Goal: Feedback & Contribution: Submit feedback/report problem

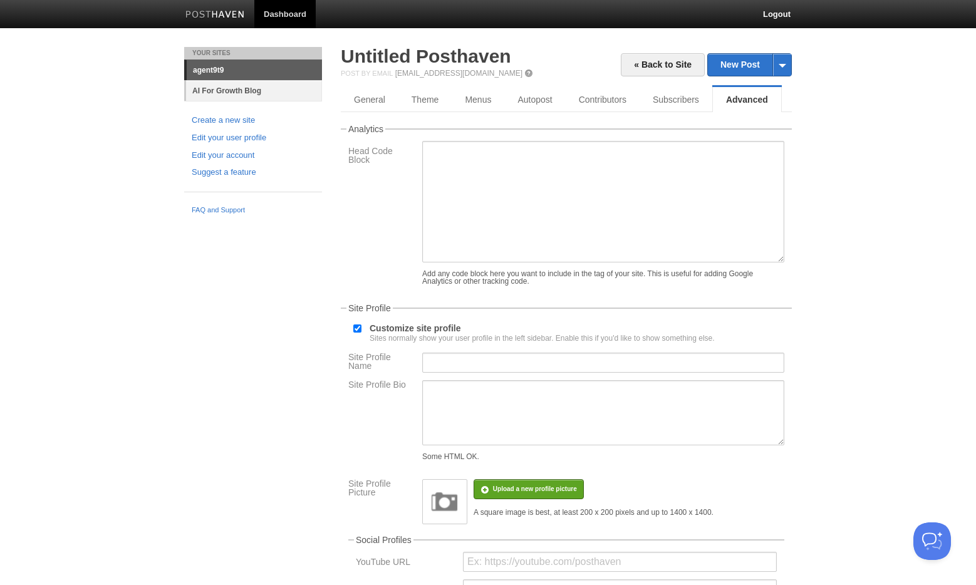
click at [242, 92] on link "AI For Growth Blog" at bounding box center [254, 90] width 136 height 21
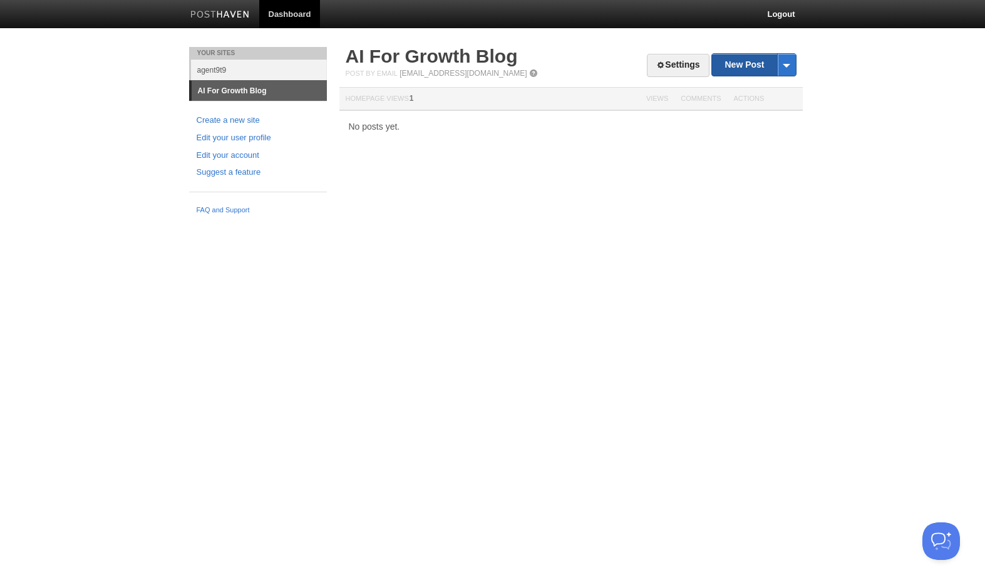
click at [752, 64] on link "New Post" at bounding box center [753, 65] width 83 height 22
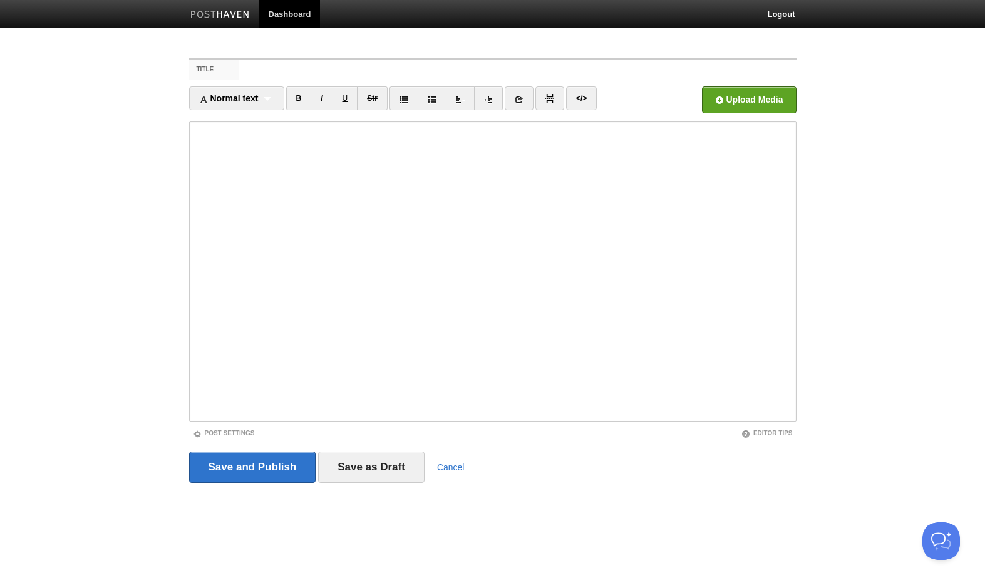
click at [263, 14] on link "Dashboard" at bounding box center [289, 14] width 61 height 28
click at [221, 18] on img at bounding box center [220, 15] width 60 height 9
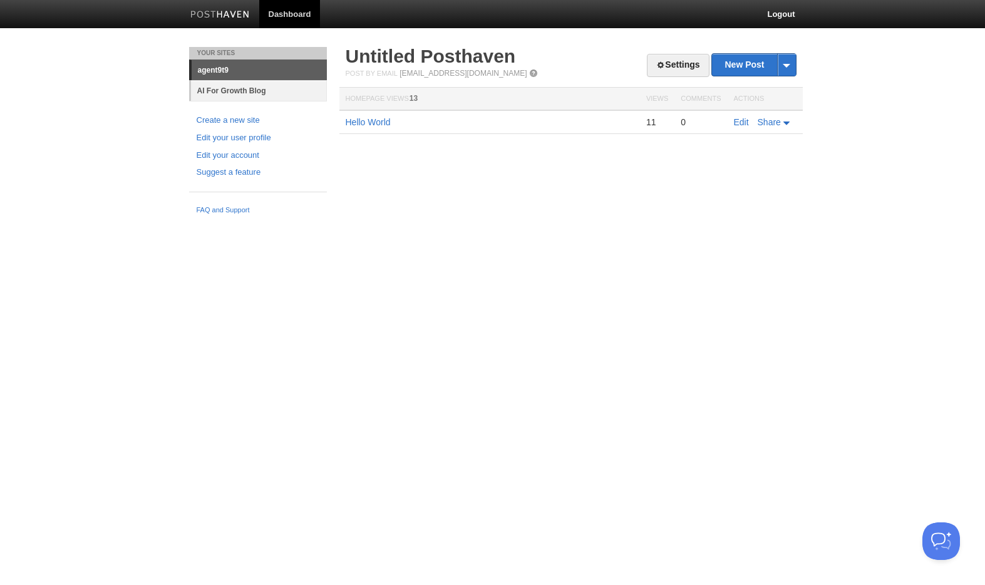
click at [223, 93] on link "AI For Growth Blog" at bounding box center [259, 90] width 136 height 21
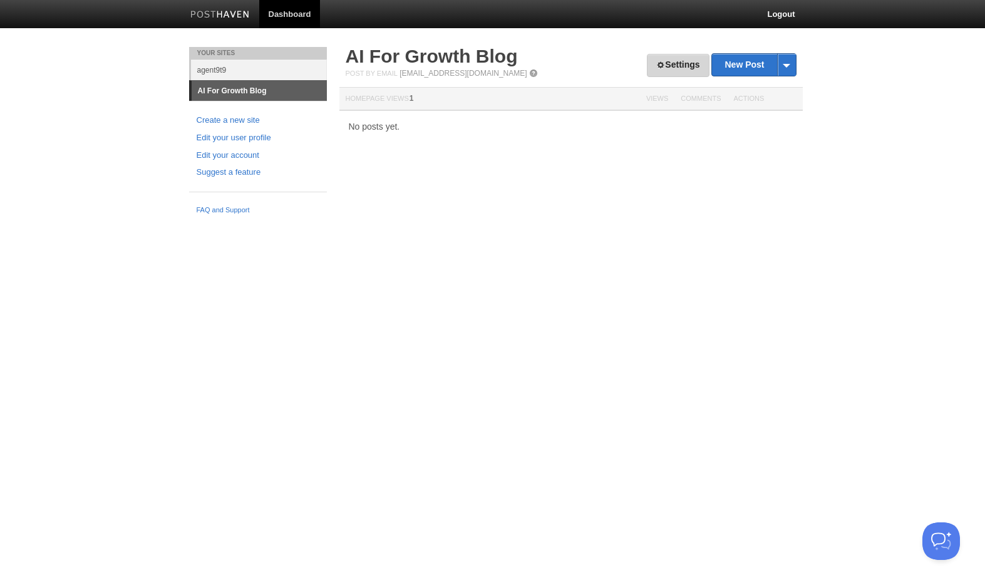
click at [653, 69] on link "Settings" at bounding box center [678, 65] width 62 height 23
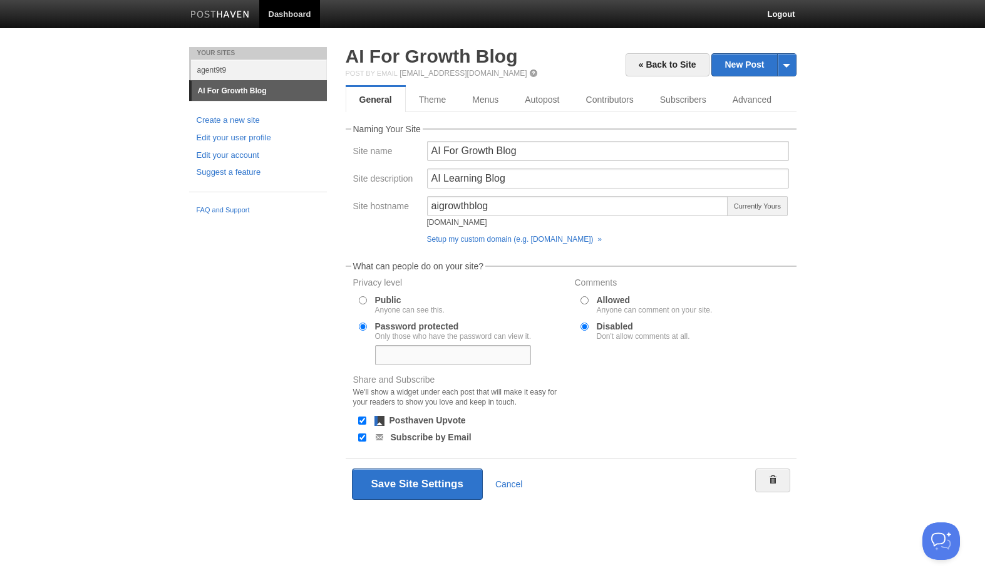
click at [415, 360] on input "text" at bounding box center [453, 355] width 156 height 20
type input "isaac42"
click at [419, 489] on button "Save Site Settings" at bounding box center [417, 484] width 131 height 31
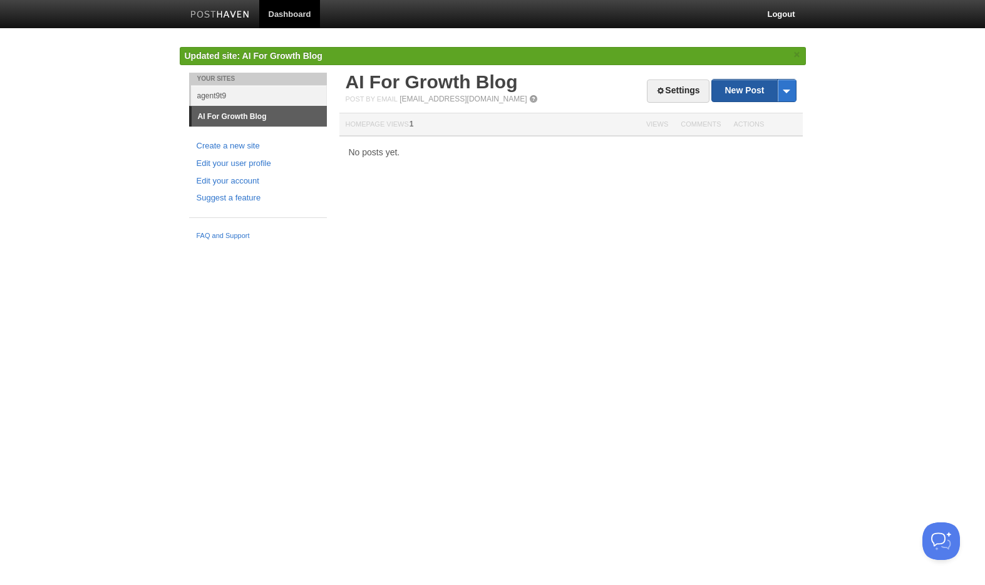
click at [766, 89] on link "New Post" at bounding box center [753, 91] width 83 height 22
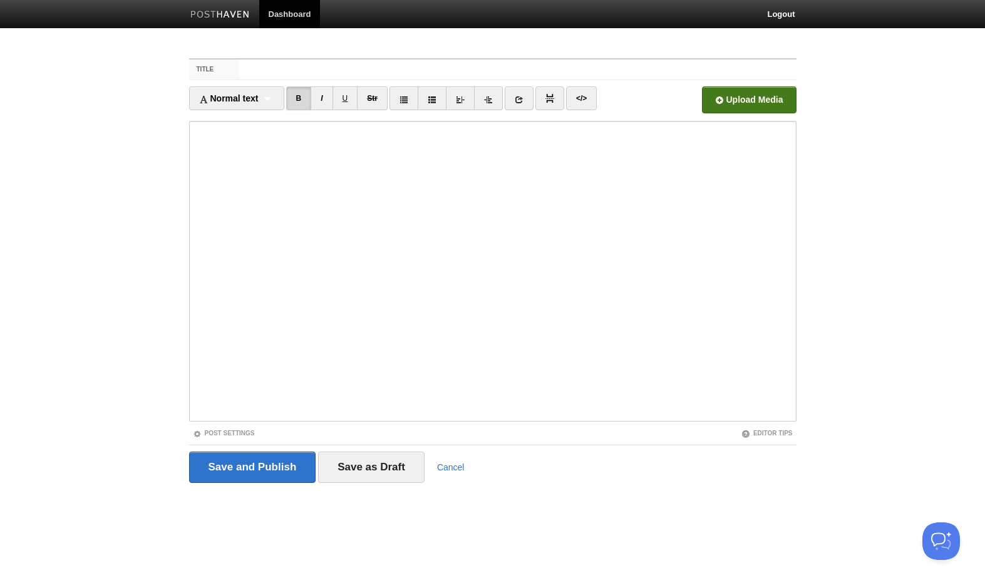
click at [720, 101] on input "file" at bounding box center [371, 103] width 948 height 64
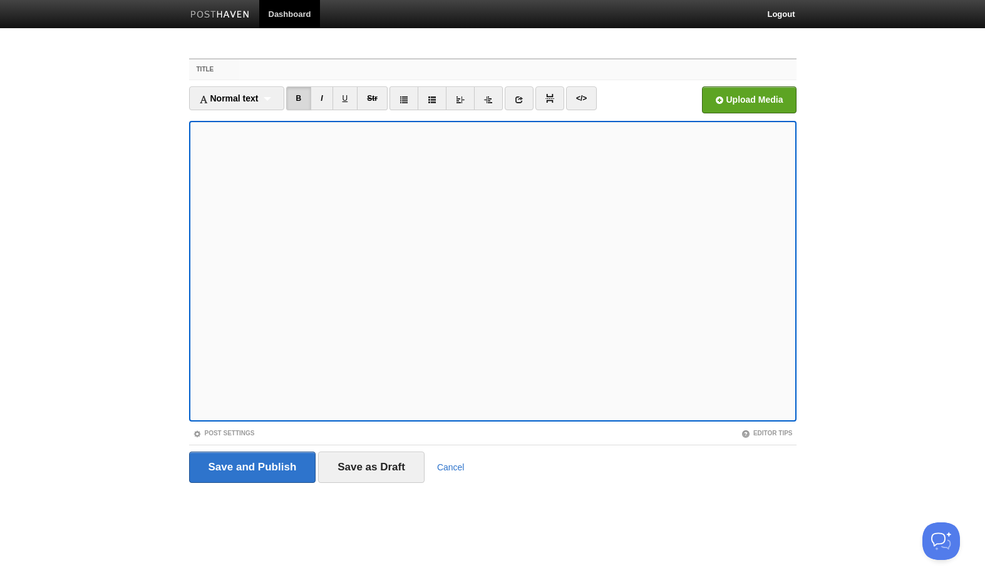
click at [301, 70] on input "Title" at bounding box center [517, 70] width 557 height 20
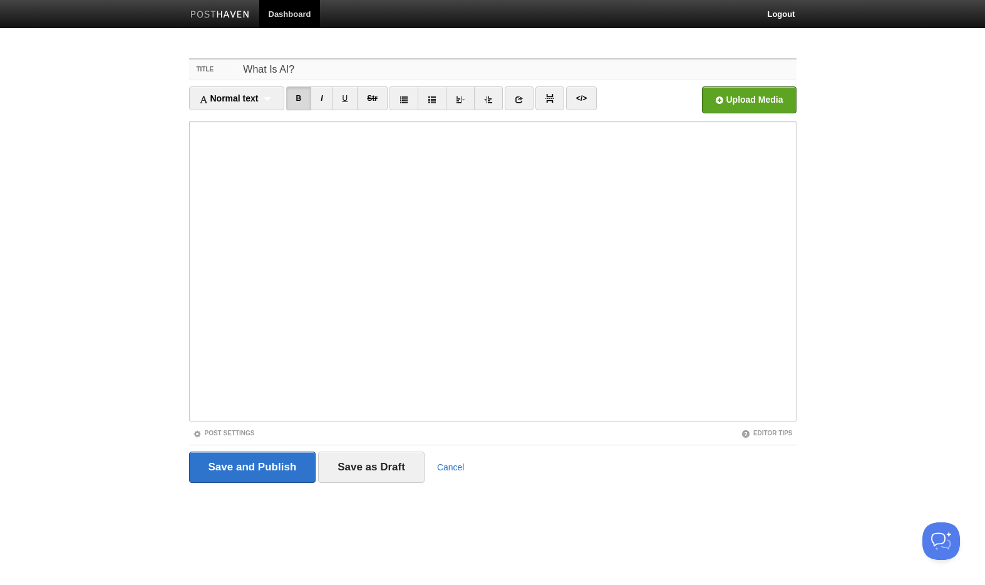
type input "What Is AI?"
click at [715, 100] on input "file" at bounding box center [371, 103] width 948 height 64
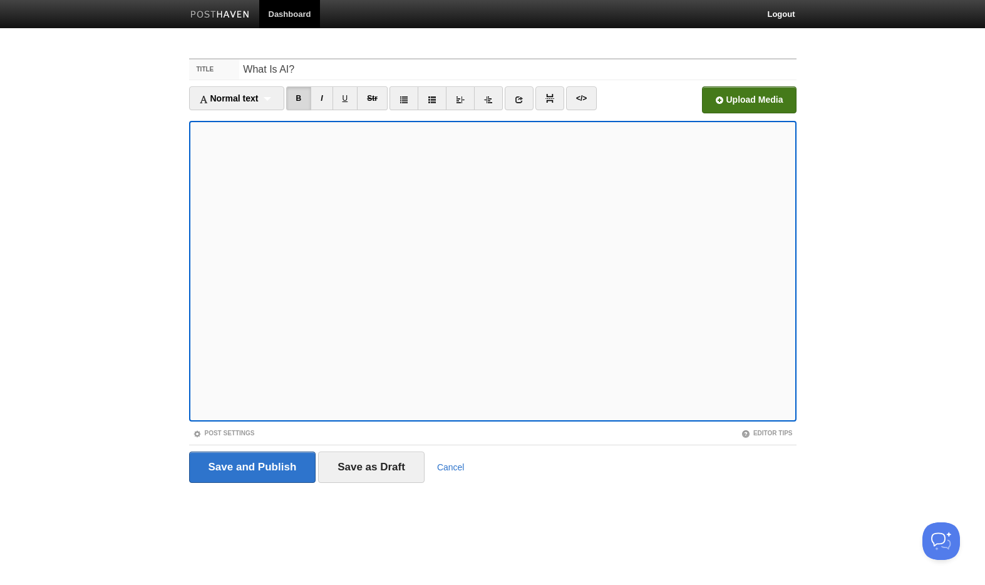
click at [720, 91] on input "file" at bounding box center [371, 103] width 948 height 64
click at [235, 471] on input "Save and Publish" at bounding box center [252, 467] width 127 height 31
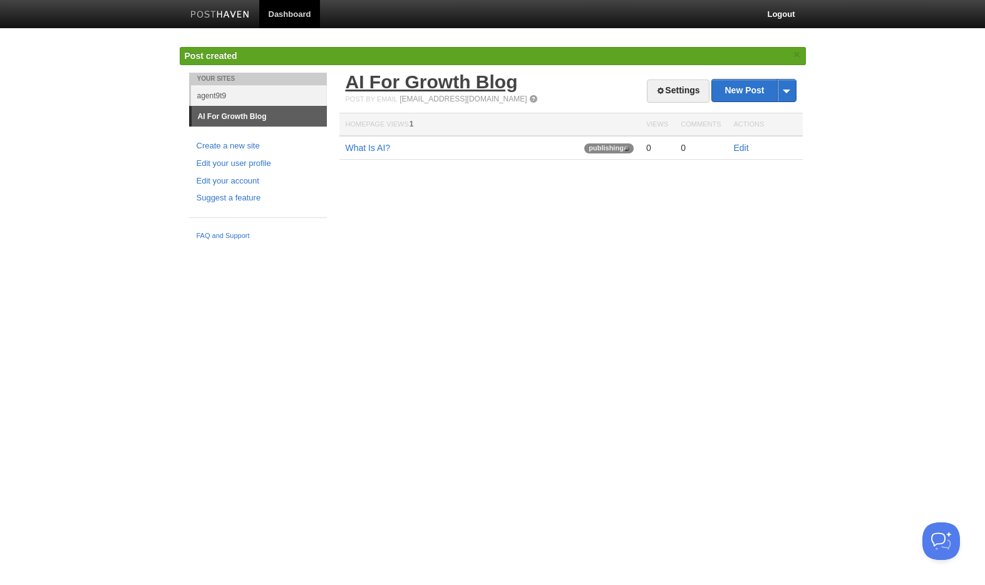
click at [401, 90] on link "AI For Growth Blog" at bounding box center [432, 81] width 172 height 21
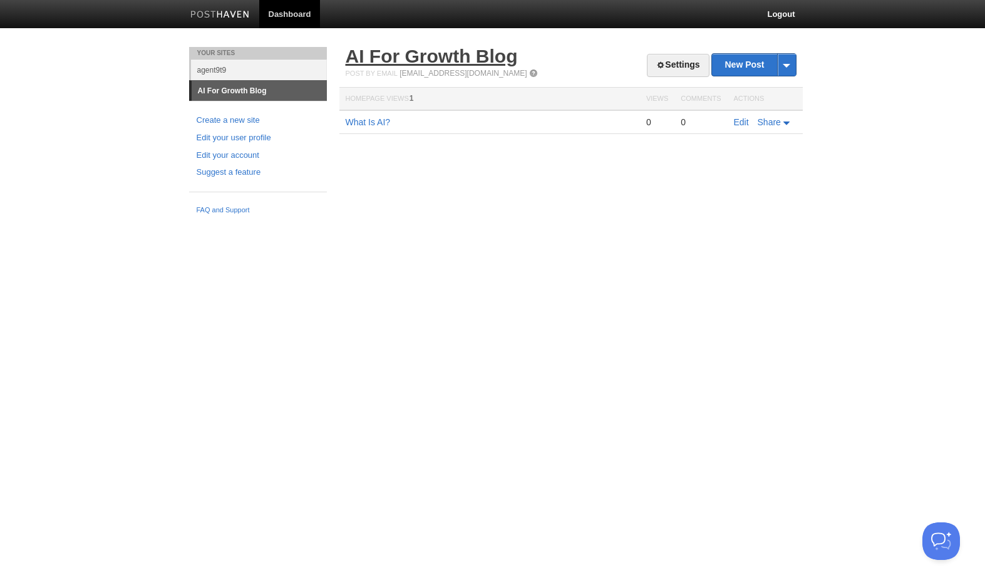
click at [383, 52] on link "AI For Growth Blog" at bounding box center [432, 56] width 172 height 21
click at [668, 67] on link "Settings" at bounding box center [678, 65] width 62 height 23
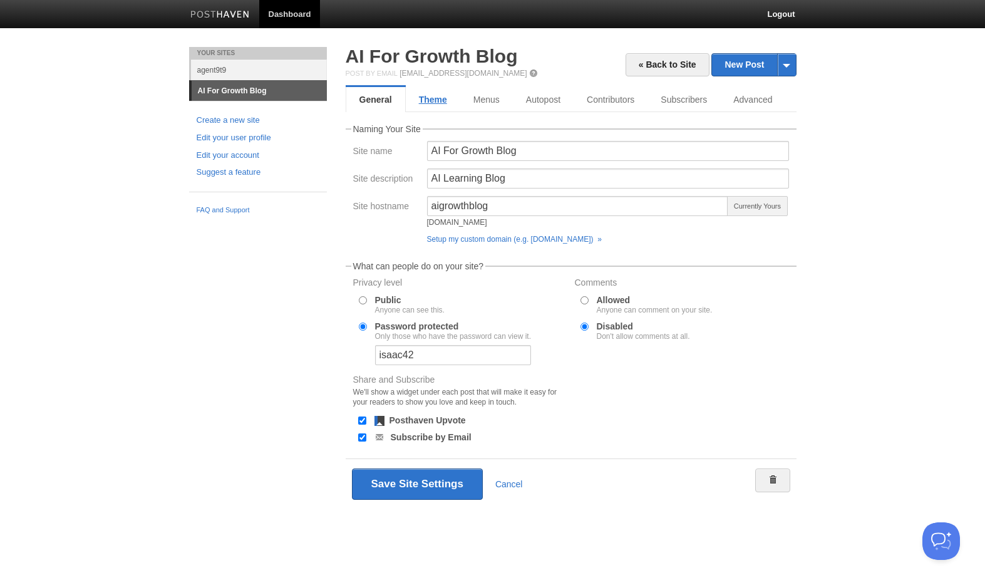
click at [434, 101] on link "Theme" at bounding box center [433, 99] width 55 height 25
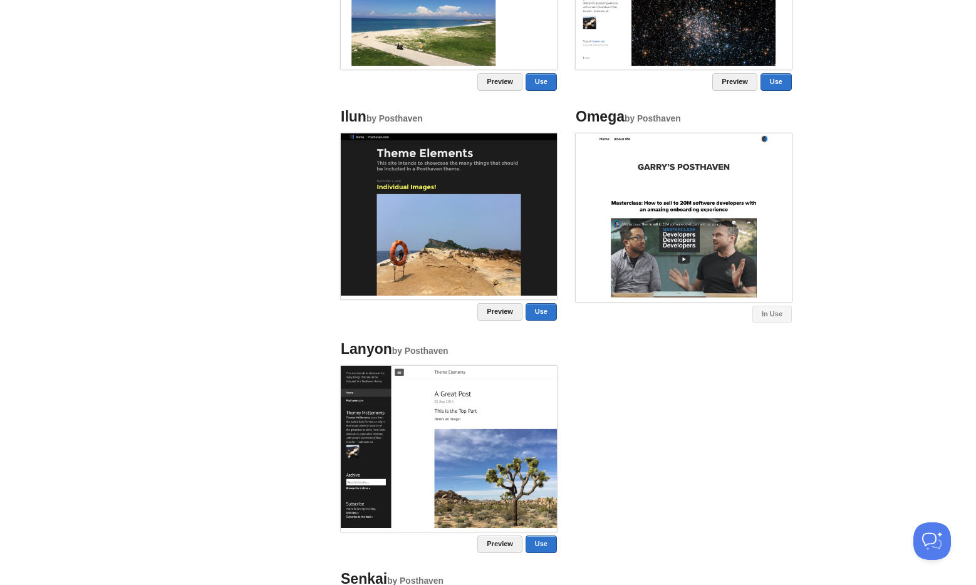
scroll to position [735, 0]
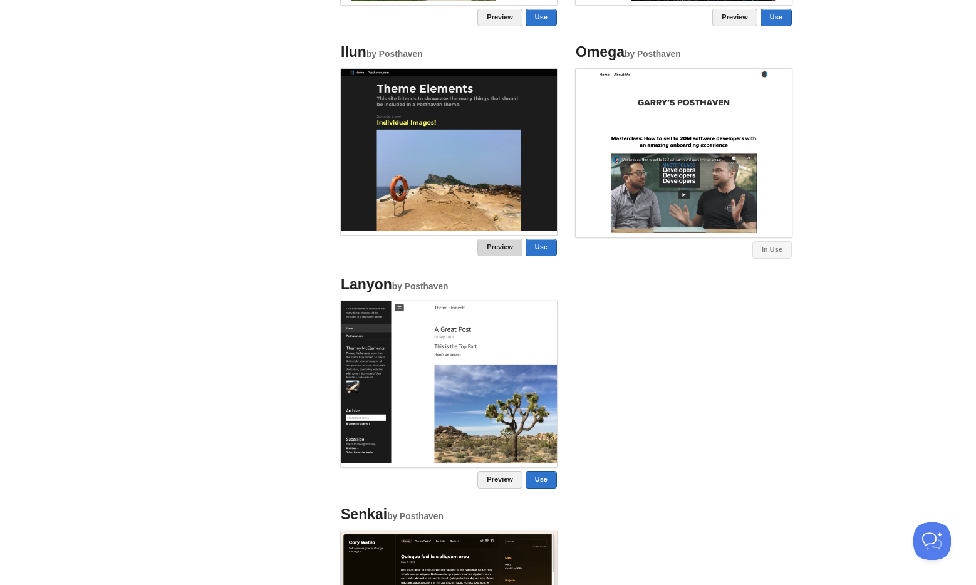
click at [495, 249] on link "Preview" at bounding box center [499, 248] width 45 height 18
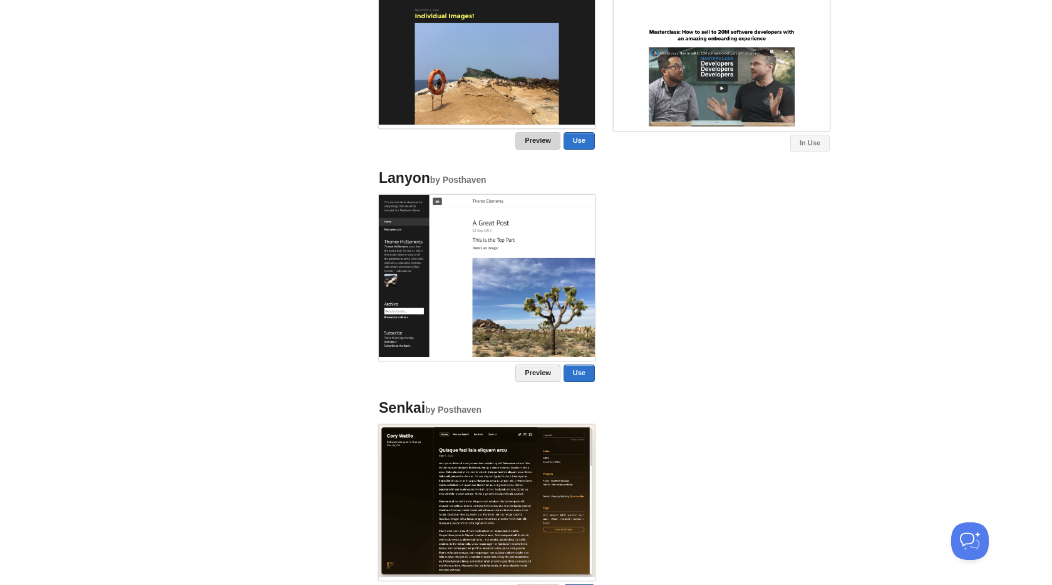
scroll to position [906, 0]
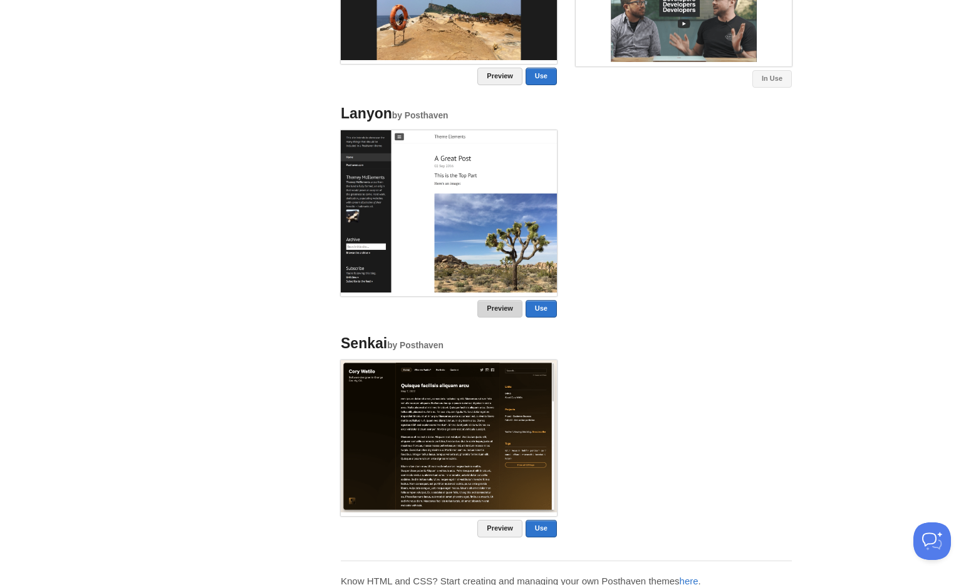
click at [504, 309] on link "Preview" at bounding box center [499, 309] width 45 height 18
click at [462, 435] on img at bounding box center [449, 436] width 216 height 152
click at [493, 527] on link "Preview" at bounding box center [499, 529] width 45 height 18
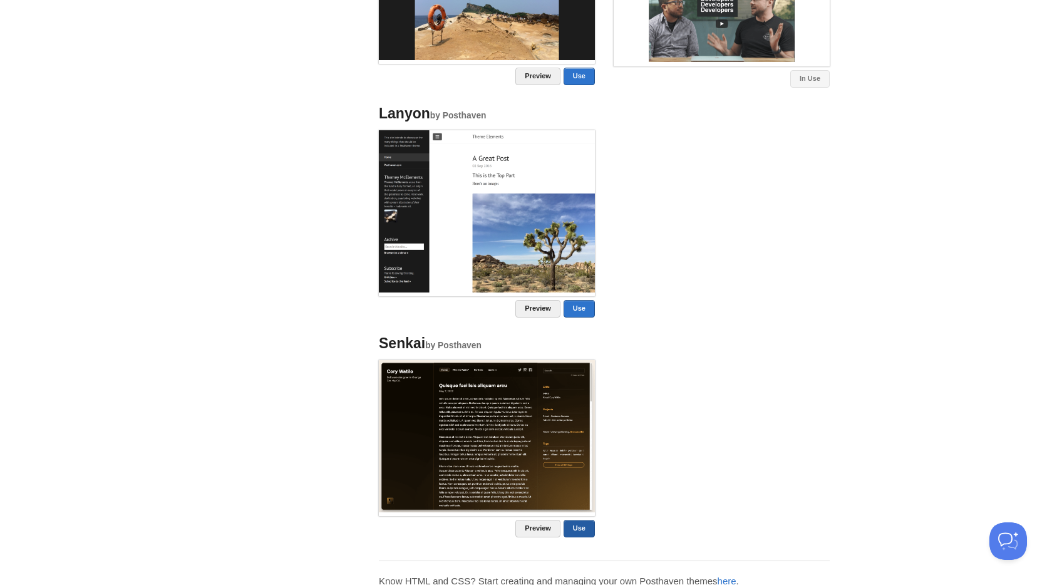
click at [583, 532] on link "Use" at bounding box center [579, 529] width 31 height 18
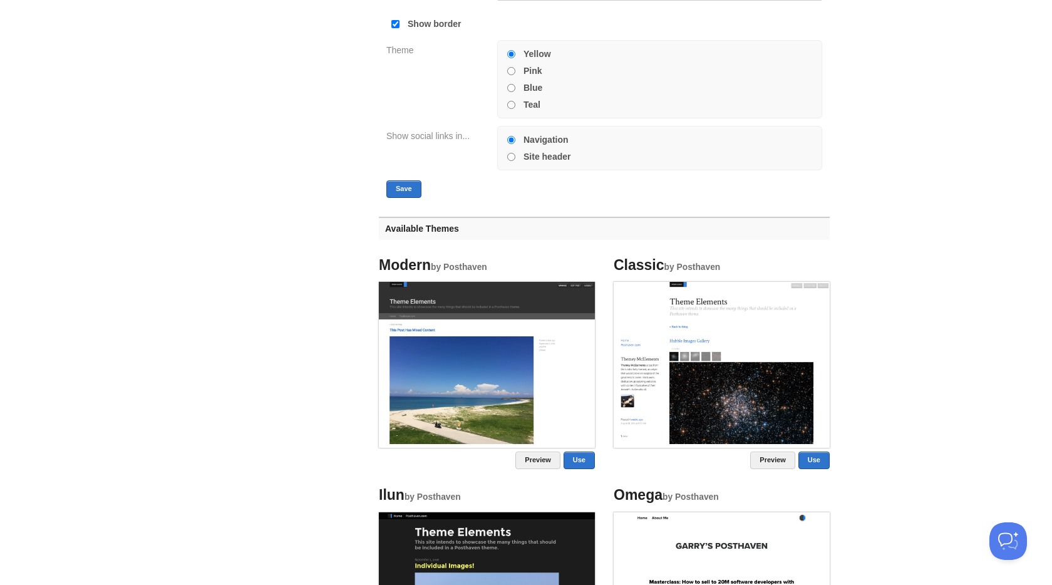
scroll to position [125, 0]
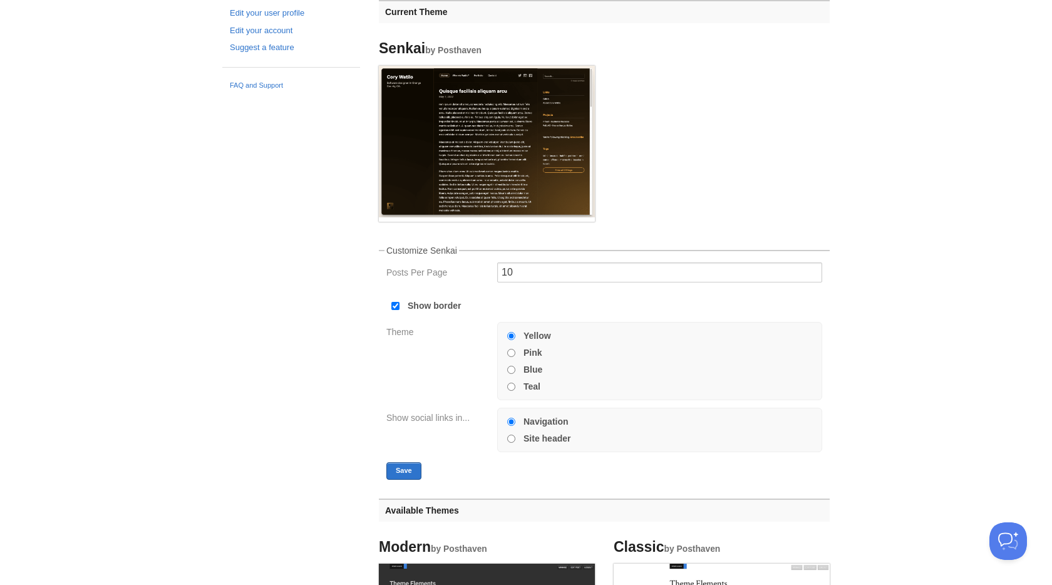
click at [537, 354] on label "Pink" at bounding box center [533, 352] width 19 height 9
click at [516, 354] on input "Pink" at bounding box center [511, 353] width 8 height 8
radio input "true"
click at [390, 472] on button "Save" at bounding box center [404, 471] width 35 height 18
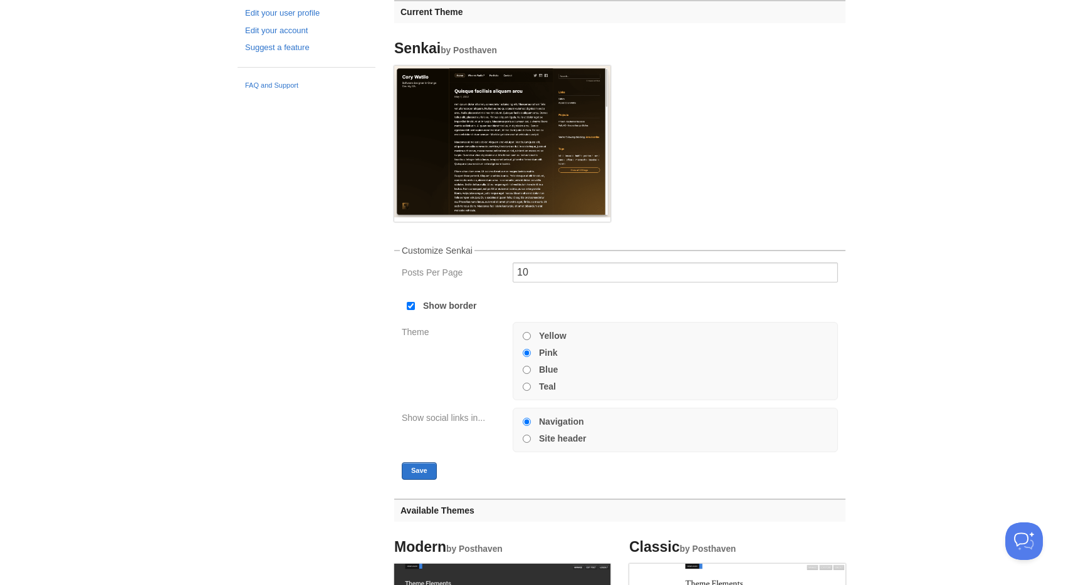
scroll to position [0, 0]
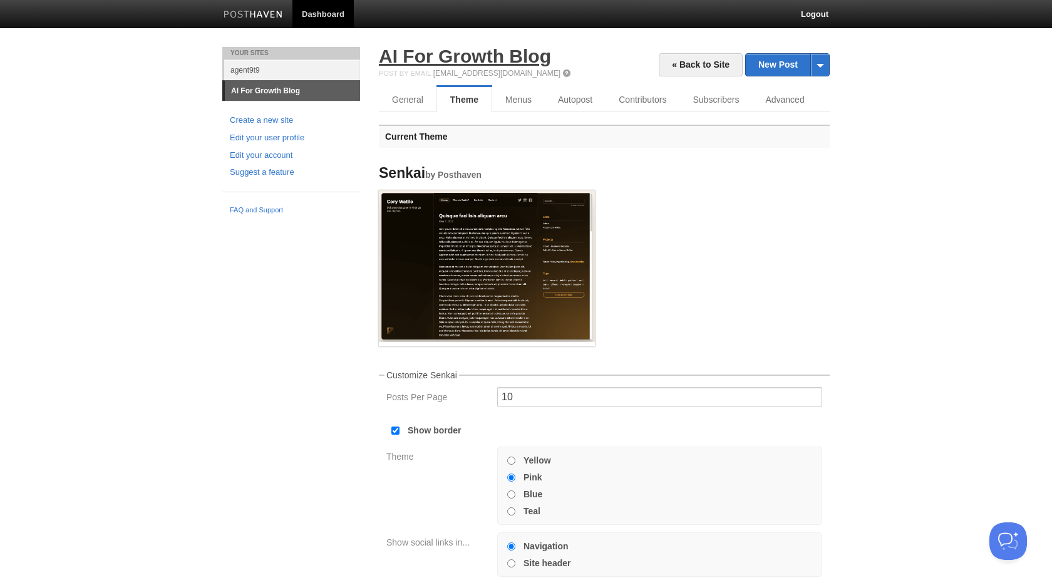
click at [505, 56] on link "AI For Growth Blog" at bounding box center [465, 56] width 172 height 21
click at [517, 100] on link "Menus" at bounding box center [519, 99] width 54 height 25
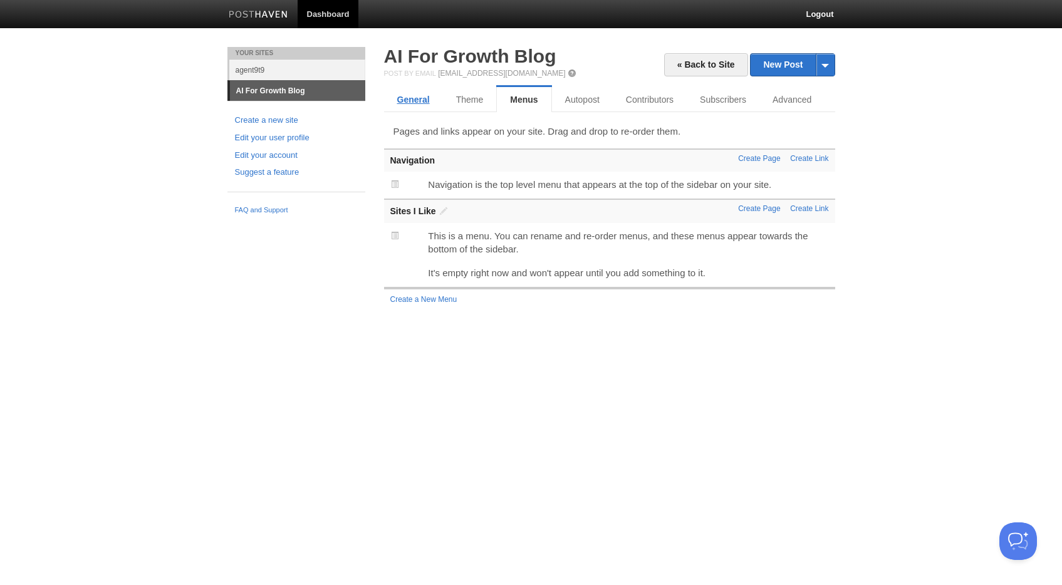
click at [412, 101] on link "General" at bounding box center [413, 99] width 59 height 25
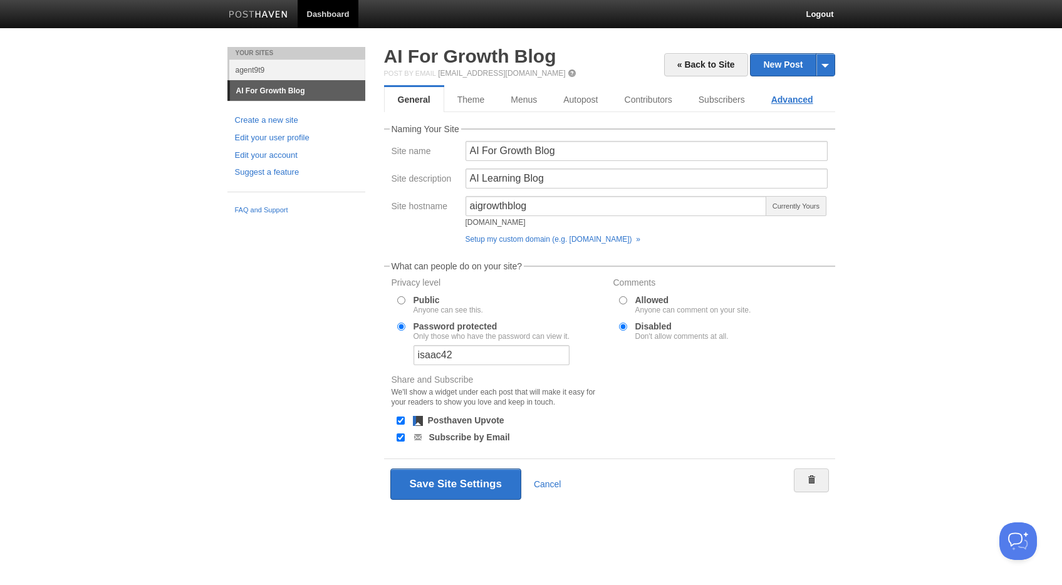
click at [789, 103] on link "Advanced" at bounding box center [792, 99] width 68 height 25
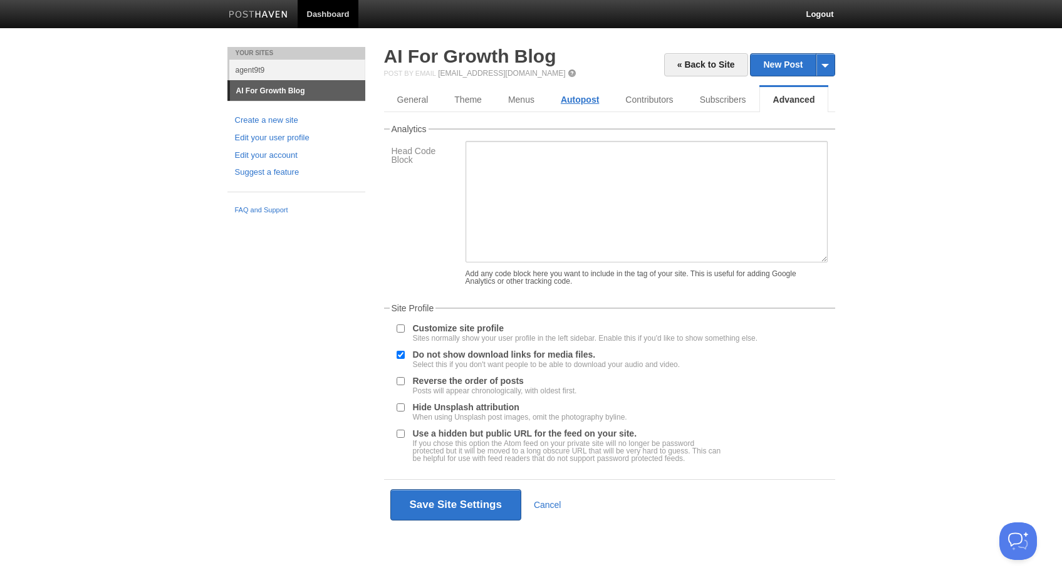
click at [575, 101] on link "Autopost" at bounding box center [580, 99] width 65 height 25
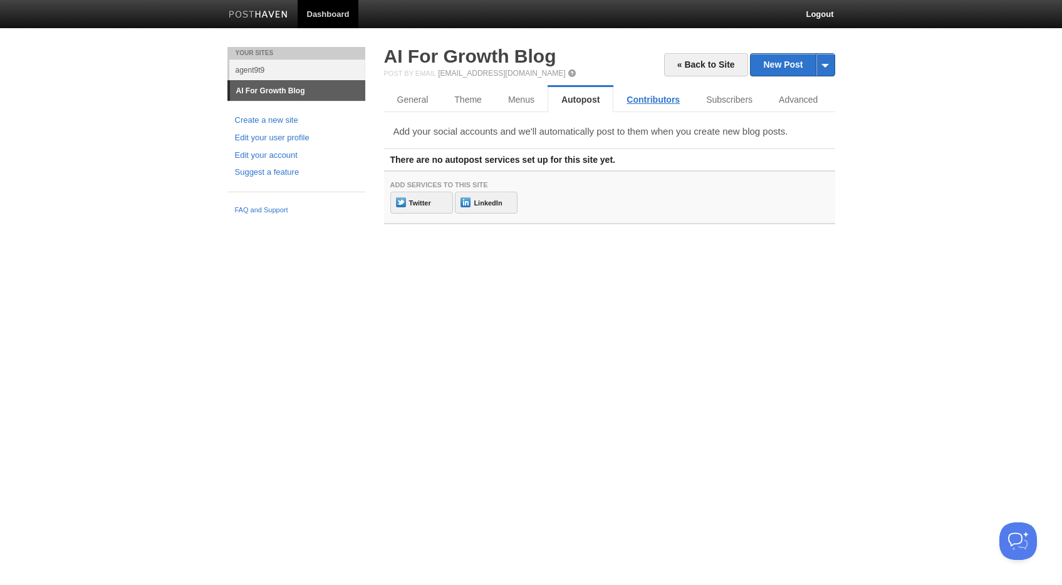
click at [640, 99] on link "Contributors" at bounding box center [653, 99] width 80 height 25
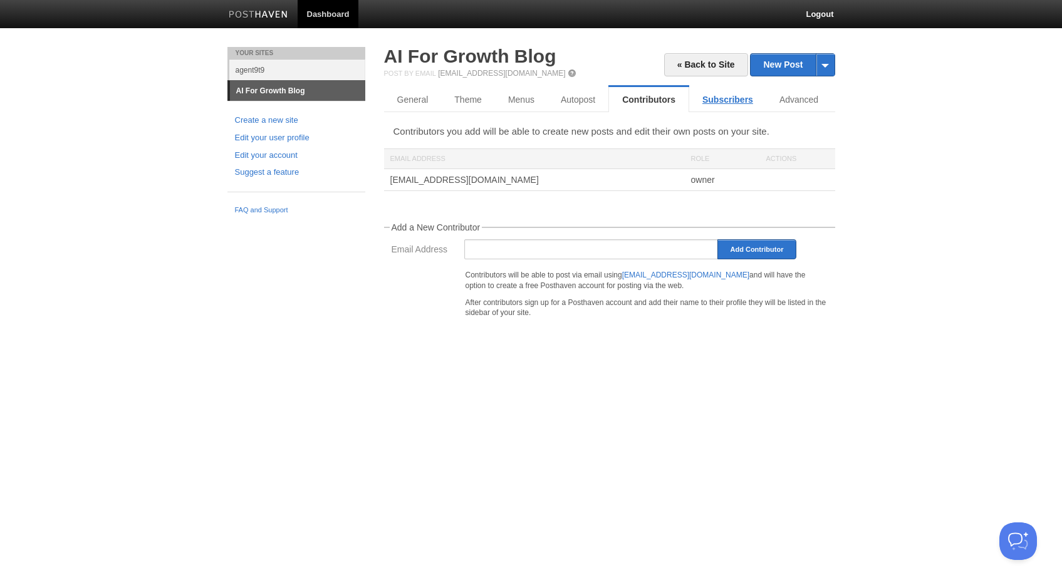
click at [735, 102] on link "Subscribers" at bounding box center [727, 99] width 77 height 25
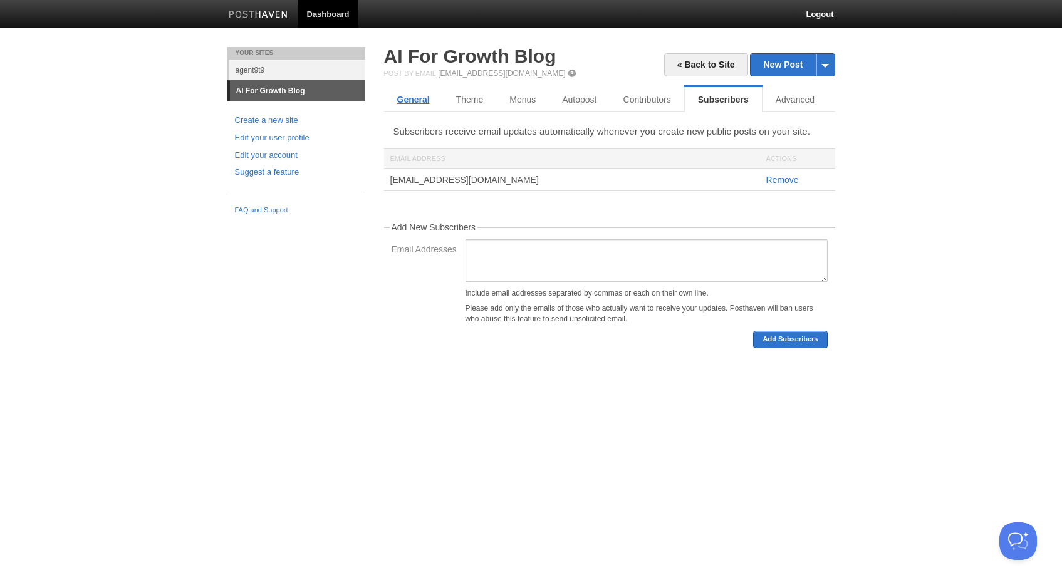
click at [407, 101] on link "General" at bounding box center [413, 99] width 59 height 25
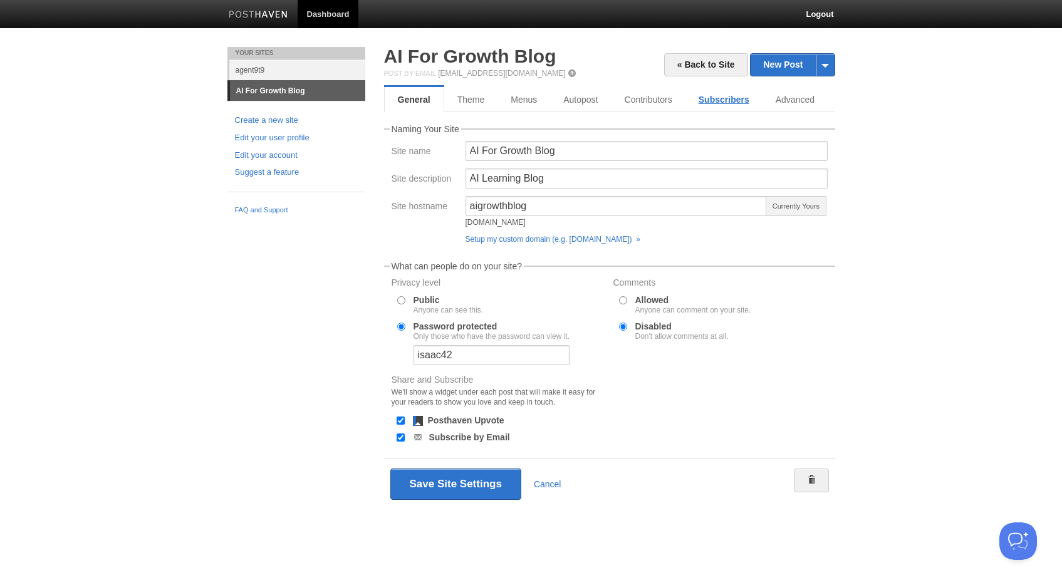
click at [738, 100] on link "Subscribers" at bounding box center [723, 99] width 77 height 25
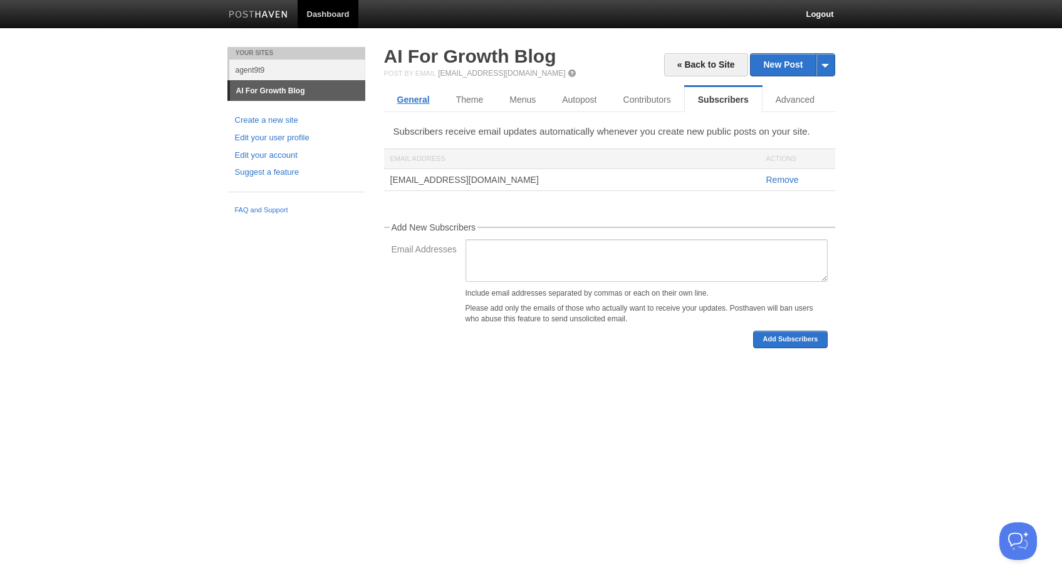
click at [412, 100] on link "General" at bounding box center [413, 99] width 59 height 25
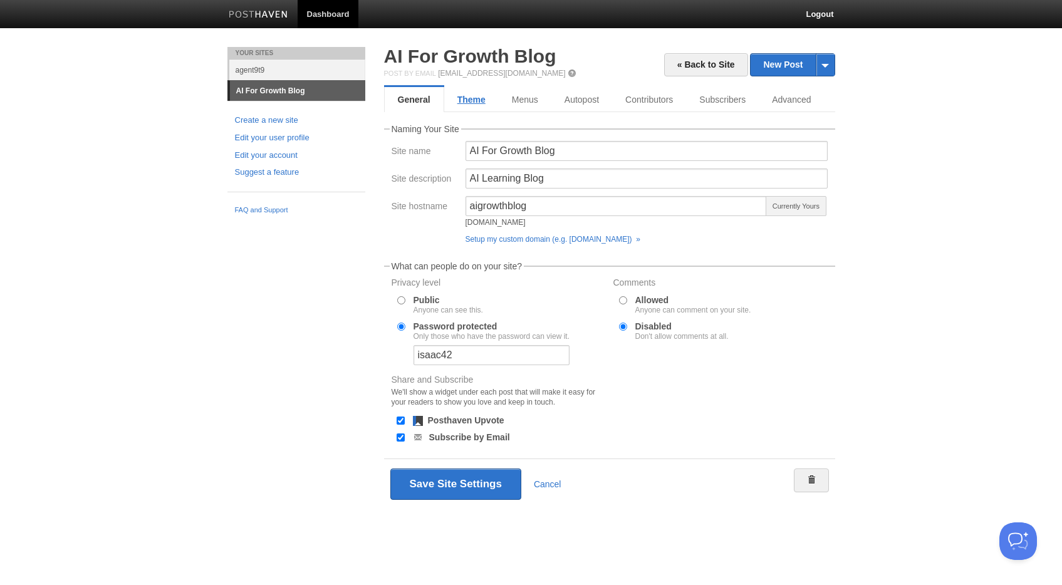
click at [463, 103] on link "Theme" at bounding box center [471, 99] width 55 height 25
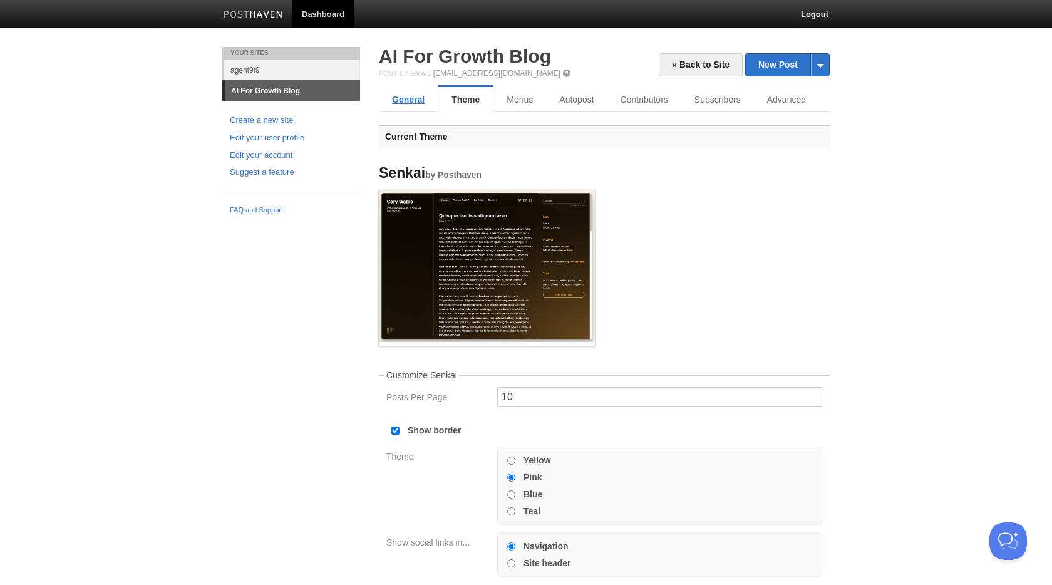
click at [406, 94] on link "General" at bounding box center [408, 99] width 59 height 25
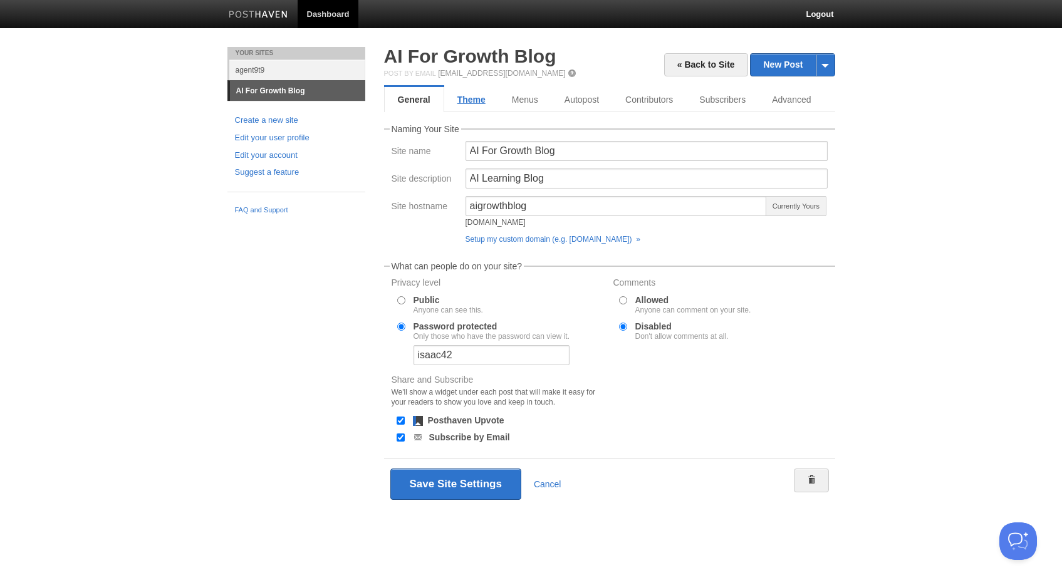
click at [470, 105] on link "Theme" at bounding box center [471, 99] width 55 height 25
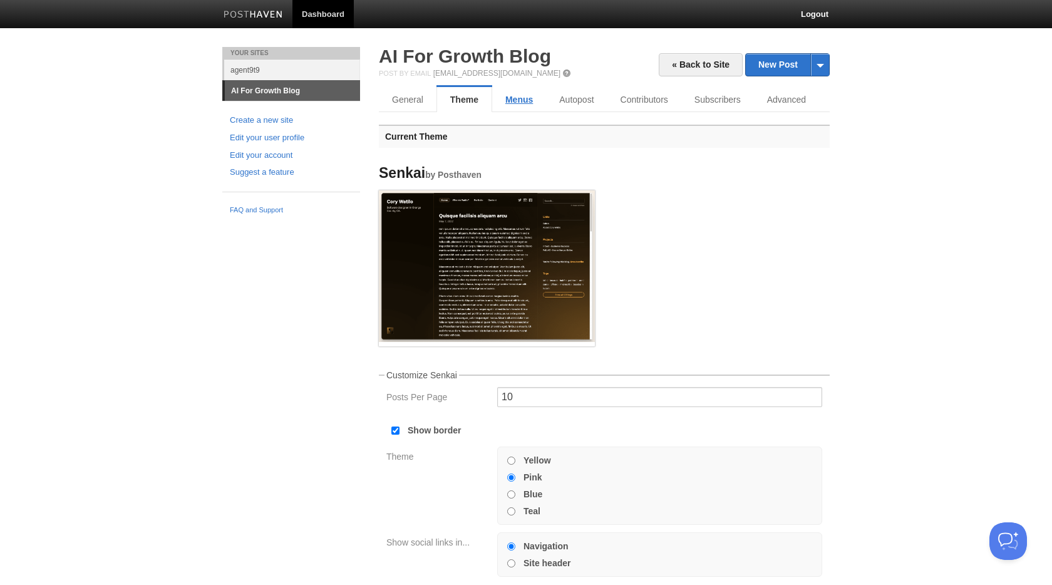
click at [529, 99] on link "Menus" at bounding box center [519, 99] width 54 height 25
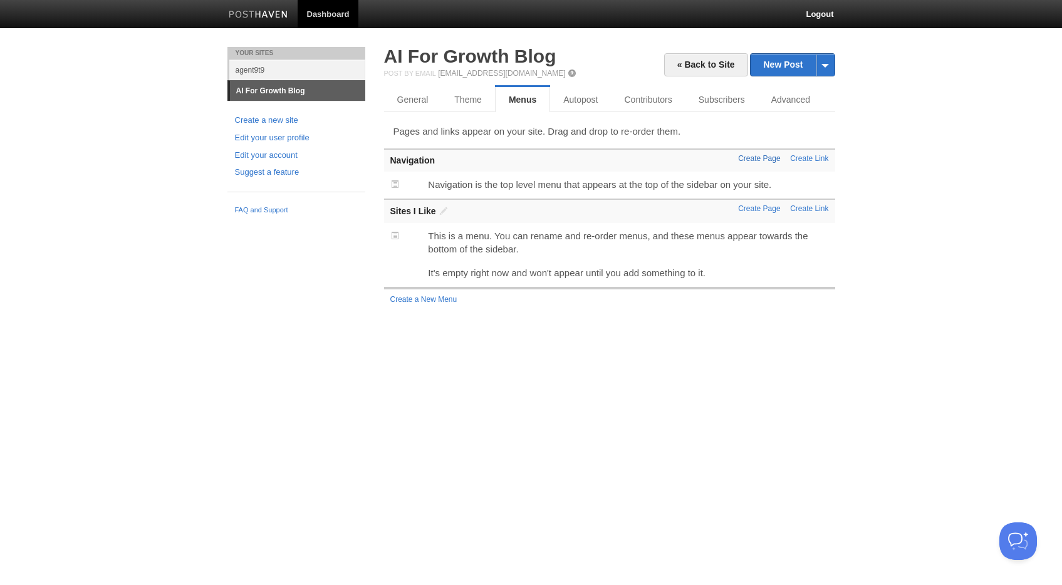
click at [752, 159] on link "Create Page" at bounding box center [759, 158] width 42 height 9
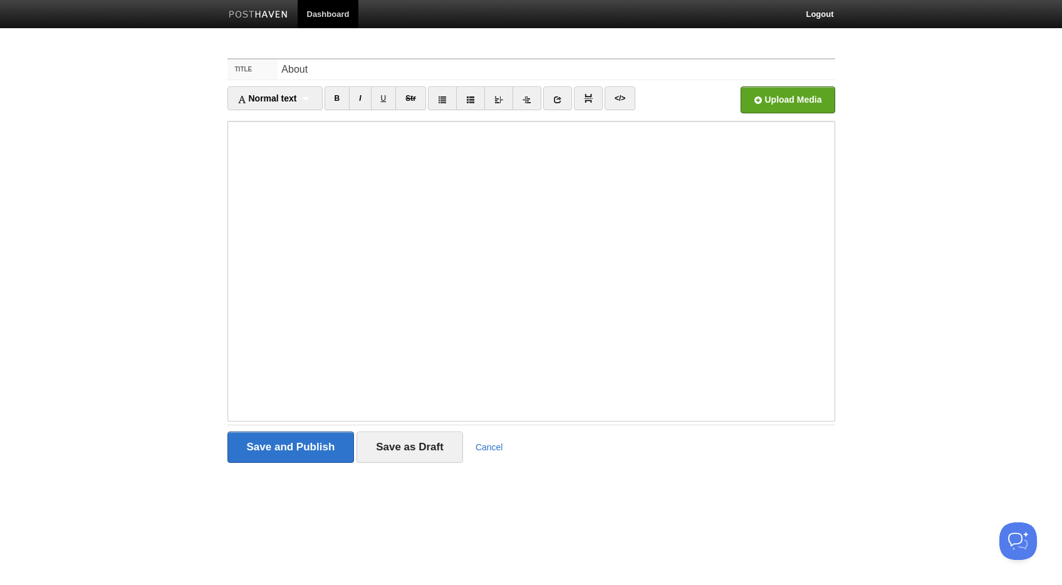
type input "About"
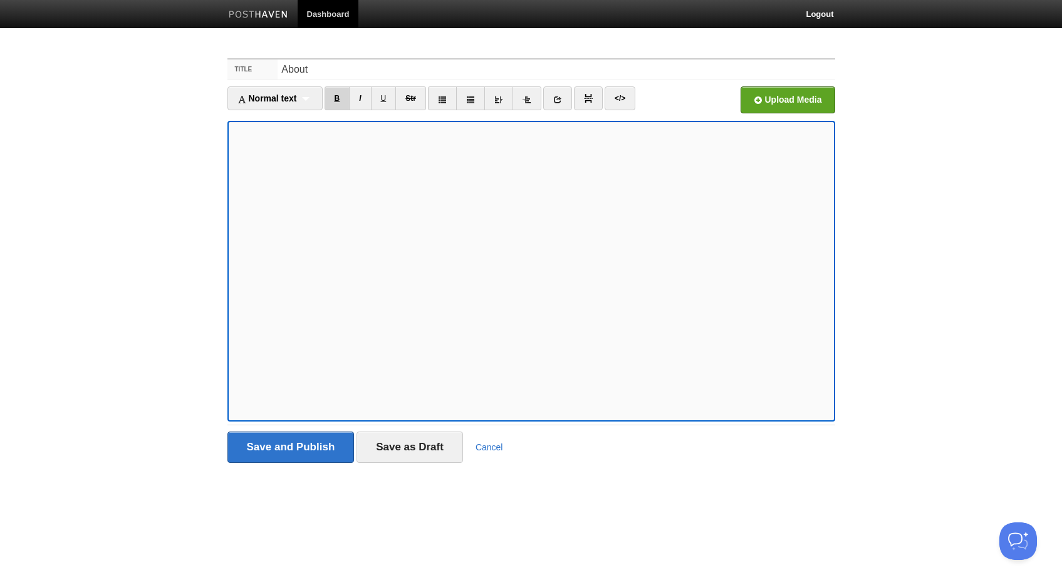
click at [338, 103] on link "B" at bounding box center [338, 98] width 26 height 24
click at [300, 96] on div "Normal text Normal text Heading 1 Heading 2 Heading 3" at bounding box center [274, 98] width 95 height 24
click at [292, 111] on link "Normal text" at bounding box center [275, 120] width 94 height 19
click at [279, 450] on input "Save and Publish" at bounding box center [290, 447] width 127 height 31
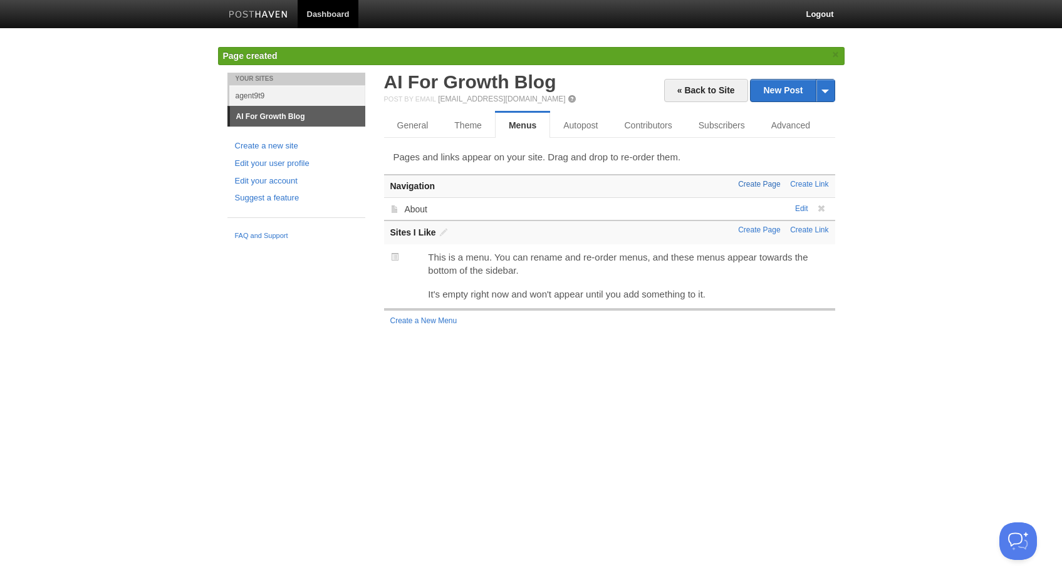
click at [769, 184] on link "Create Page" at bounding box center [759, 184] width 42 height 9
click at [447, 320] on link "Create a New Menu" at bounding box center [423, 320] width 67 height 9
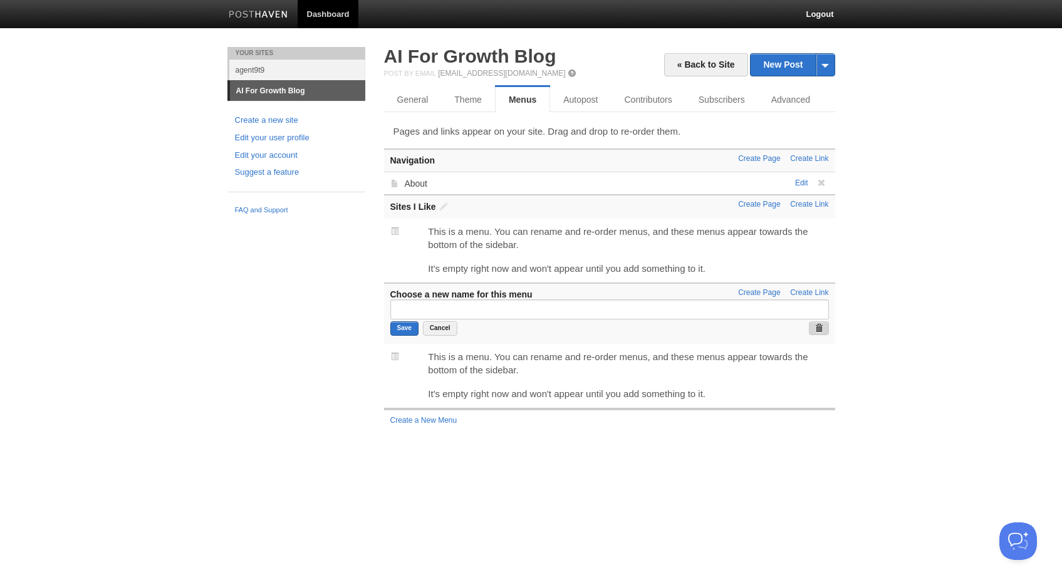
click at [815, 331] on span at bounding box center [818, 328] width 9 height 9
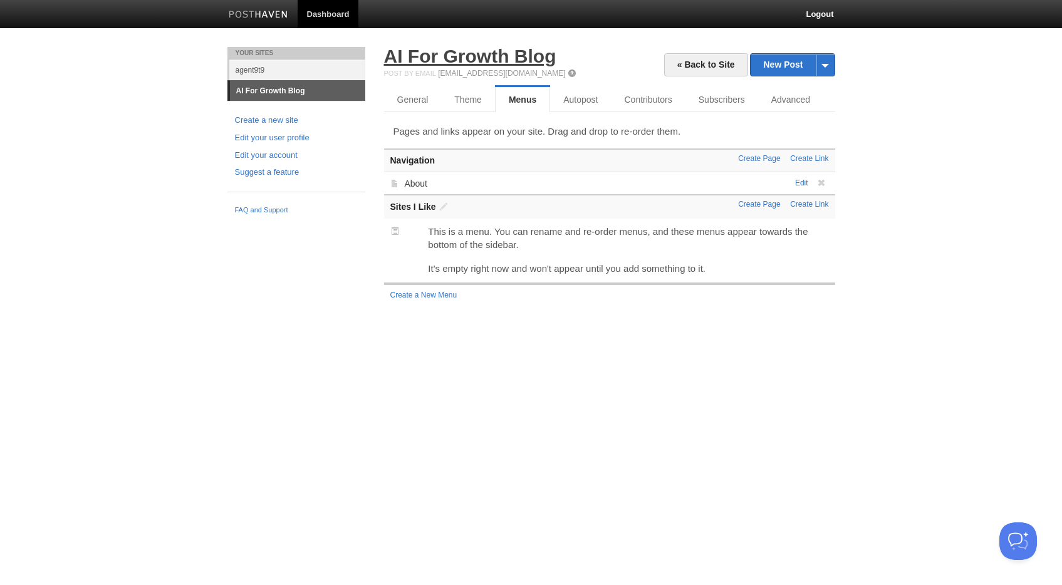
click at [441, 58] on link "AI For Growth Blog" at bounding box center [470, 56] width 172 height 21
click at [441, 209] on span at bounding box center [443, 206] width 9 height 9
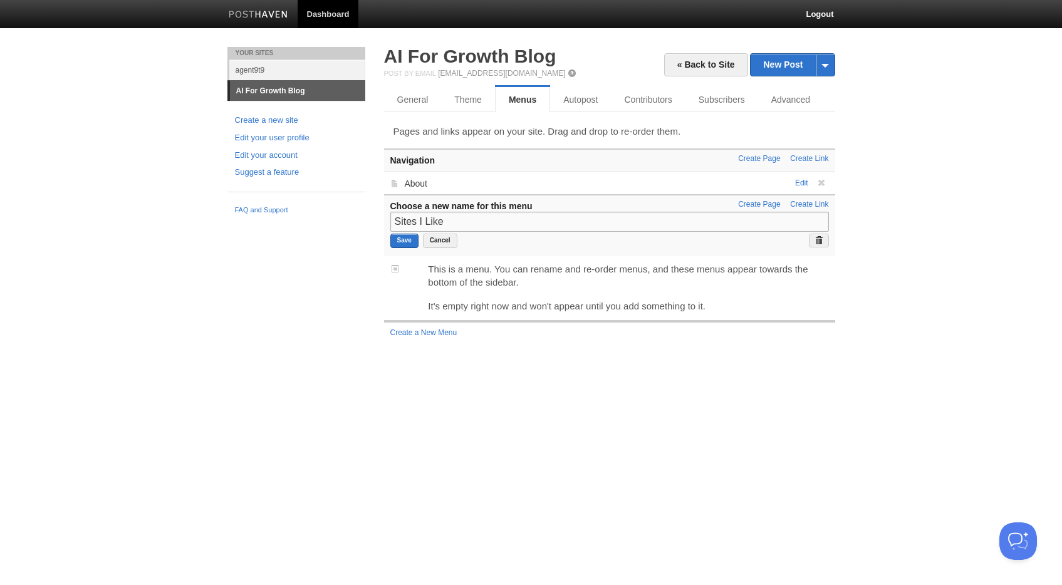
drag, startPoint x: 453, startPoint y: 221, endPoint x: 378, endPoint y: 221, distance: 75.2
click at [378, 221] on div "Create Page Create Link Navigation Edit About Create Page Create Link Sites I L…" at bounding box center [610, 245] width 470 height 194
click at [396, 241] on input "Save" at bounding box center [404, 241] width 28 height 14
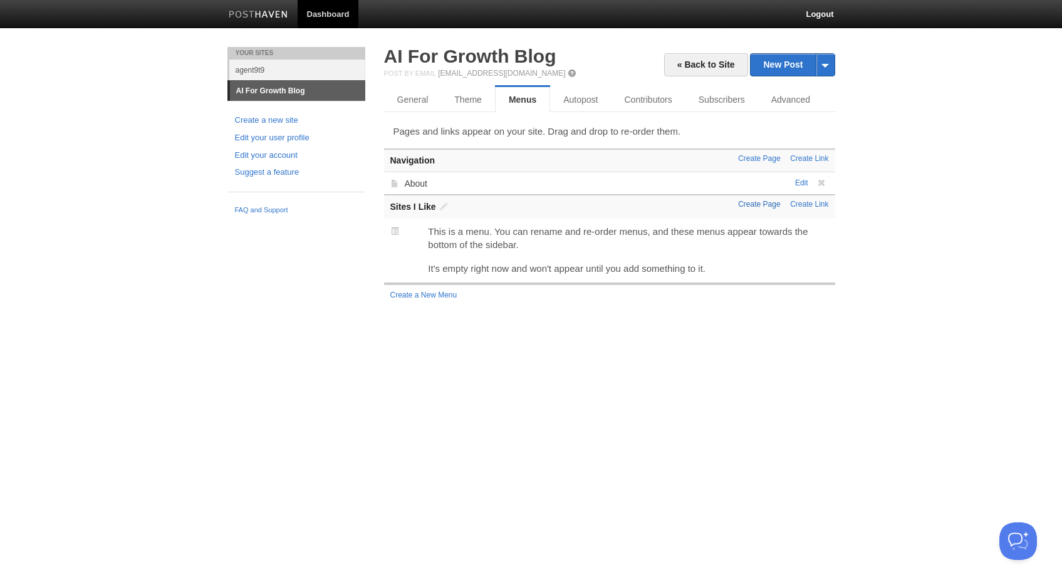
click at [746, 206] on link "Create Page" at bounding box center [759, 204] width 42 height 9
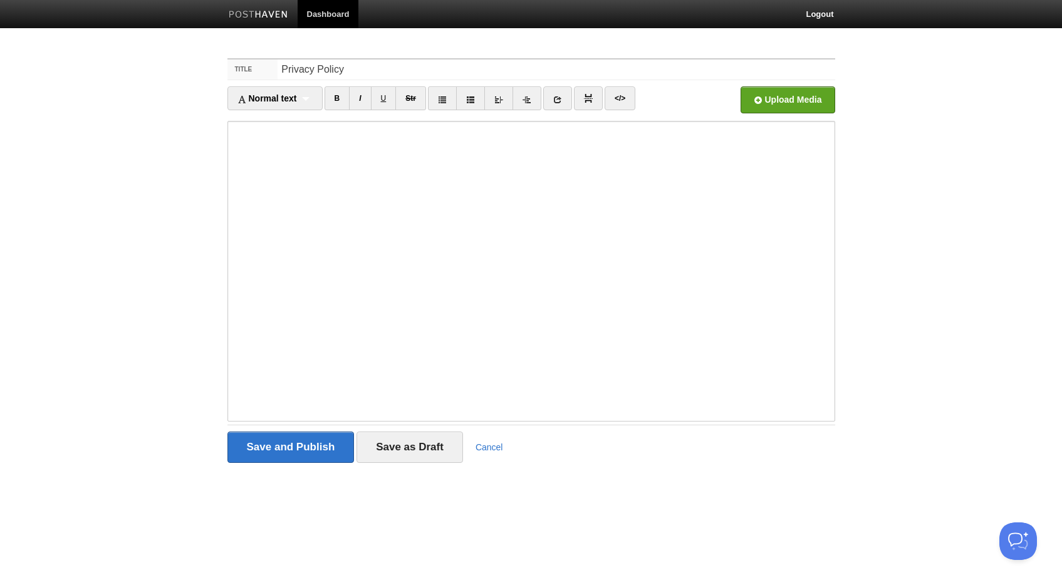
type input "Privacy Policy"
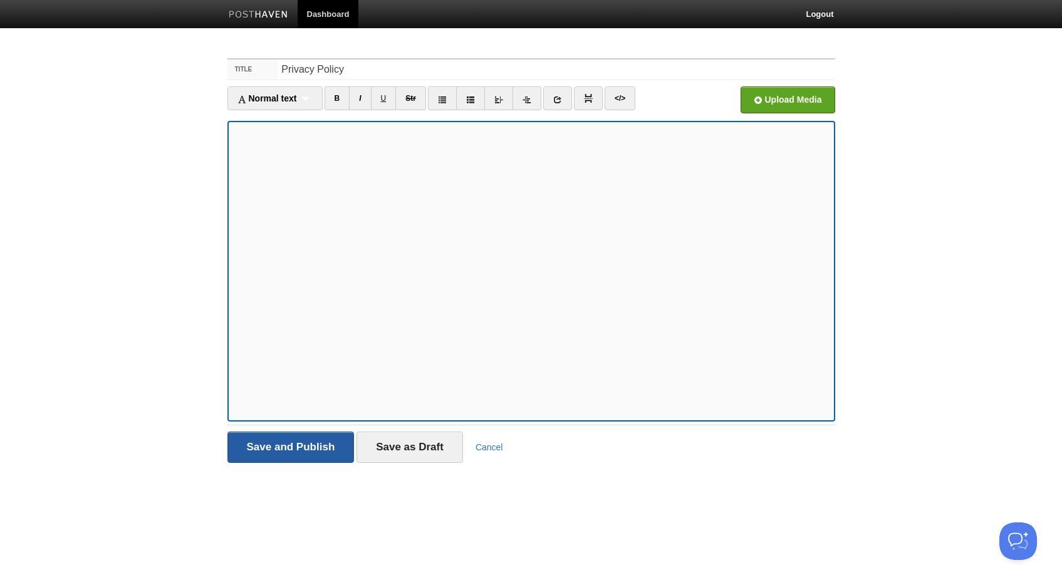
click at [290, 450] on input "Save and Publish" at bounding box center [290, 447] width 127 height 31
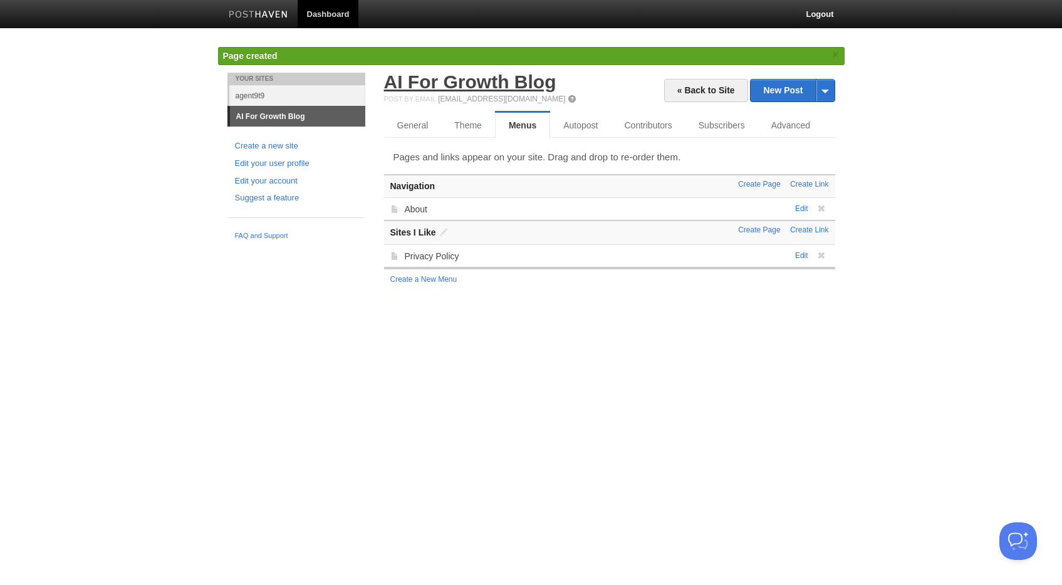
click at [460, 83] on link "AI For Growth Blog" at bounding box center [470, 81] width 172 height 21
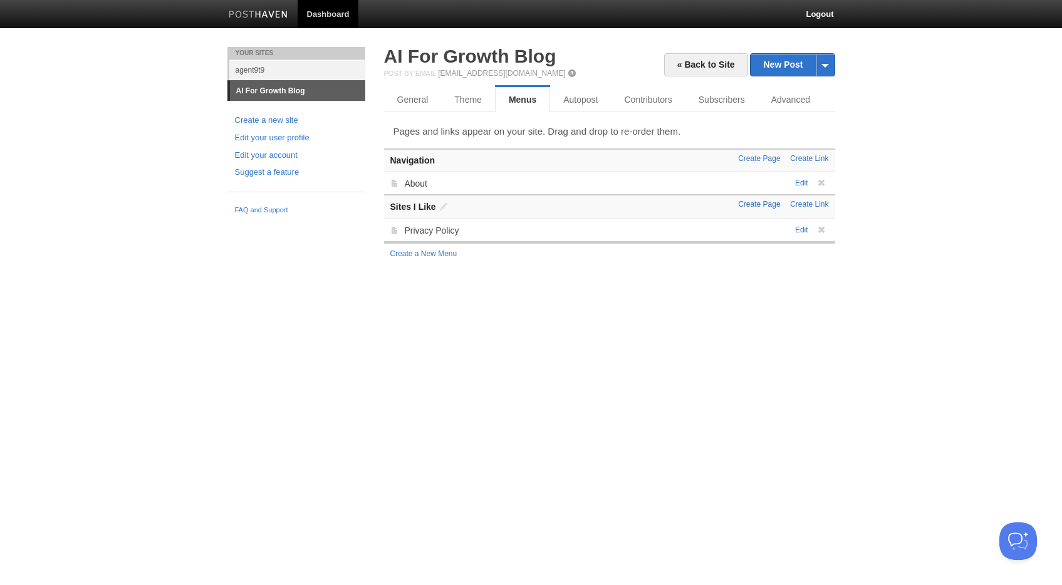
click at [756, 206] on link "Create Page" at bounding box center [759, 204] width 42 height 9
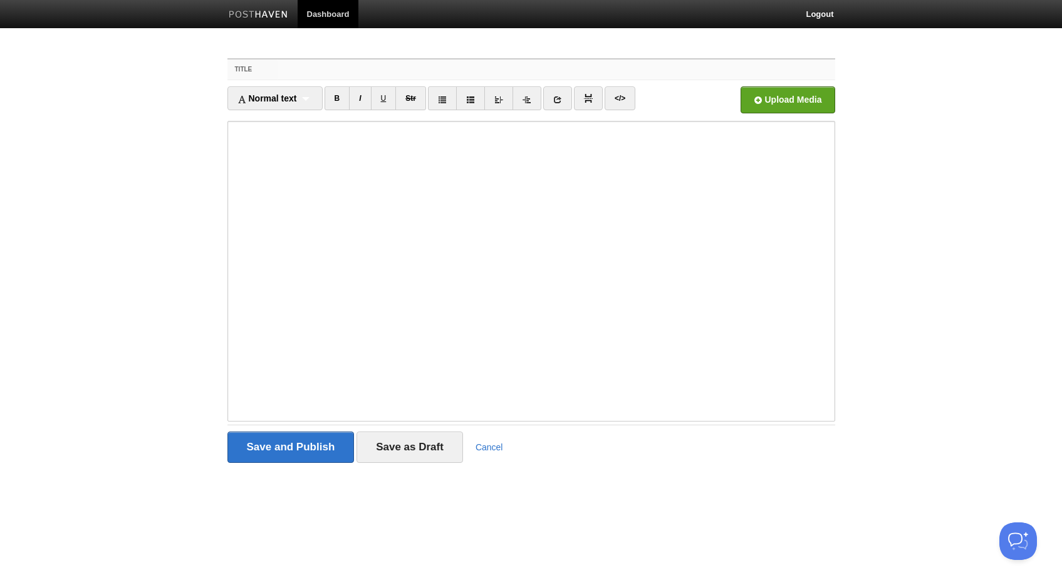
click at [328, 68] on input "Title" at bounding box center [556, 70] width 557 height 20
paste input "Website Disclaimer"
type input "Website Disclaimer"
click at [284, 457] on input "Save and Publish" at bounding box center [290, 447] width 127 height 31
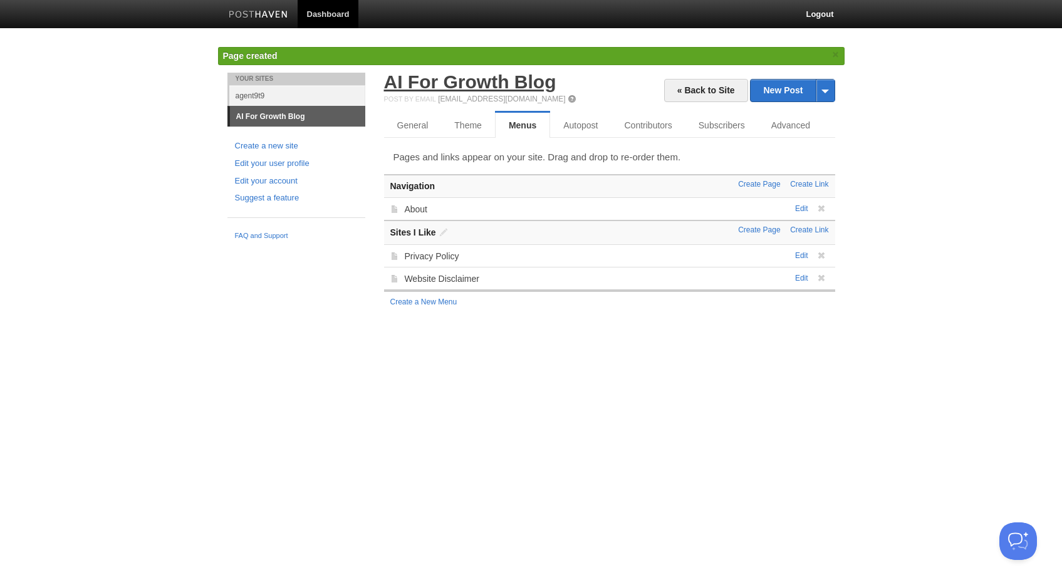
click at [426, 83] on link "AI For Growth Blog" at bounding box center [470, 81] width 172 height 21
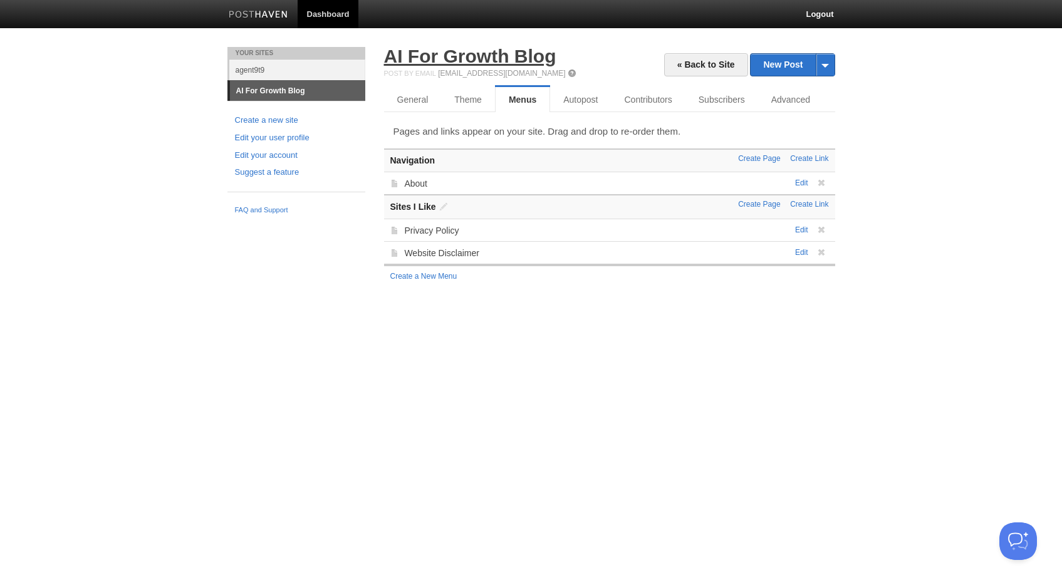
click at [476, 58] on link "AI For Growth Blog" at bounding box center [470, 56] width 172 height 21
click at [756, 203] on link "Create Page" at bounding box center [759, 204] width 42 height 9
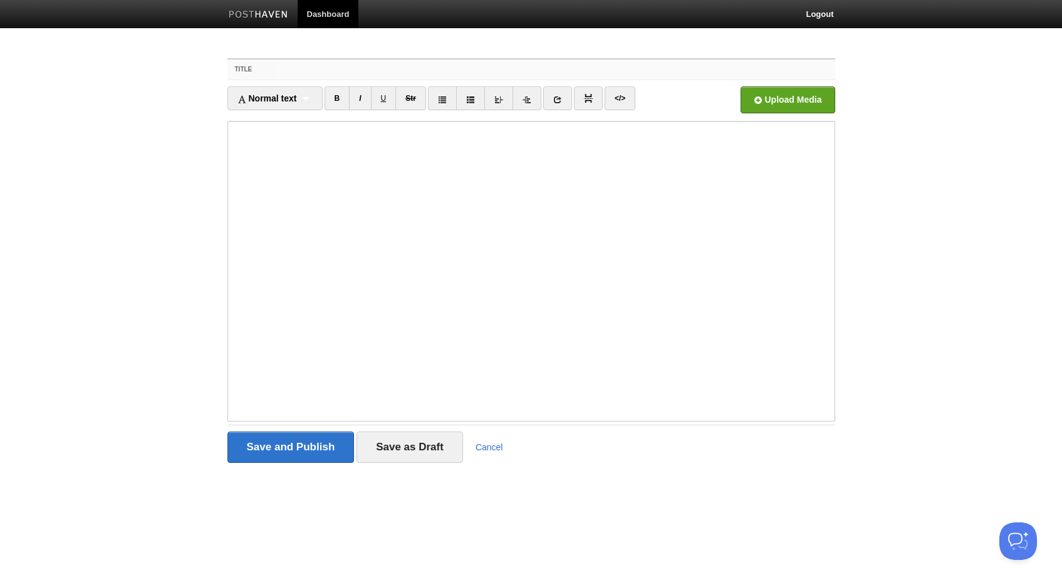
click at [315, 69] on input "Title" at bounding box center [556, 70] width 557 height 20
paste input "Terms and Conditions"
type input "Terms and Conditions"
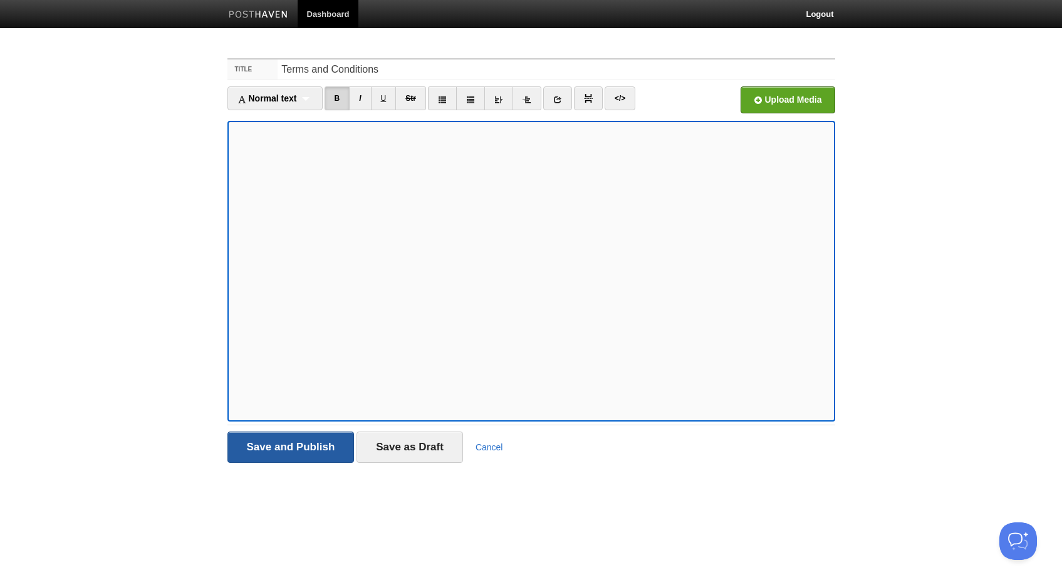
click at [297, 446] on input "Save and Publish" at bounding box center [290, 447] width 127 height 31
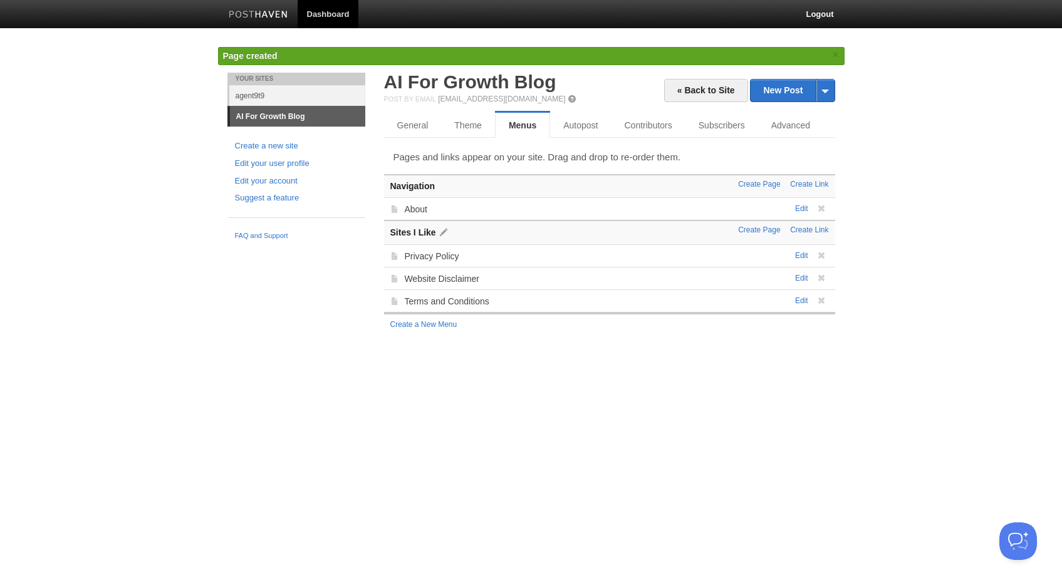
click at [443, 232] on span at bounding box center [443, 232] width 9 height 9
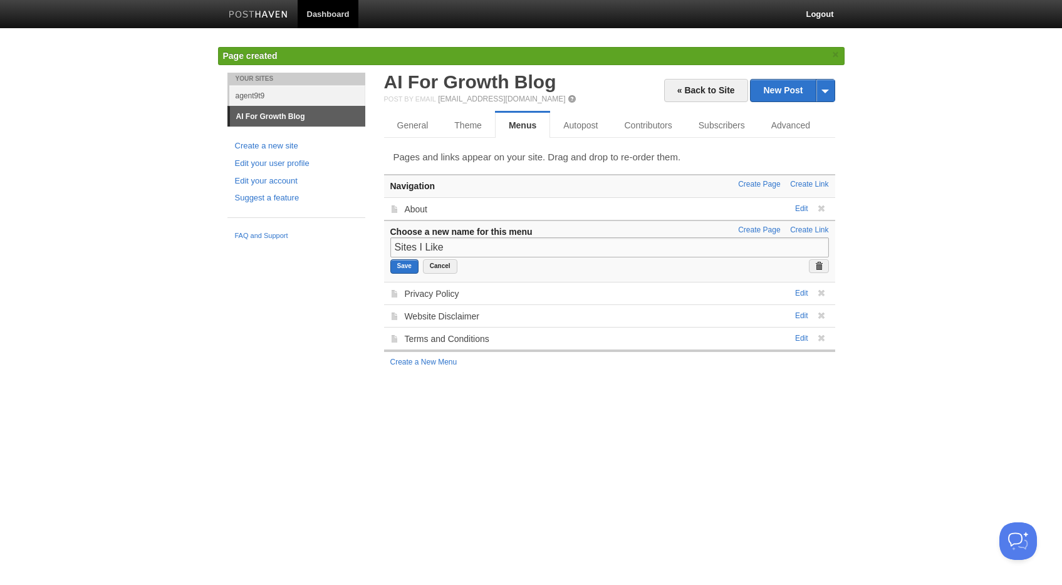
drag, startPoint x: 468, startPoint y: 245, endPoint x: 355, endPoint y: 242, distance: 113.4
click at [355, 242] on div "Your Sites agent9t9 AI For Growth Blog Create a new site Edit your user profile…" at bounding box center [531, 235] width 626 height 325
click at [395, 263] on input "Save" at bounding box center [404, 266] width 28 height 14
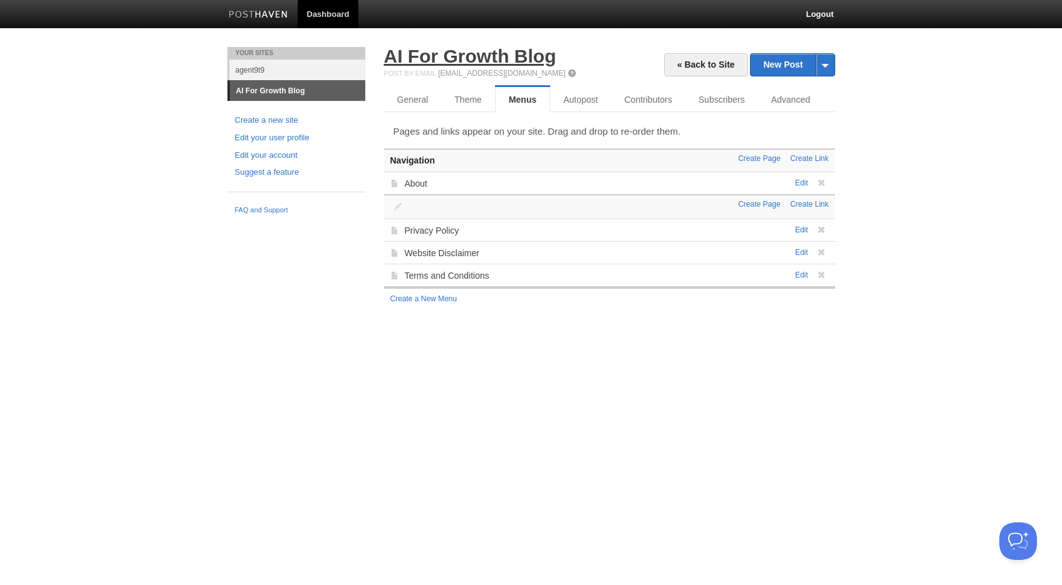
click at [444, 57] on link "AI For Growth Blog" at bounding box center [470, 56] width 172 height 21
drag, startPoint x: 671, startPoint y: 182, endPoint x: 670, endPoint y: 200, distance: 18.2
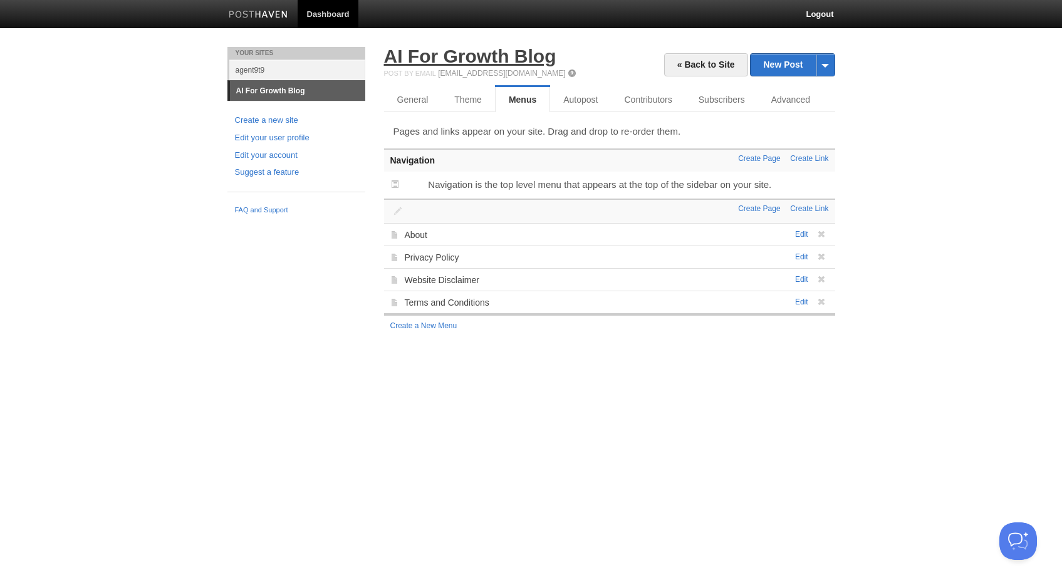
click at [483, 51] on link "AI For Growth Blog" at bounding box center [470, 56] width 172 height 21
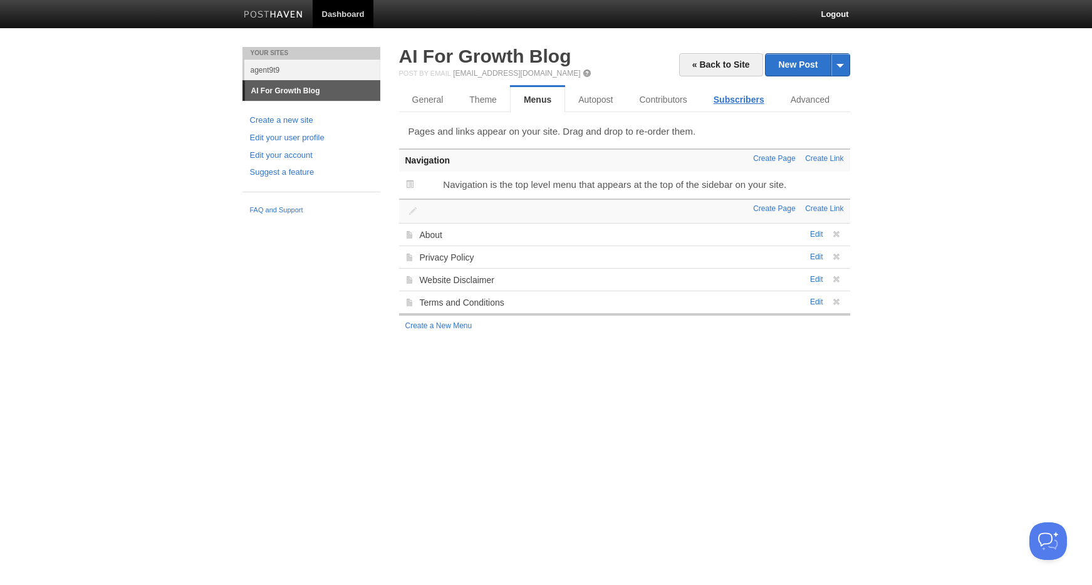
click at [736, 99] on link "Subscribers" at bounding box center [738, 99] width 77 height 25
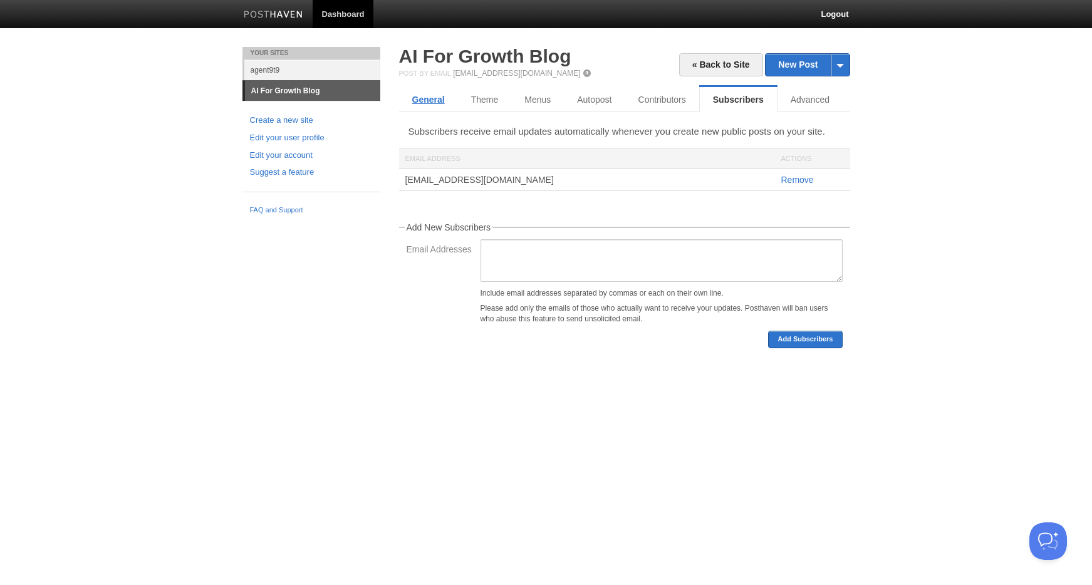
click at [430, 96] on link "General" at bounding box center [428, 99] width 59 height 25
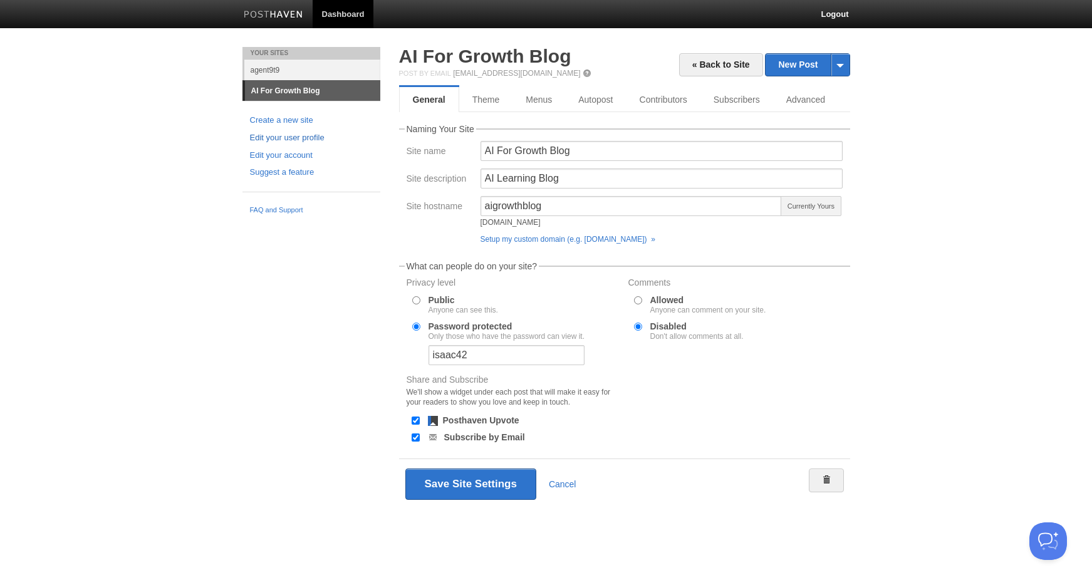
click at [302, 135] on link "Edit your user profile" at bounding box center [311, 138] width 123 height 13
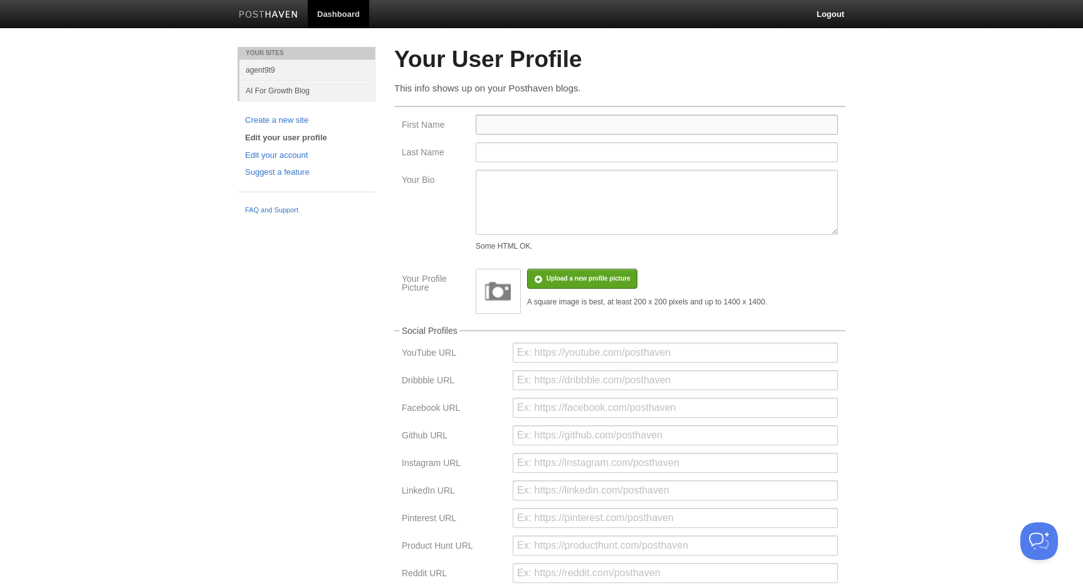
click at [518, 124] on input "First Name" at bounding box center [656, 125] width 362 height 20
type input "Jane"
type input "Arandelovic"
click at [567, 278] on input "file" at bounding box center [211, 285] width 948 height 64
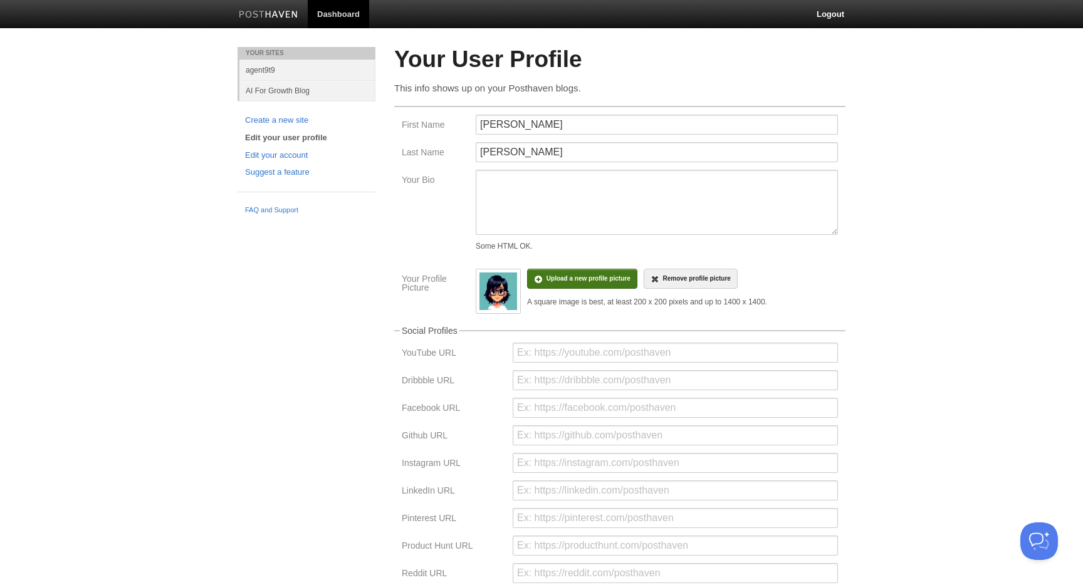
scroll to position [161, 0]
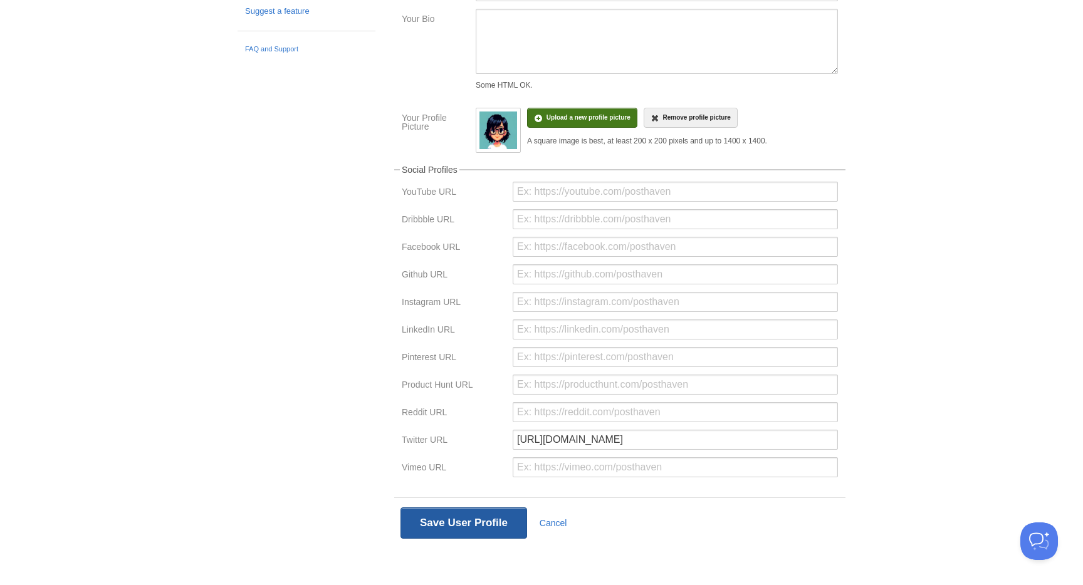
click at [475, 522] on button "Save User Profile" at bounding box center [463, 522] width 127 height 31
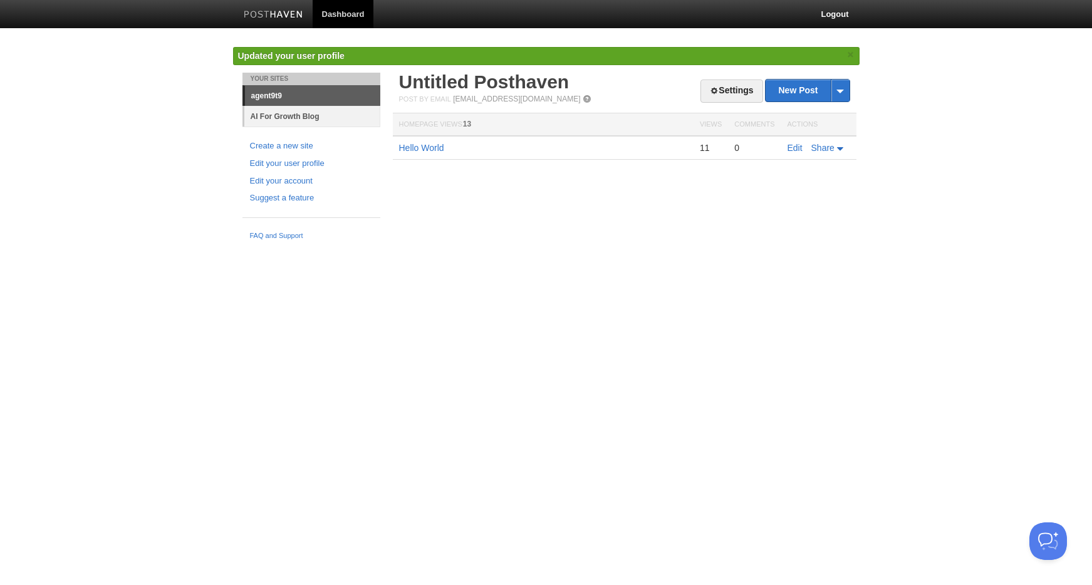
click at [303, 116] on link "AI For Growth Blog" at bounding box center [312, 116] width 136 height 21
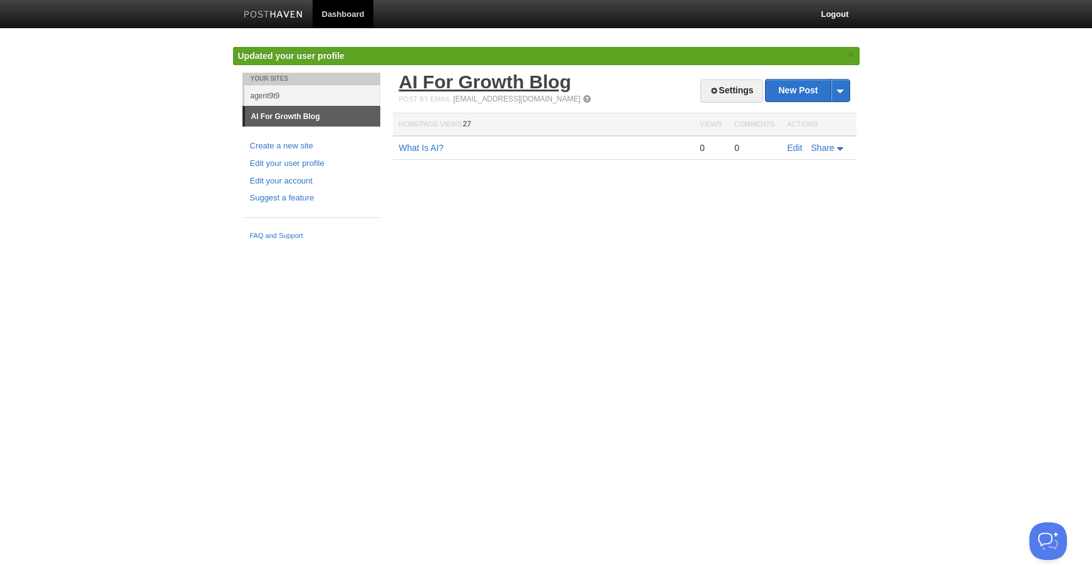
click at [467, 85] on link "AI For Growth Blog" at bounding box center [485, 81] width 172 height 21
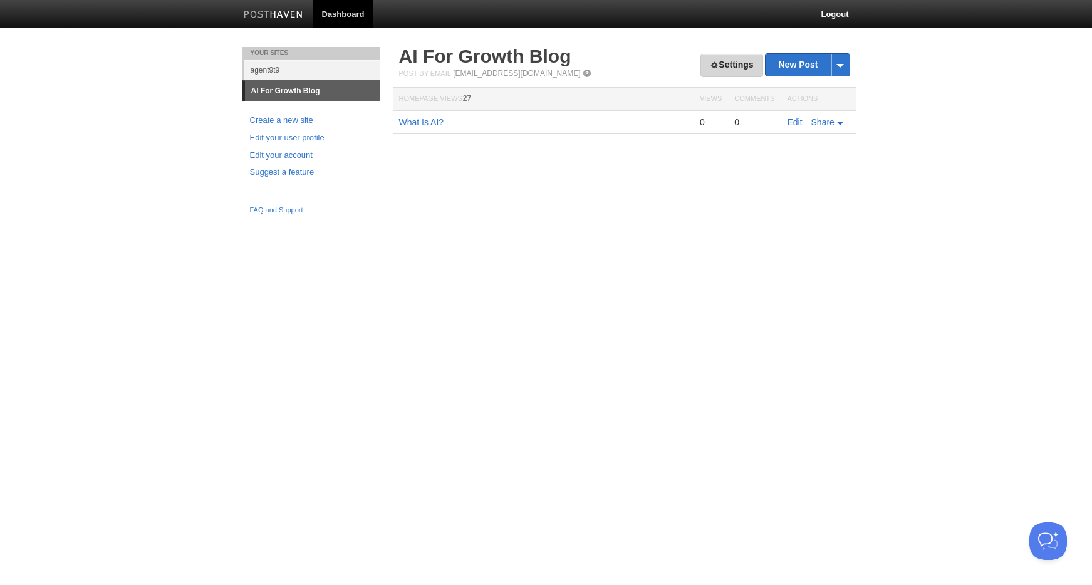
click at [714, 70] on link "Settings" at bounding box center [731, 65] width 62 height 23
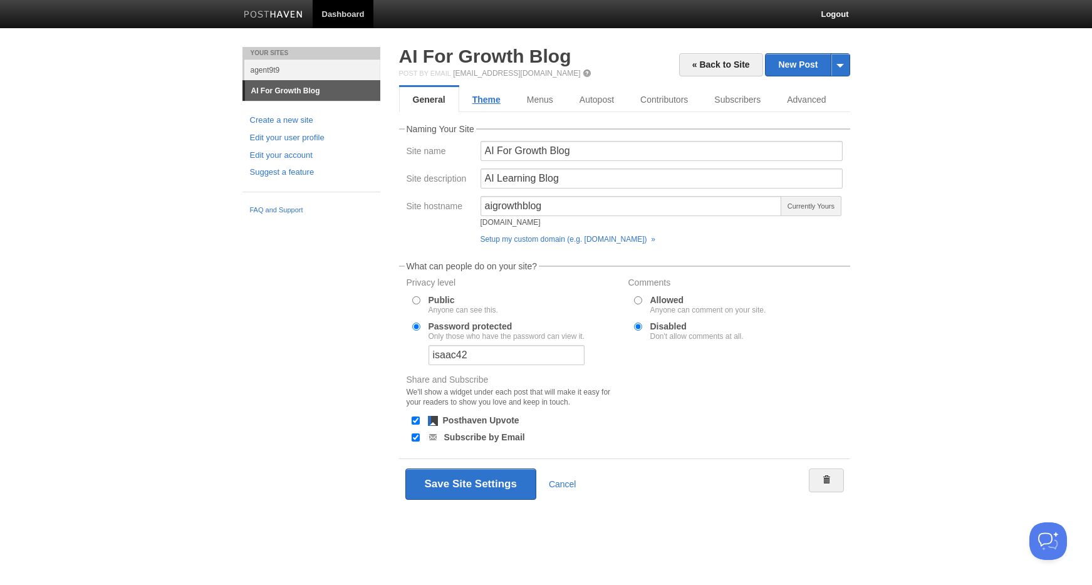
click at [472, 101] on link "Theme" at bounding box center [486, 99] width 55 height 25
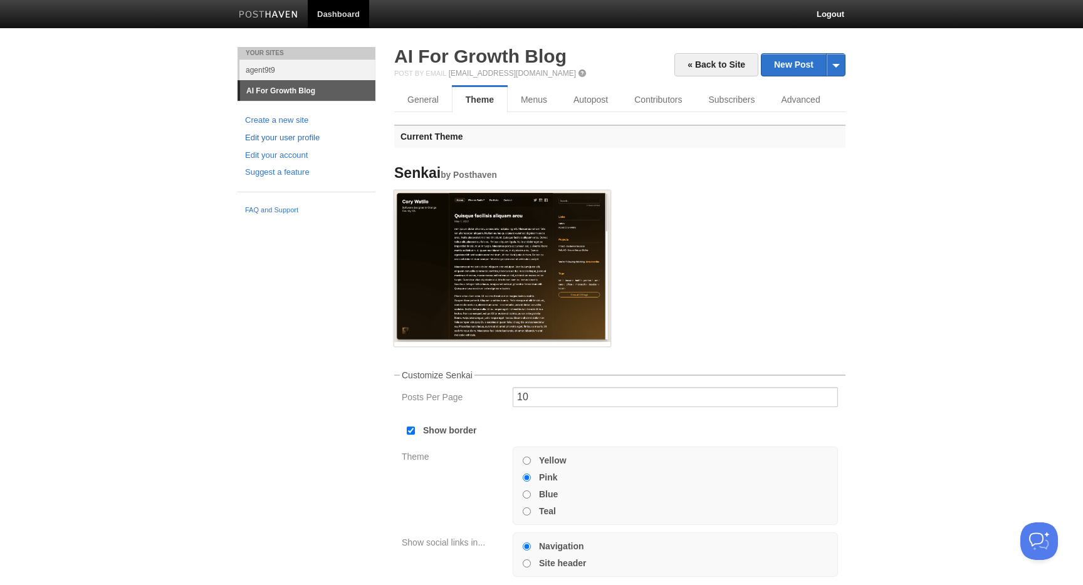
click at [306, 135] on link "Edit your user profile" at bounding box center [306, 138] width 123 height 13
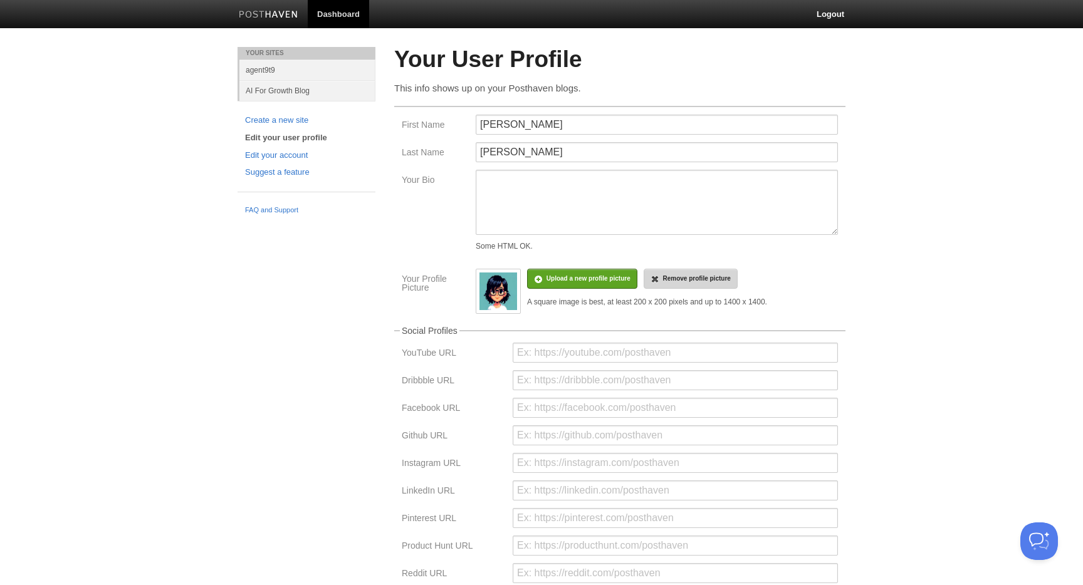
click at [707, 283] on link "Remove profile picture" at bounding box center [690, 279] width 94 height 20
drag, startPoint x: 518, startPoint y: 120, endPoint x: 443, endPoint y: 119, distance: 75.2
click at [443, 119] on div "First Name Jane" at bounding box center [620, 129] width 444 height 28
drag, startPoint x: 534, startPoint y: 154, endPoint x: 417, endPoint y: 152, distance: 117.2
click at [417, 152] on div "Last Name Arandelovic" at bounding box center [620, 156] width 444 height 28
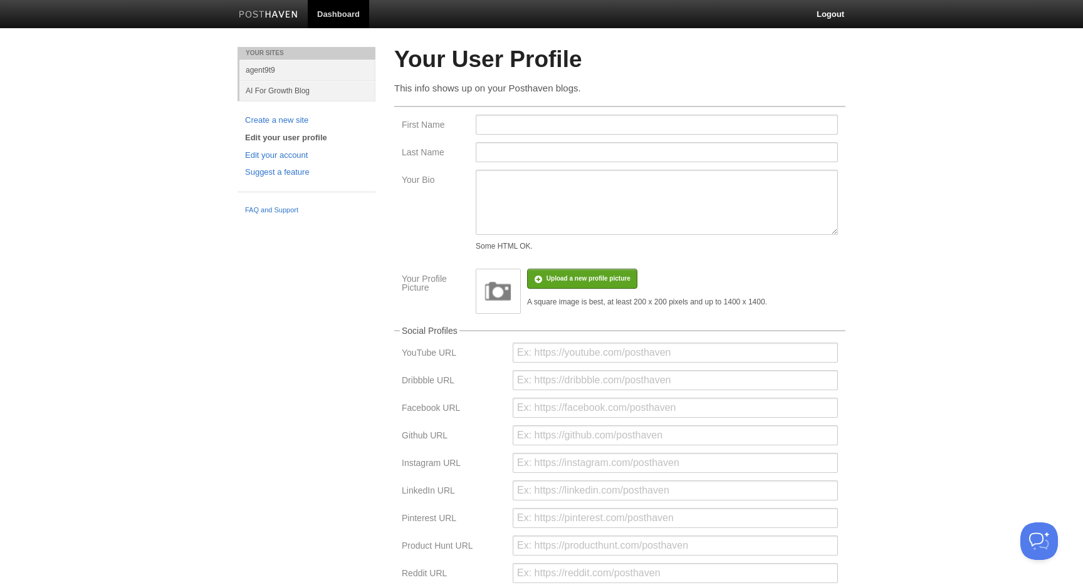
drag, startPoint x: 1021, startPoint y: 368, endPoint x: 1011, endPoint y: 372, distance: 10.7
click at [985, 368] on body "Dashboard Logout Updated site: AI For Growth Blog × Post created × Page created…" at bounding box center [541, 373] width 1083 height 746
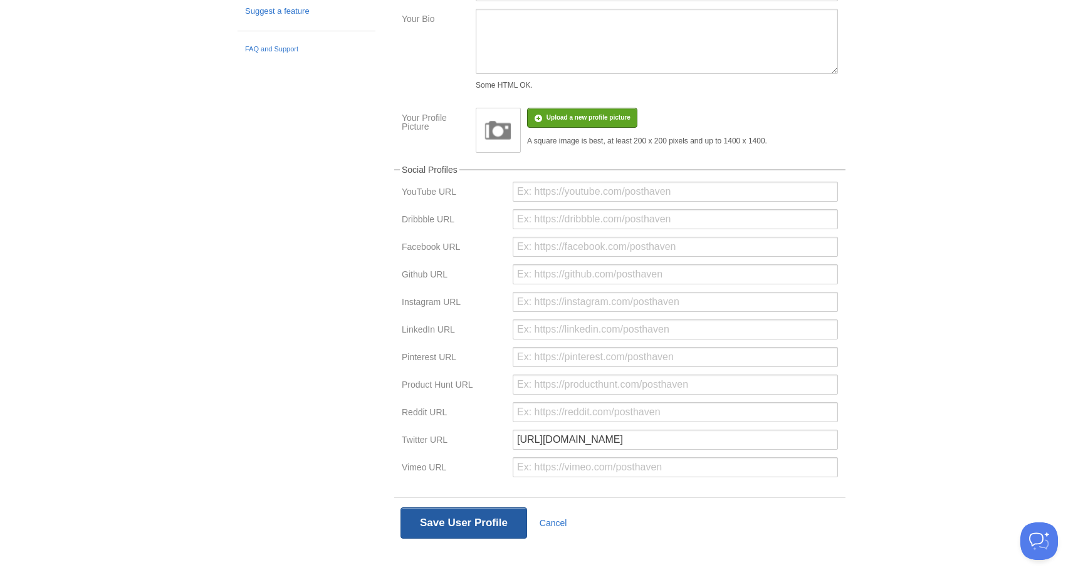
click at [453, 524] on button "Save User Profile" at bounding box center [463, 522] width 127 height 31
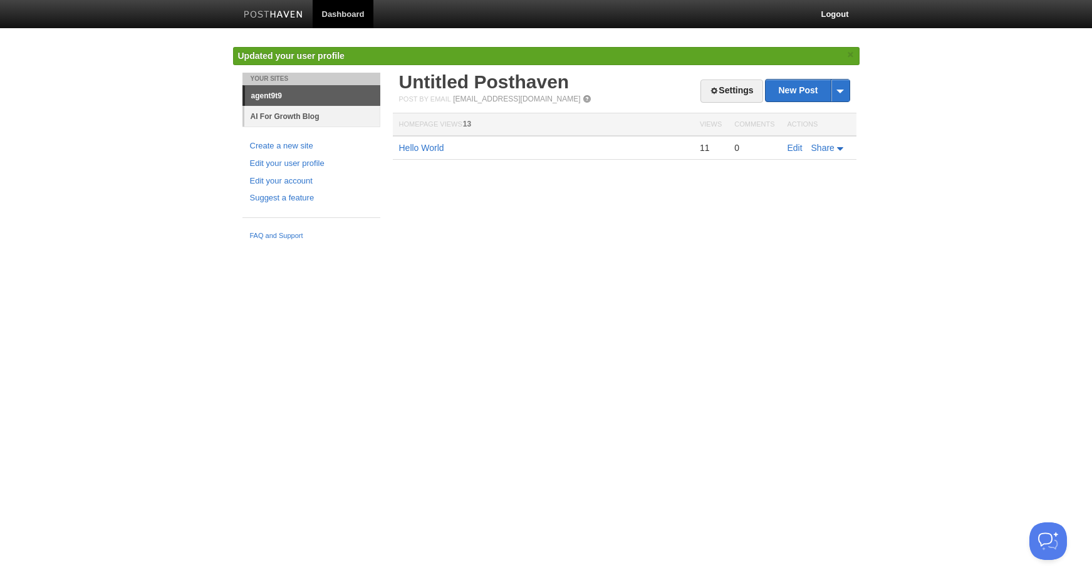
click at [284, 118] on link "AI For Growth Blog" at bounding box center [312, 116] width 136 height 21
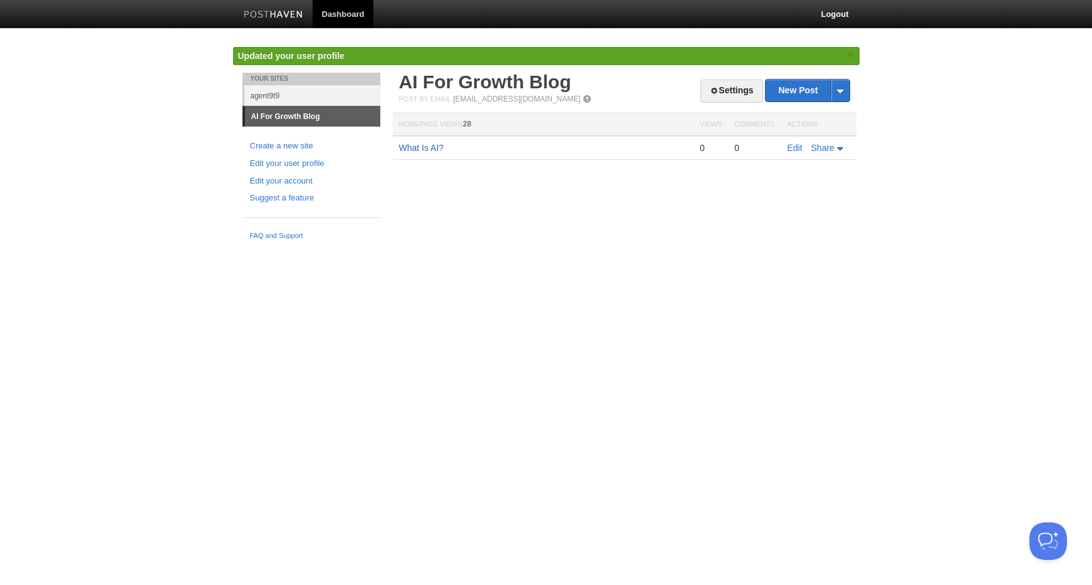
click at [427, 148] on link "What Is AI?" at bounding box center [421, 148] width 45 height 10
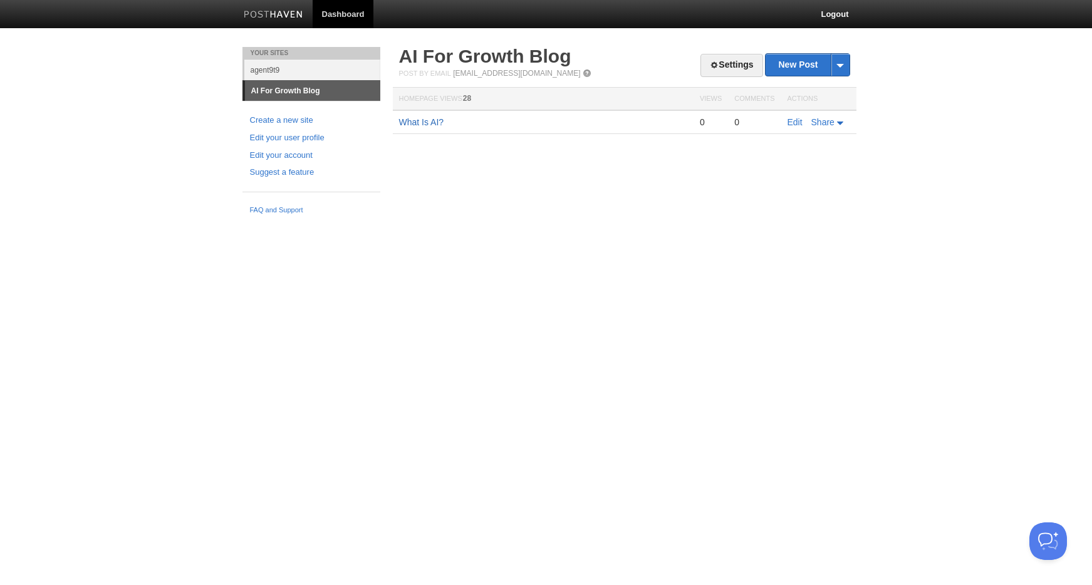
click at [420, 120] on link "What Is AI?" at bounding box center [421, 122] width 45 height 10
click at [716, 66] on link "Settings" at bounding box center [731, 65] width 62 height 23
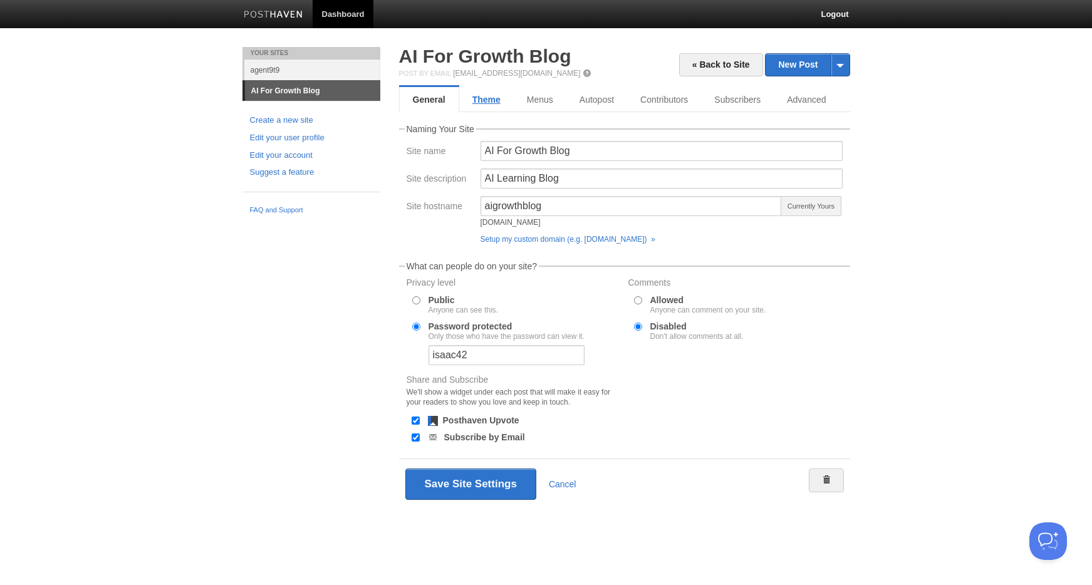
click at [497, 101] on link "Theme" at bounding box center [486, 99] width 55 height 25
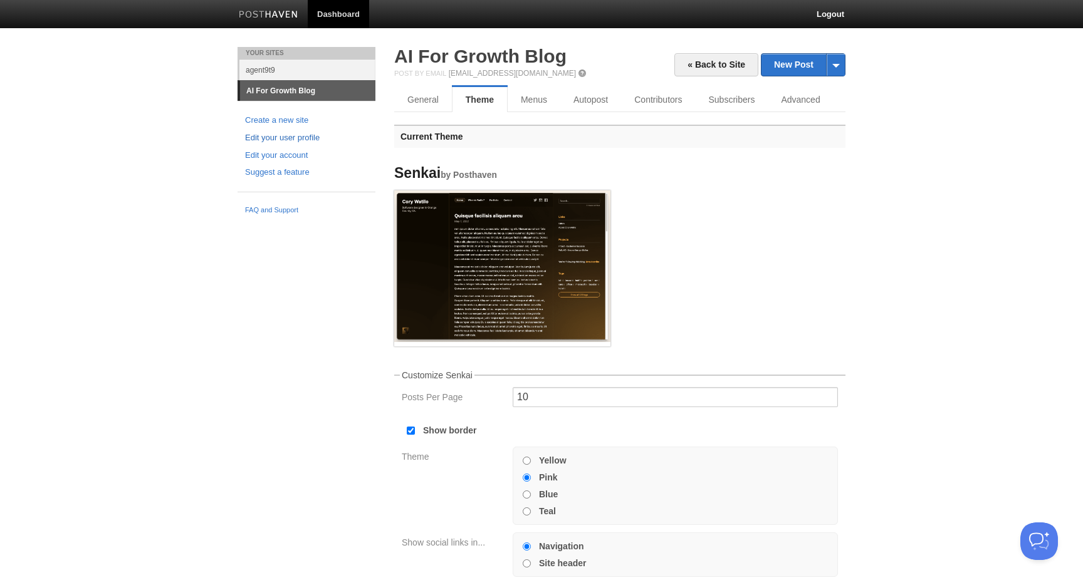
click at [288, 135] on link "Edit your user profile" at bounding box center [306, 138] width 123 height 13
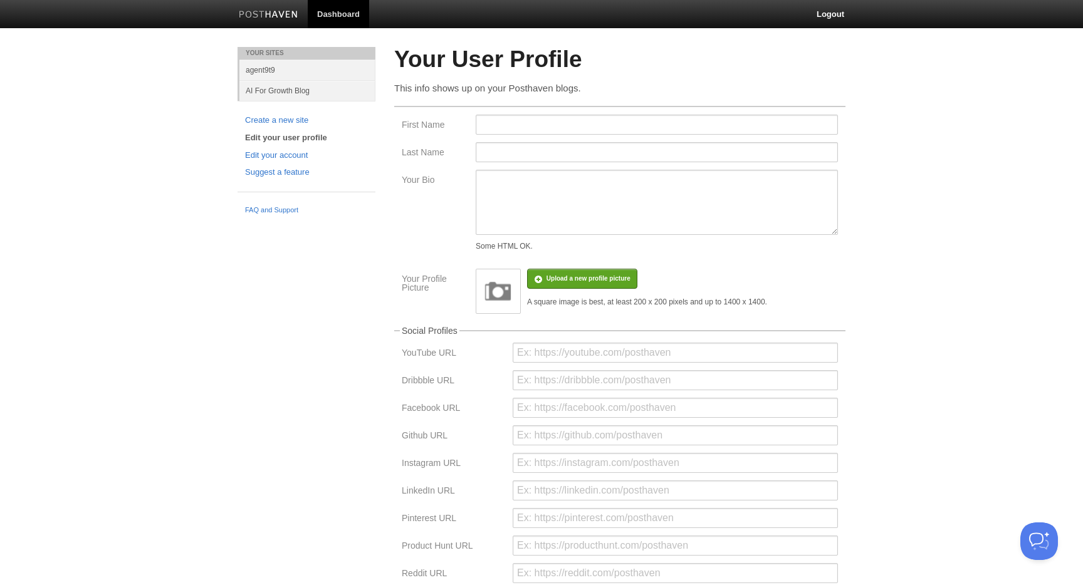
click at [493, 286] on img at bounding box center [498, 292] width 38 height 38
click at [491, 301] on img at bounding box center [498, 292] width 38 height 38
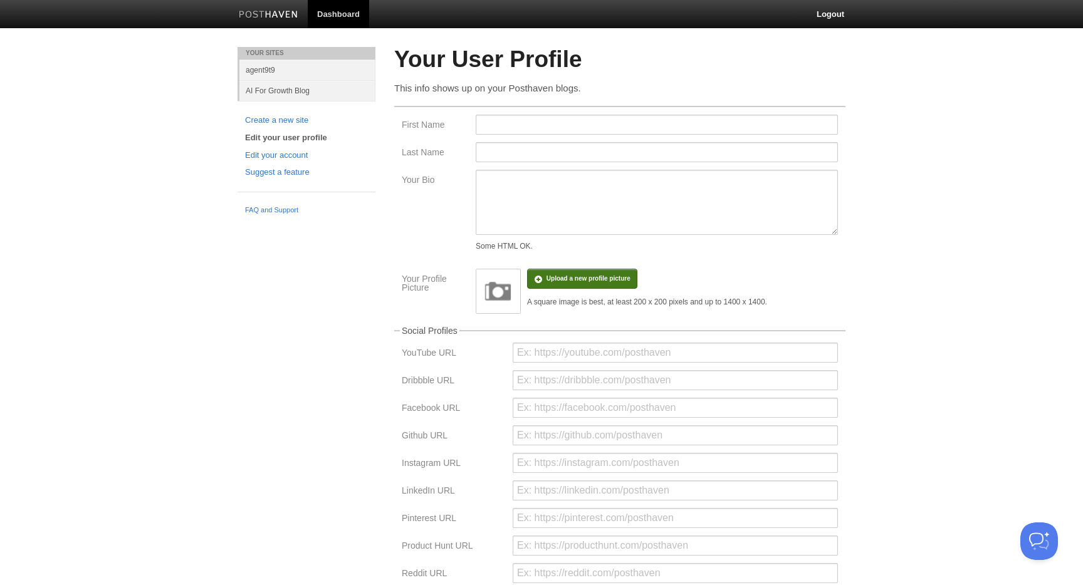
click at [559, 274] on input "file" at bounding box center [211, 285] width 948 height 64
click at [693, 281] on span "Remove profile picture" at bounding box center [696, 278] width 68 height 7
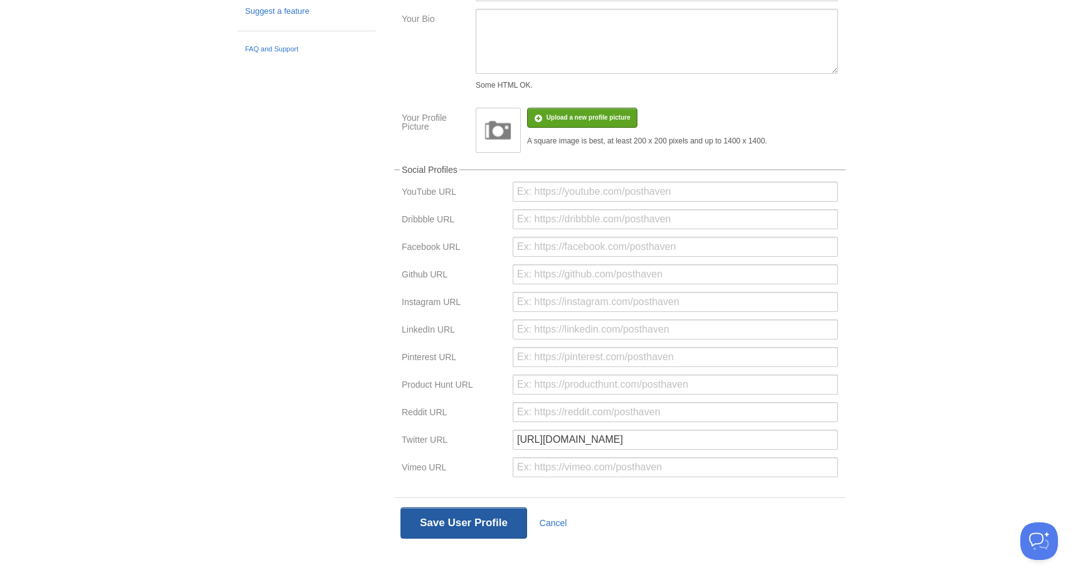
click at [469, 520] on button "Save User Profile" at bounding box center [463, 522] width 127 height 31
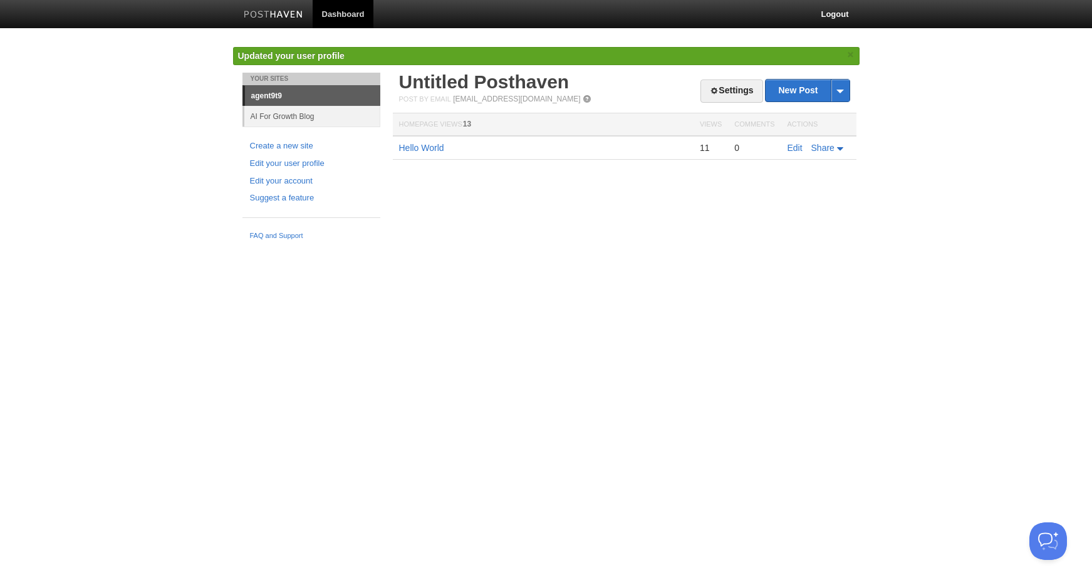
click at [280, 18] on img at bounding box center [274, 15] width 60 height 9
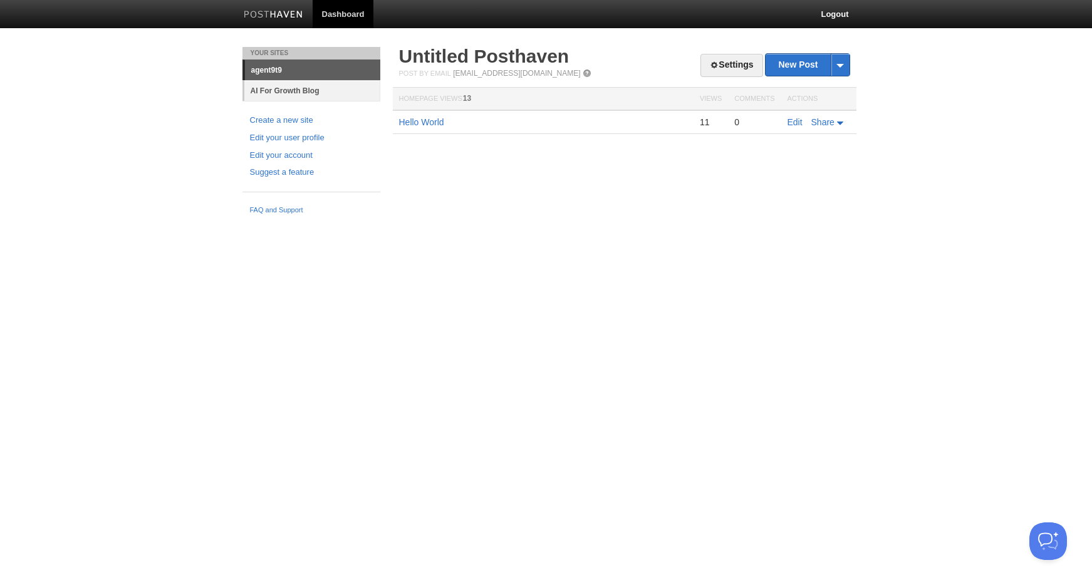
click at [310, 95] on link "AI For Growth Blog" at bounding box center [312, 90] width 136 height 21
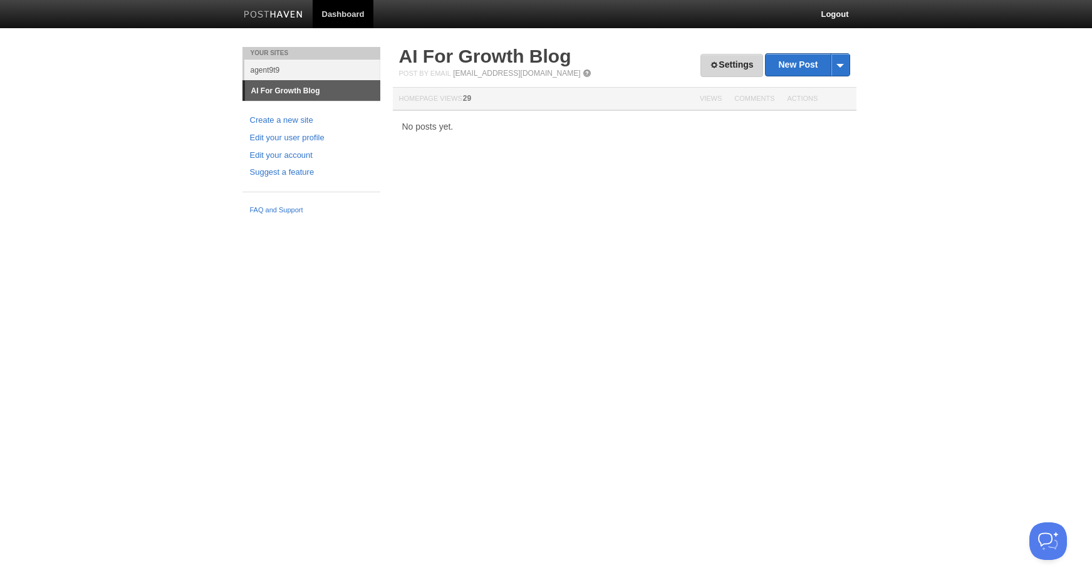
click at [710, 63] on span at bounding box center [714, 65] width 9 height 9
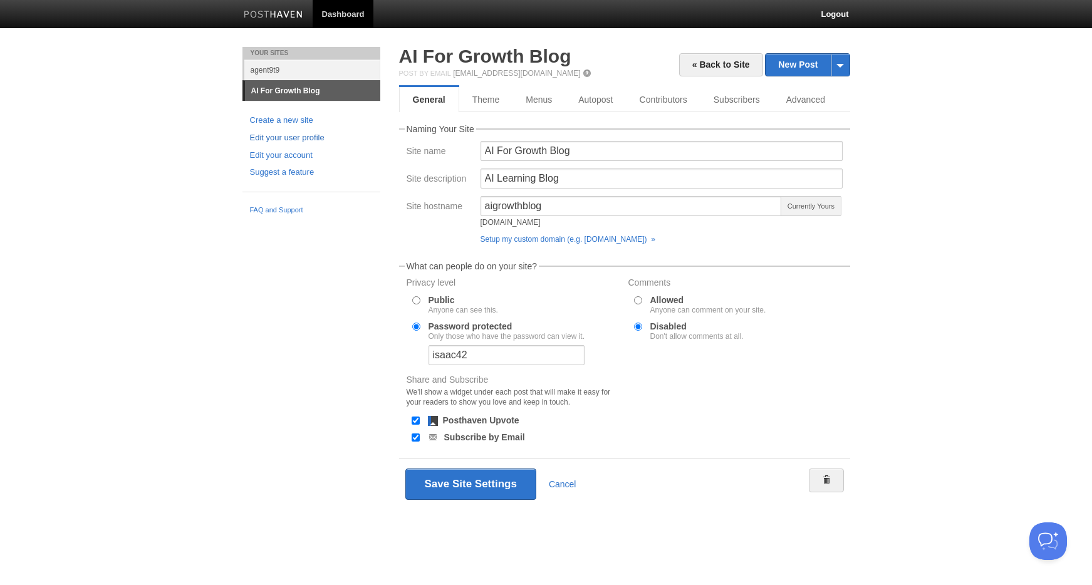
click at [286, 137] on link "Edit your user profile" at bounding box center [311, 138] width 123 height 13
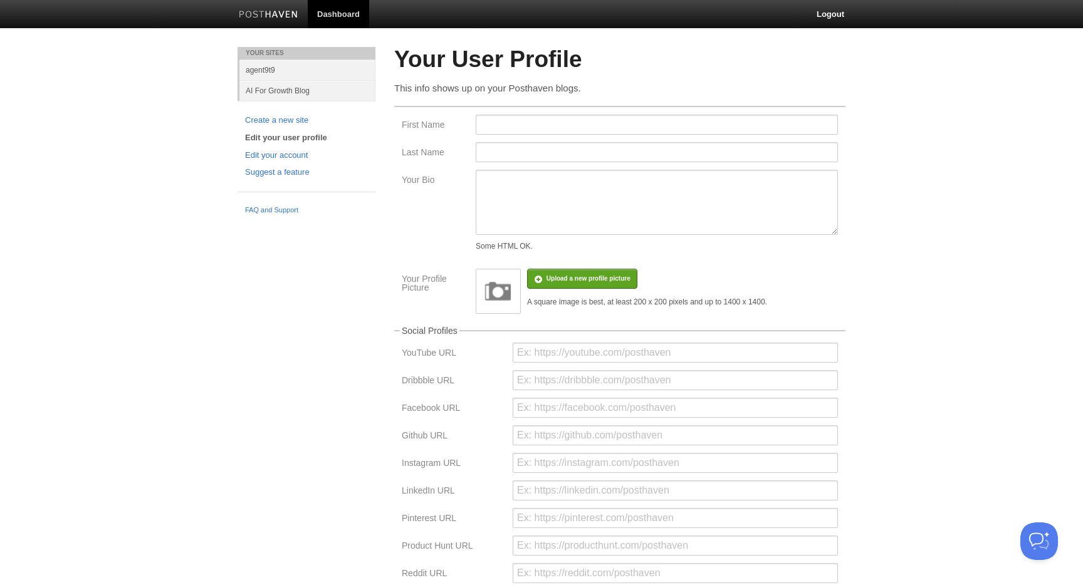
click at [494, 289] on img at bounding box center [498, 292] width 38 height 38
click at [285, 90] on link "AI For Growth Blog" at bounding box center [307, 90] width 136 height 21
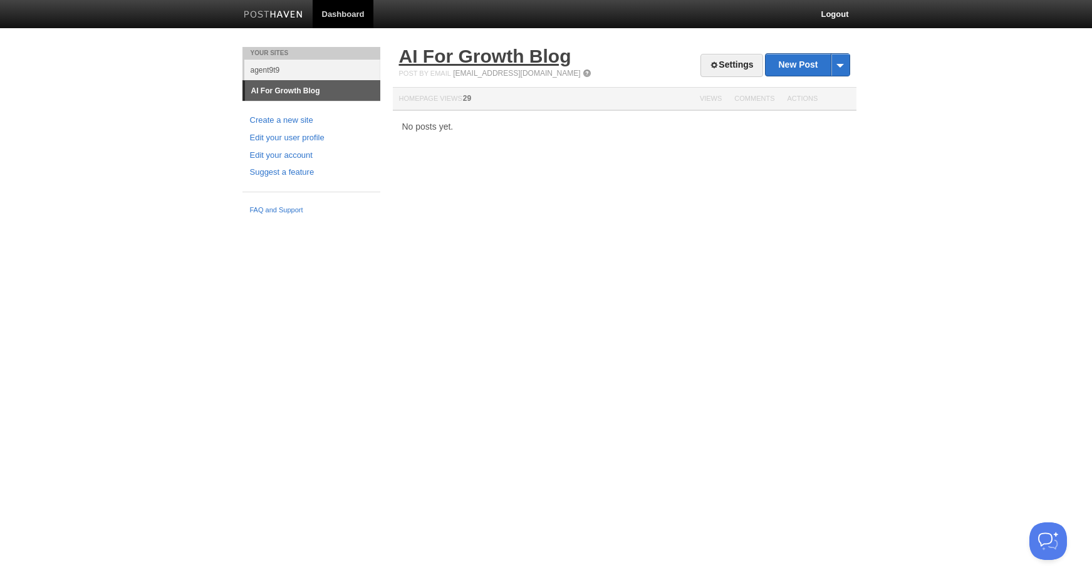
click at [496, 58] on link "AI For Growth Blog" at bounding box center [485, 56] width 172 height 21
click at [718, 64] on link "Settings" at bounding box center [731, 65] width 62 height 23
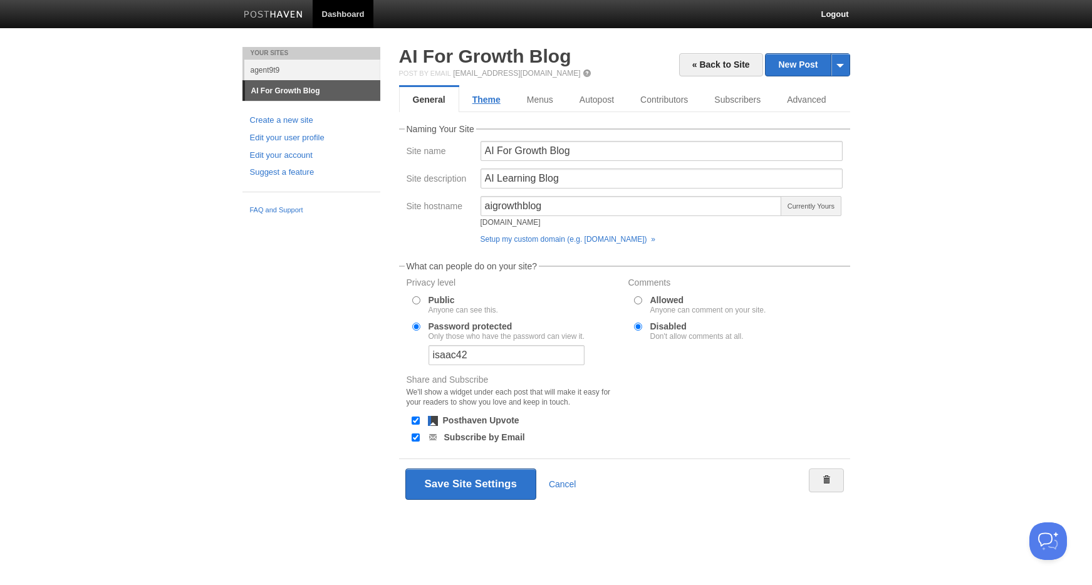
click at [486, 101] on link "Theme" at bounding box center [486, 99] width 55 height 25
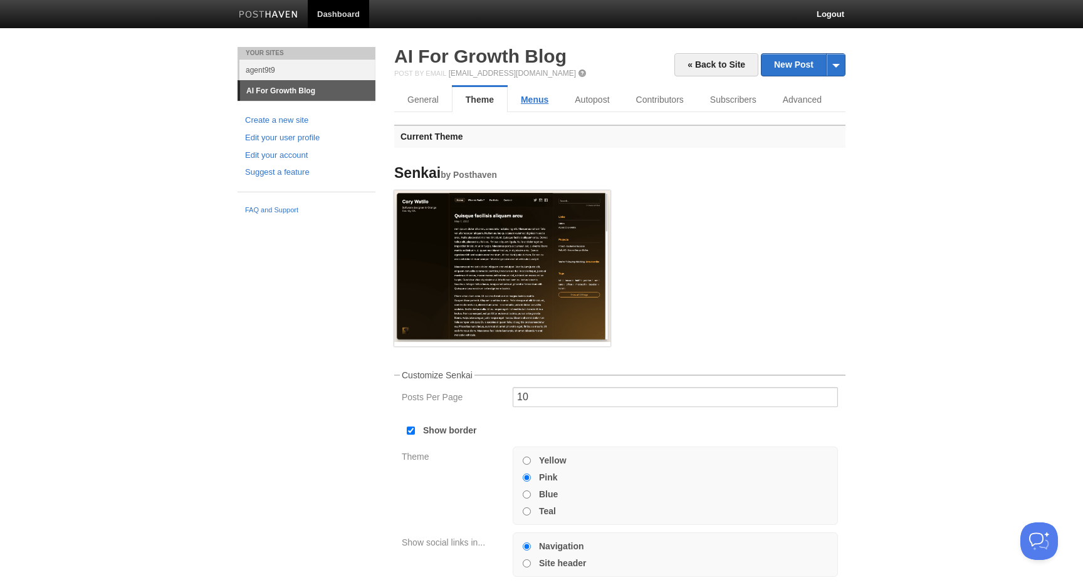
click at [538, 100] on link "Menus" at bounding box center [534, 99] width 54 height 25
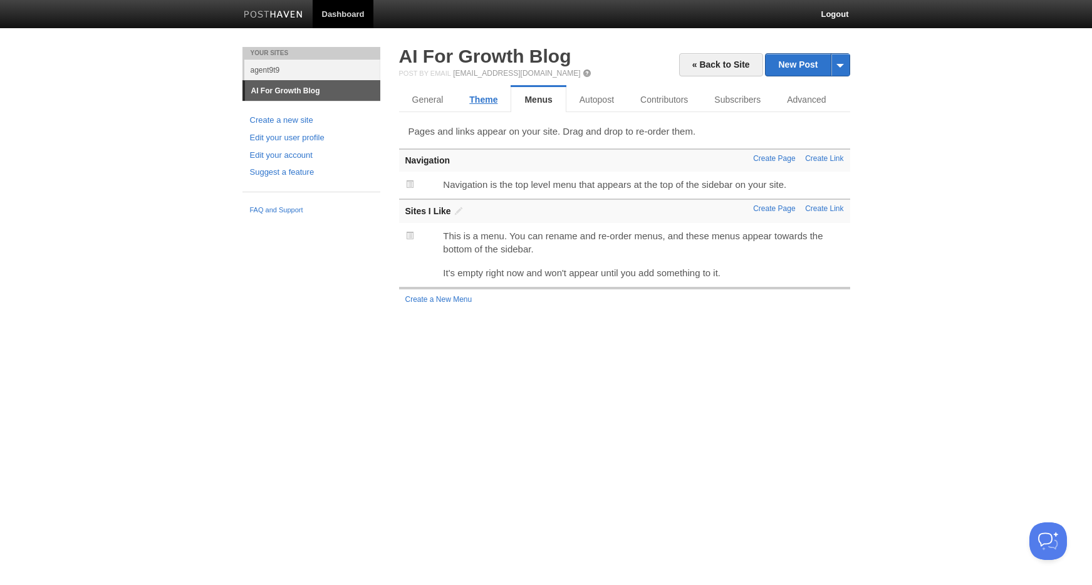
click at [467, 103] on link "Theme" at bounding box center [483, 99] width 55 height 25
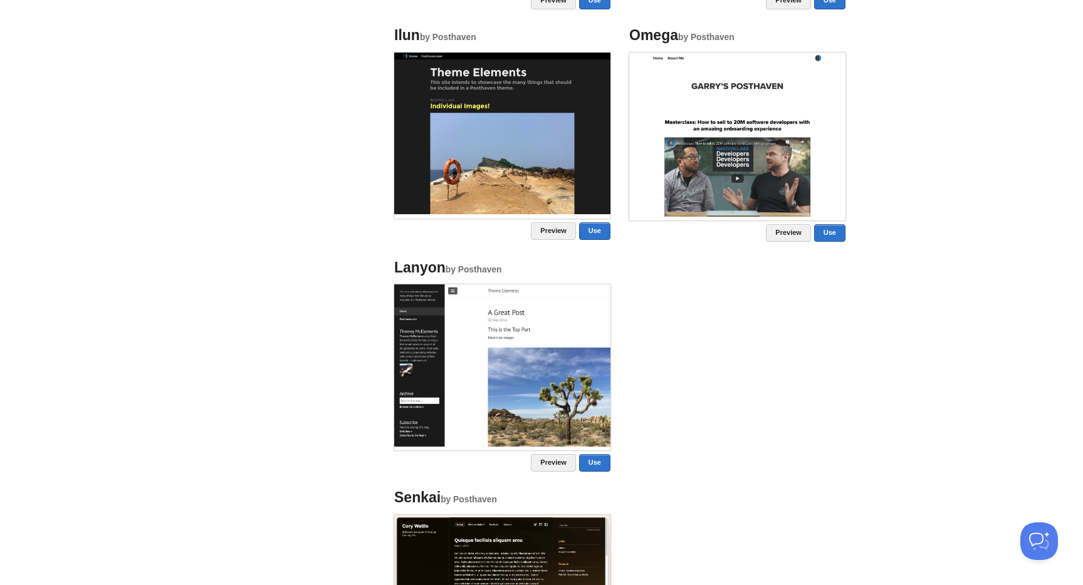
scroll to position [1059, 0]
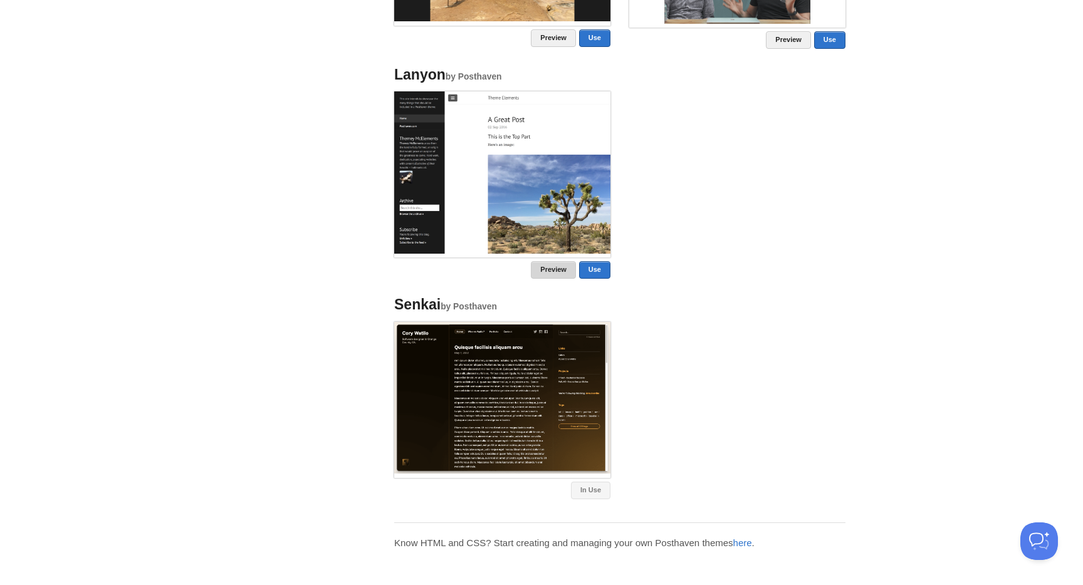
click at [556, 270] on link "Preview" at bounding box center [553, 270] width 45 height 18
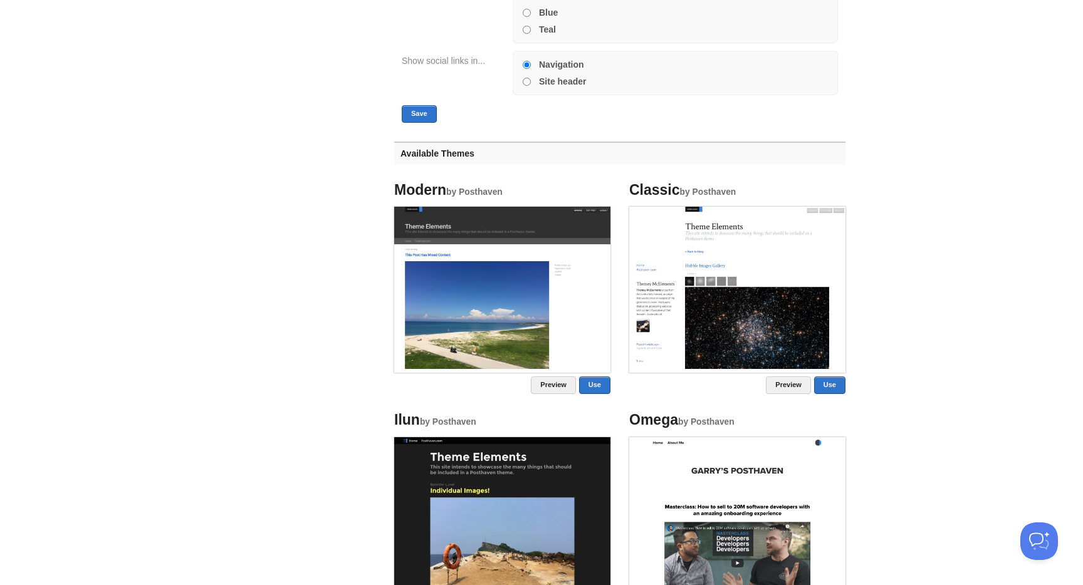
scroll to position [0, 0]
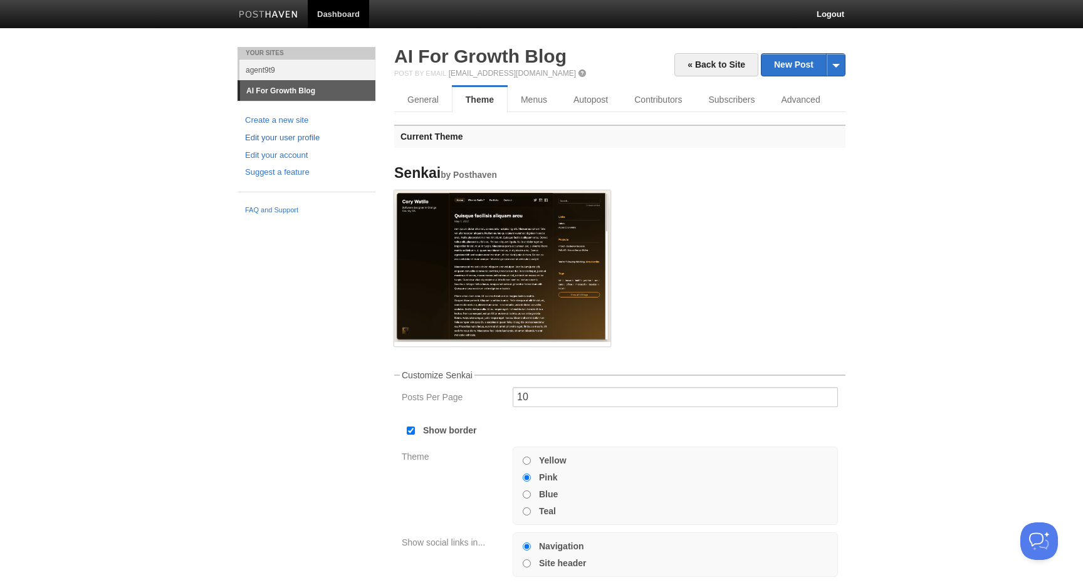
click at [275, 135] on link "Edit your user profile" at bounding box center [306, 138] width 123 height 13
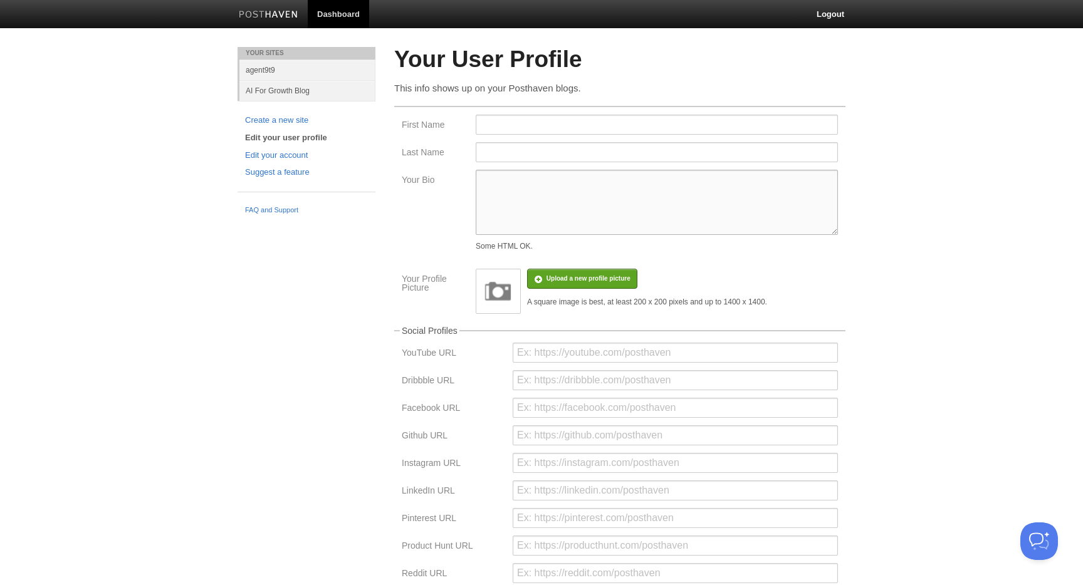
click at [533, 180] on textarea "Your Bio" at bounding box center [656, 202] width 362 height 65
click at [952, 247] on body "Dashboard Logout Your Sites agent9t9 AI For Growth Blog Create a new site Edit …" at bounding box center [541, 373] width 1083 height 746
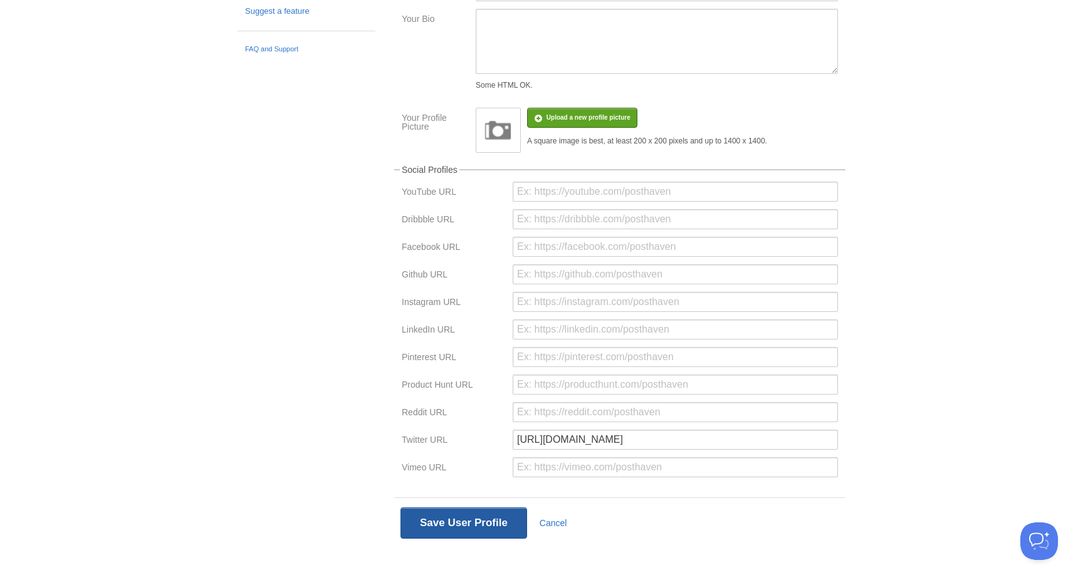
click at [467, 527] on button "Save User Profile" at bounding box center [463, 522] width 127 height 31
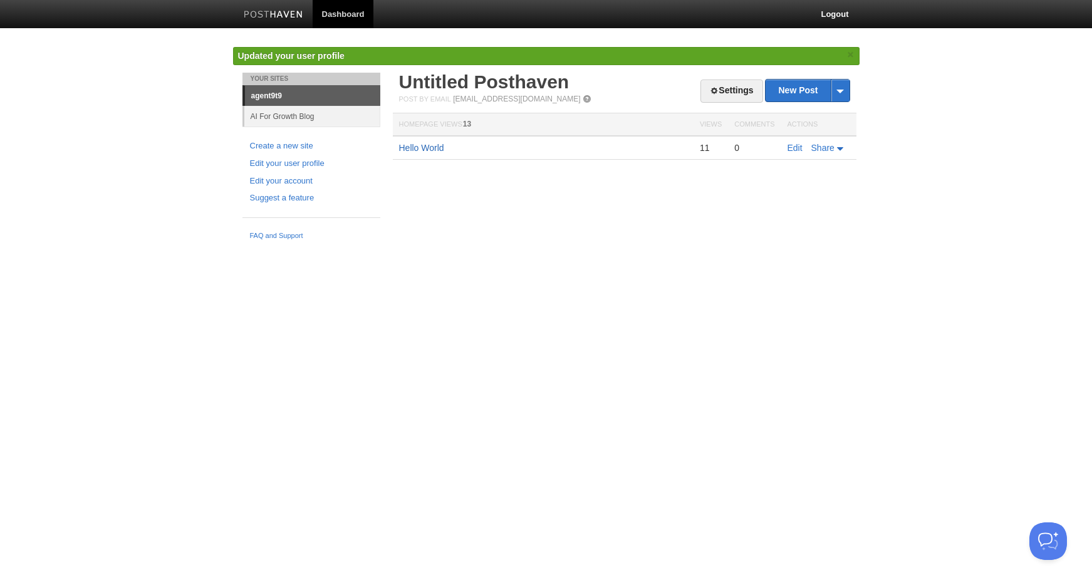
click at [431, 148] on link "Hello World" at bounding box center [421, 148] width 45 height 10
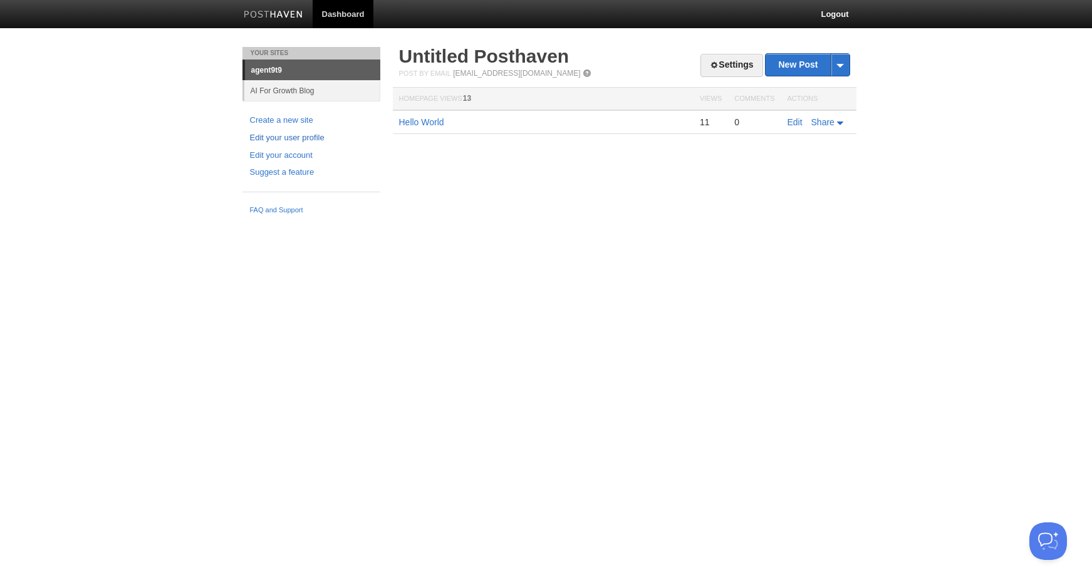
click at [315, 138] on link "Edit your user profile" at bounding box center [311, 138] width 123 height 13
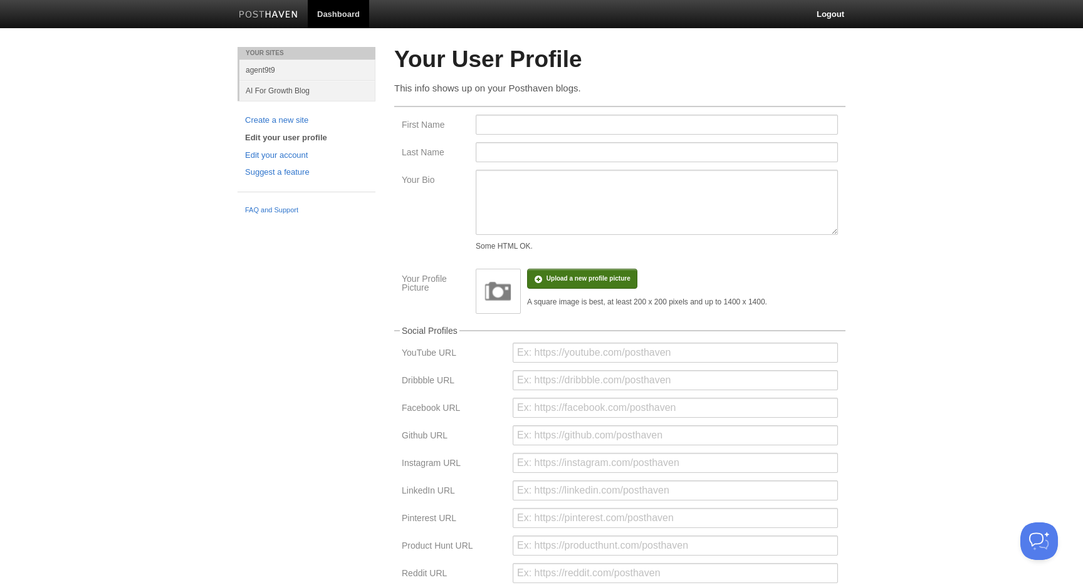
click at [576, 275] on input "file" at bounding box center [211, 285] width 948 height 64
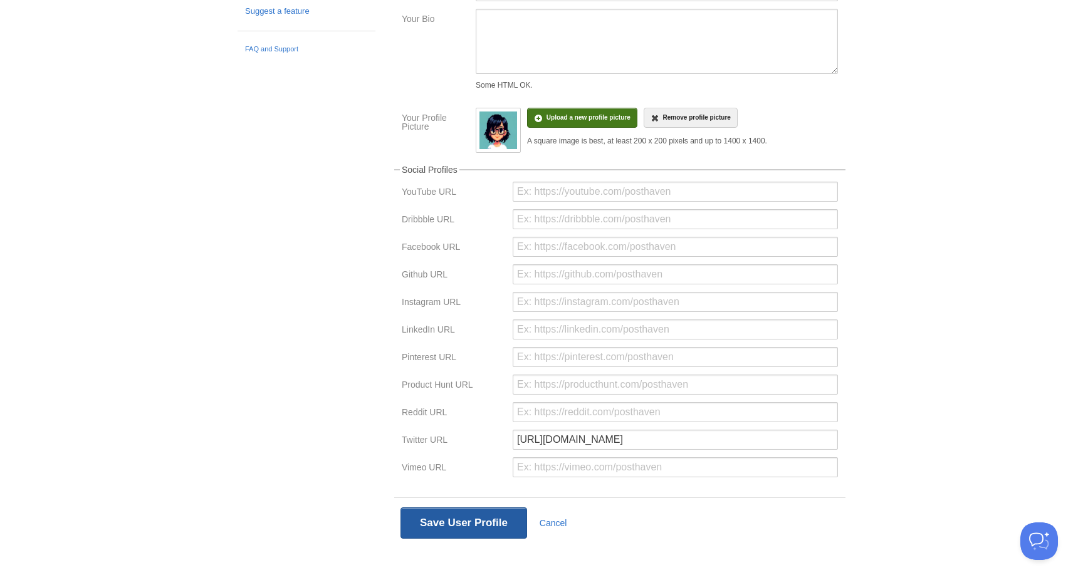
click at [460, 524] on button "Save User Profile" at bounding box center [463, 522] width 127 height 31
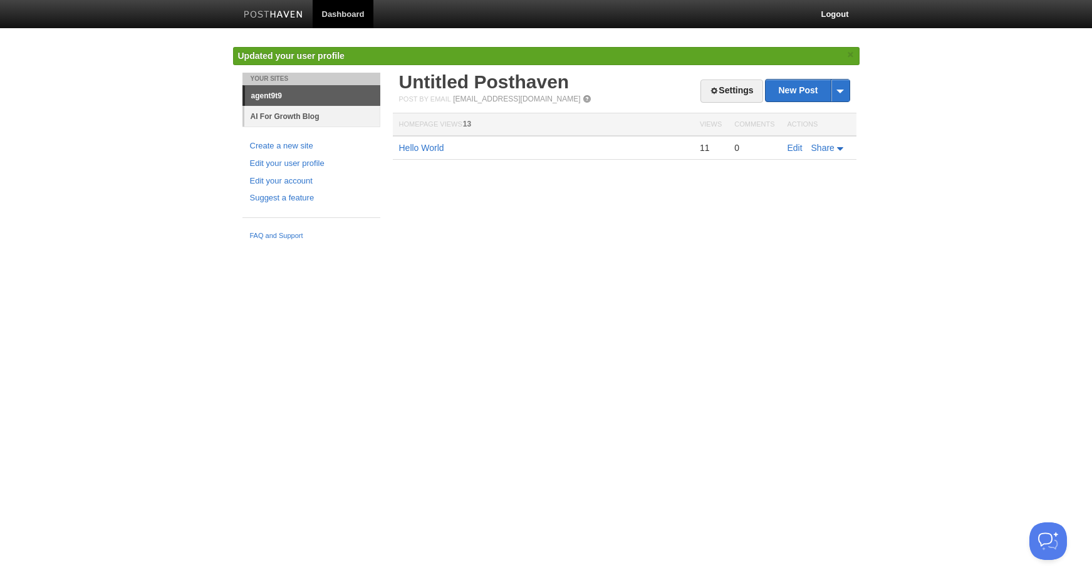
click at [302, 122] on link "AI For Growth Blog" at bounding box center [312, 116] width 136 height 21
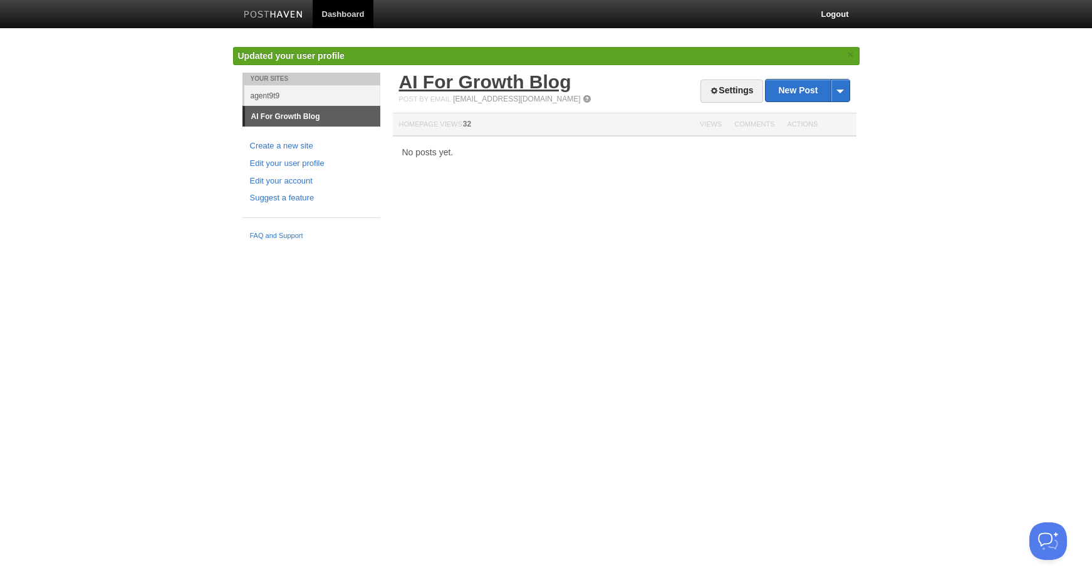
click at [485, 87] on link "AI For Growth Blog" at bounding box center [485, 81] width 172 height 21
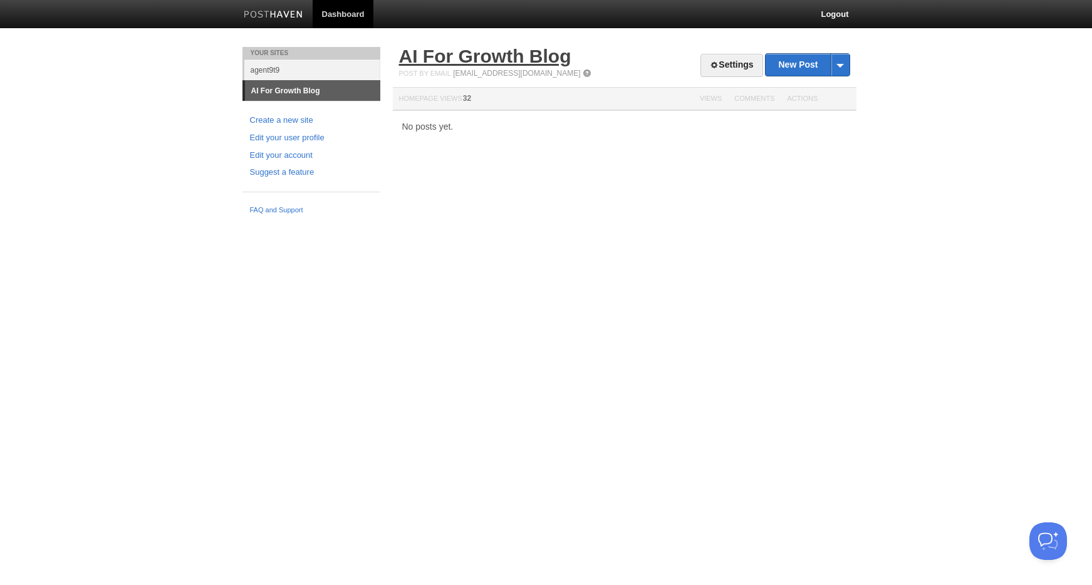
click at [462, 56] on link "AI For Growth Blog" at bounding box center [485, 56] width 172 height 21
click at [285, 135] on link "Edit your user profile" at bounding box center [311, 138] width 123 height 13
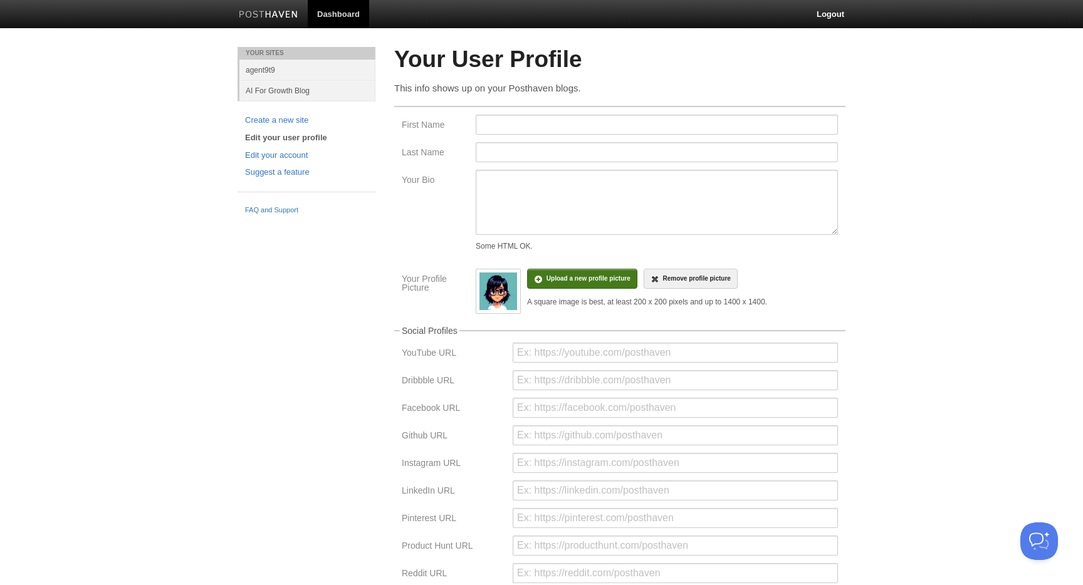
click at [534, 280] on input "file" at bounding box center [211, 285] width 948 height 64
click at [549, 270] on input "file" at bounding box center [211, 285] width 948 height 64
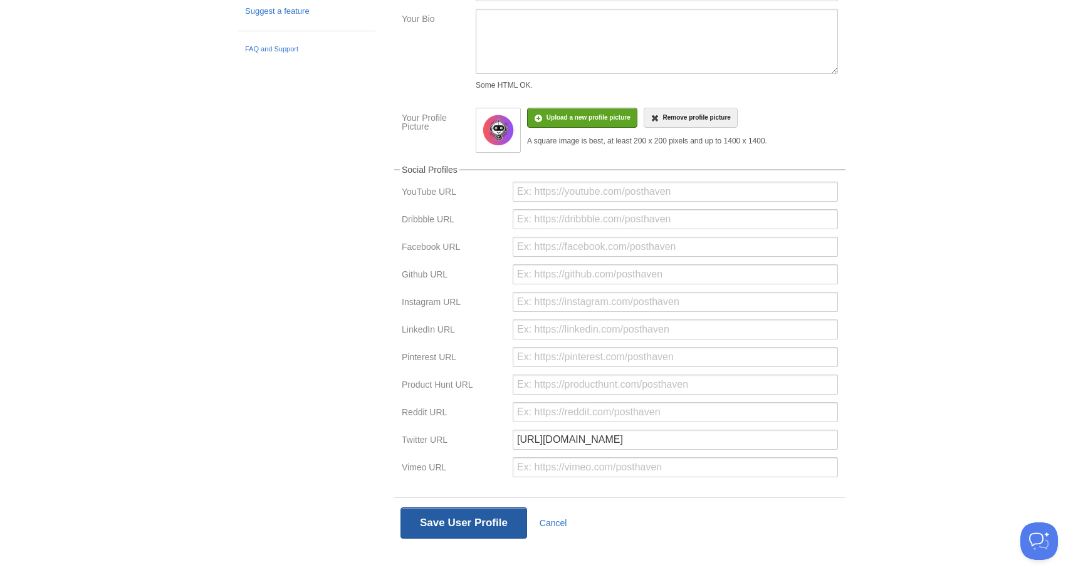
click at [445, 519] on button "Save User Profile" at bounding box center [463, 522] width 127 height 31
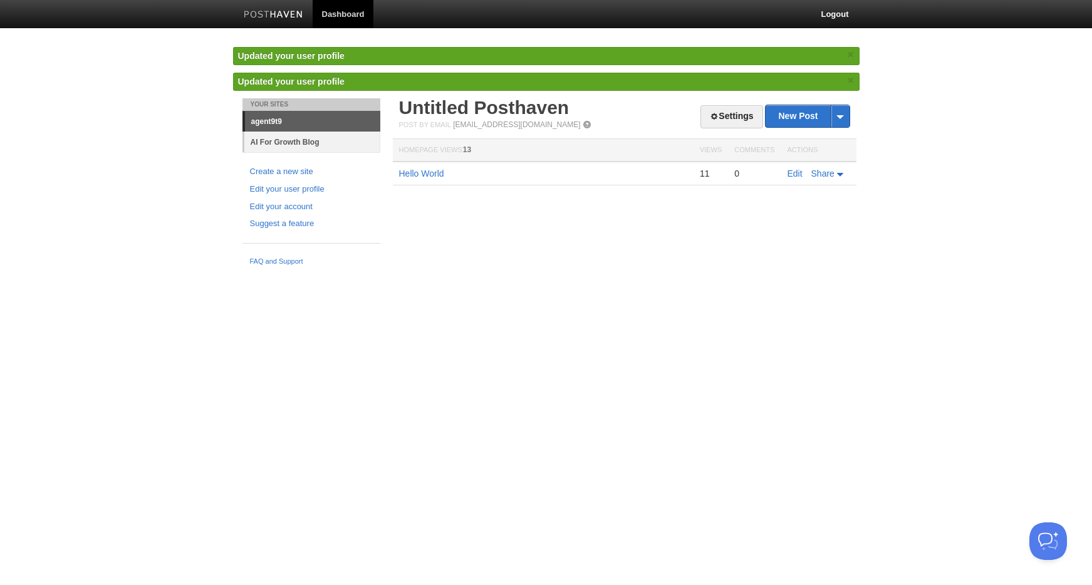
click at [293, 140] on link "AI For Growth Blog" at bounding box center [312, 142] width 136 height 21
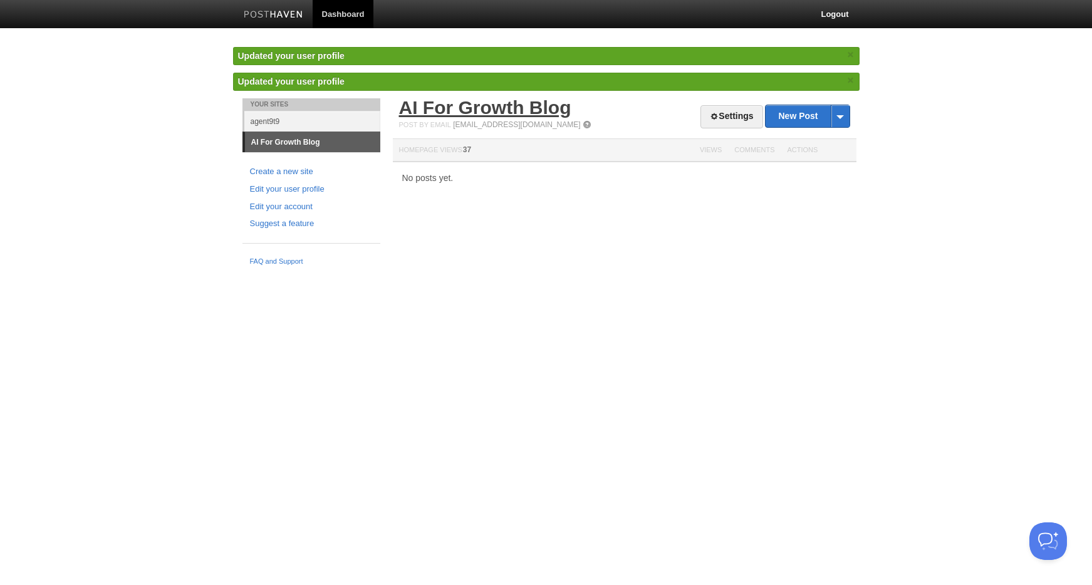
click at [497, 112] on link "AI For Growth Blog" at bounding box center [485, 107] width 172 height 21
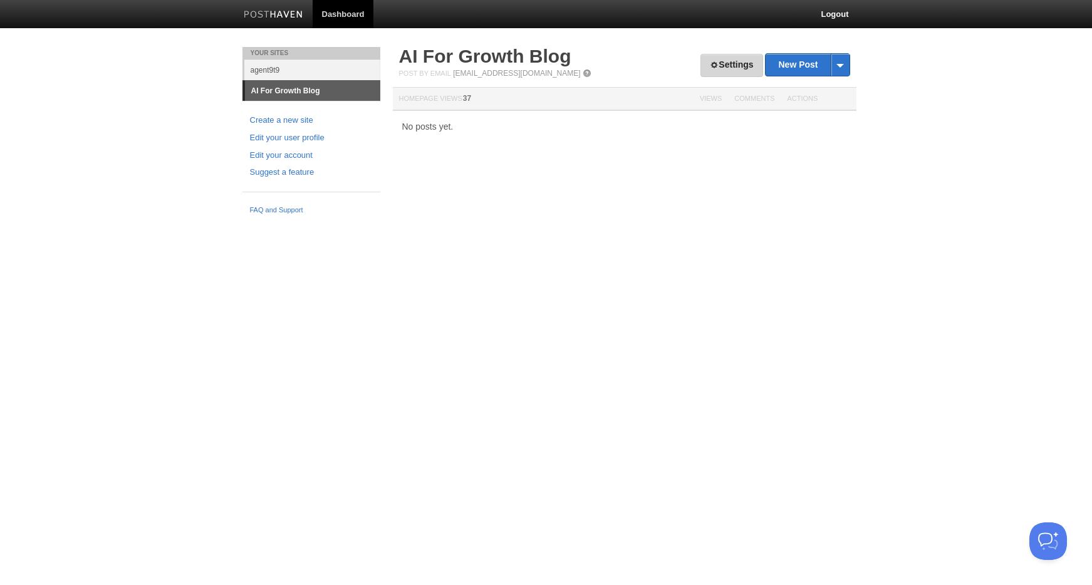
click at [719, 64] on link "Settings" at bounding box center [731, 65] width 62 height 23
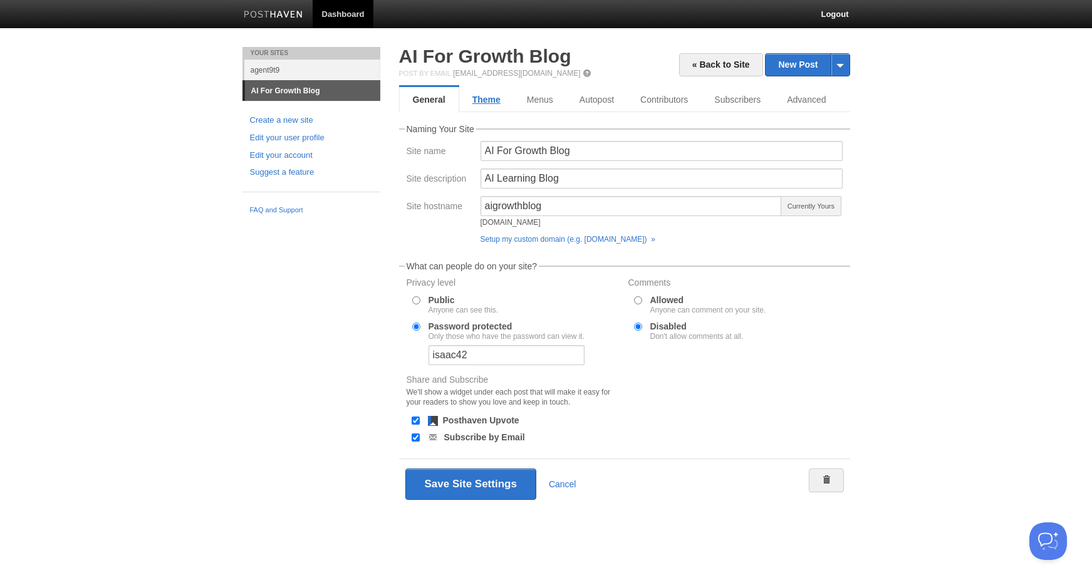
click at [484, 102] on link "Theme" at bounding box center [486, 99] width 55 height 25
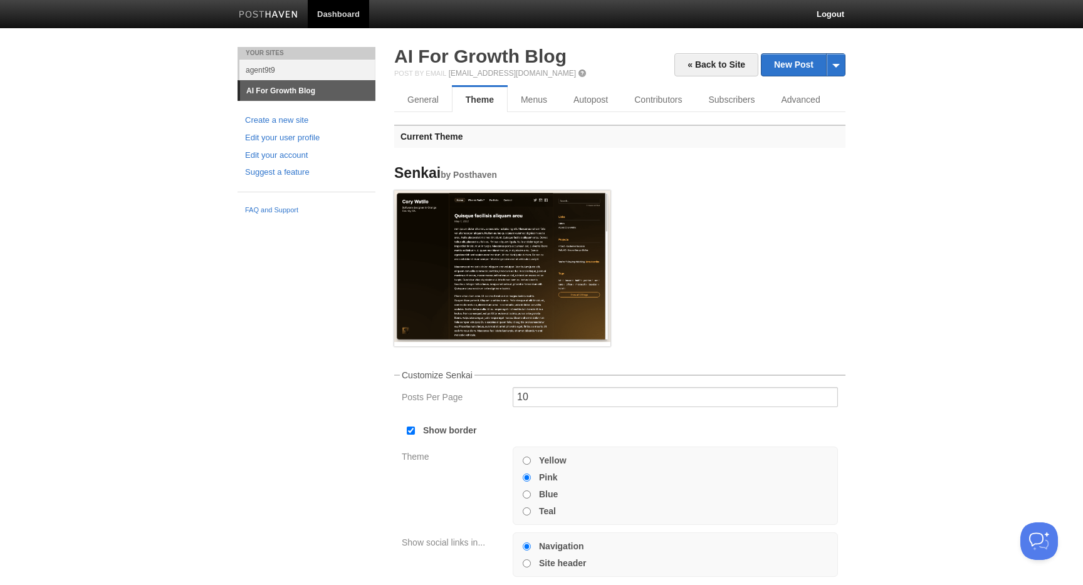
click at [412, 430] on input "Show border" at bounding box center [411, 431] width 8 height 8
checkbox input "false"
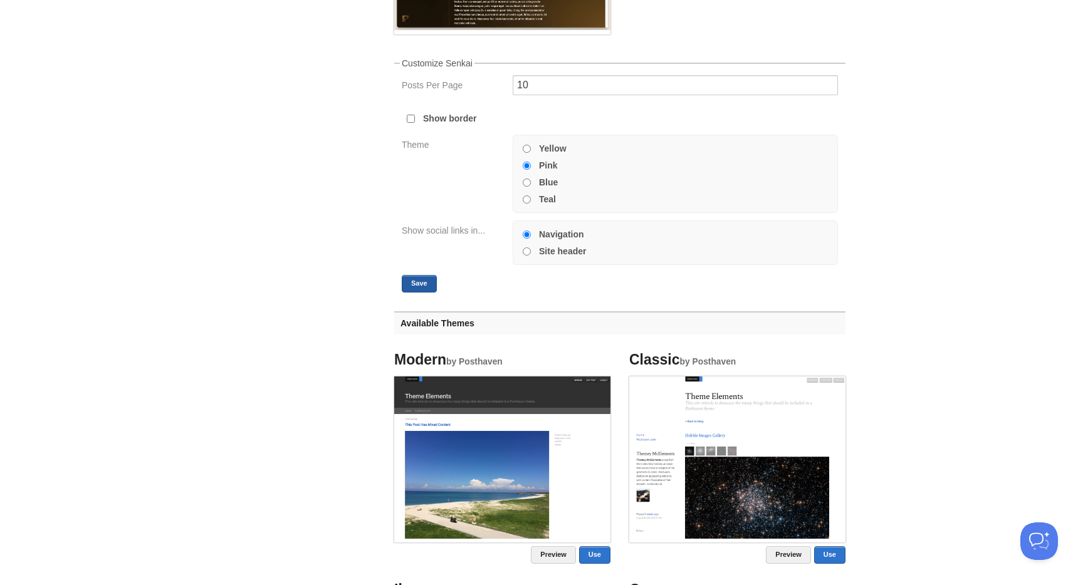
click at [417, 286] on button "Save" at bounding box center [419, 284] width 35 height 18
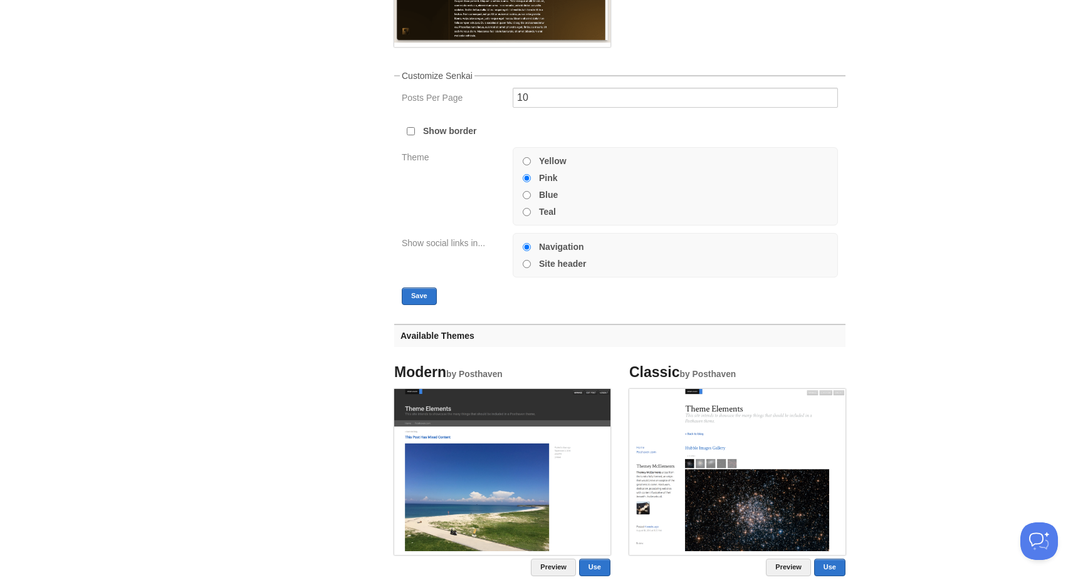
scroll to position [0, 0]
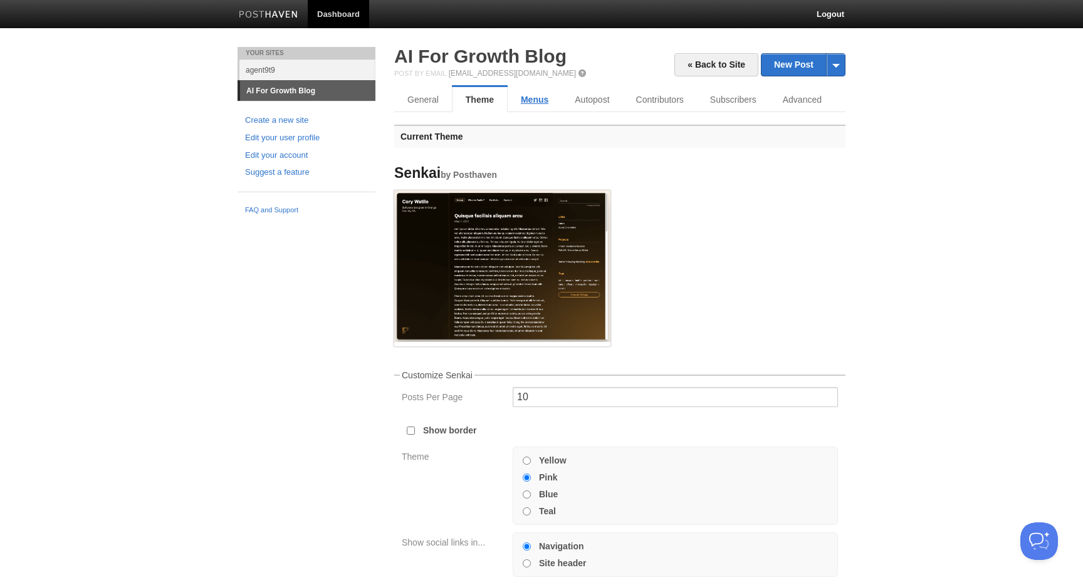
click at [542, 105] on link "Menus" at bounding box center [534, 99] width 54 height 25
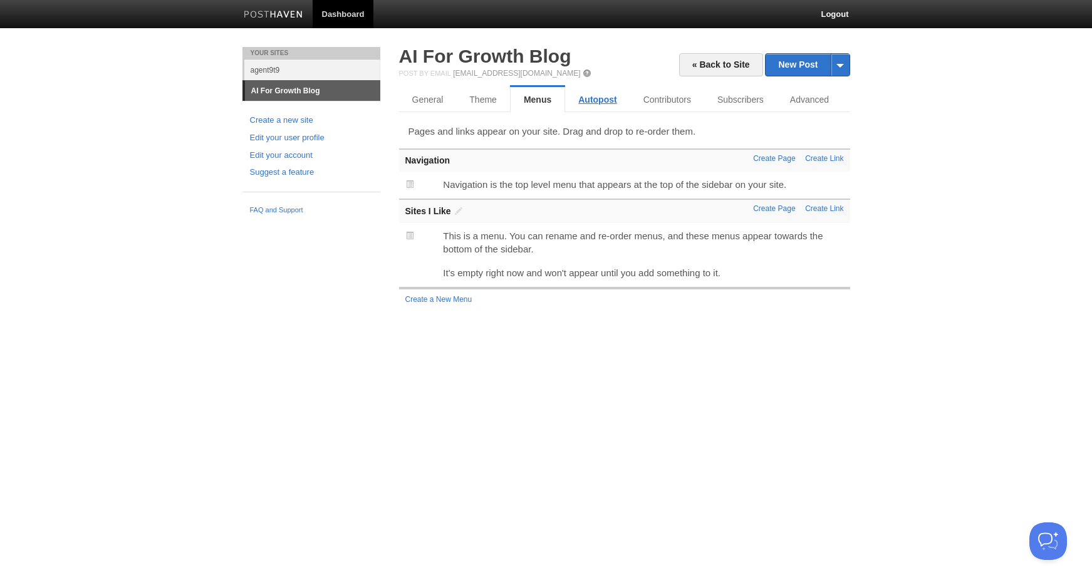
click at [601, 104] on link "Autopost" at bounding box center [597, 99] width 65 height 25
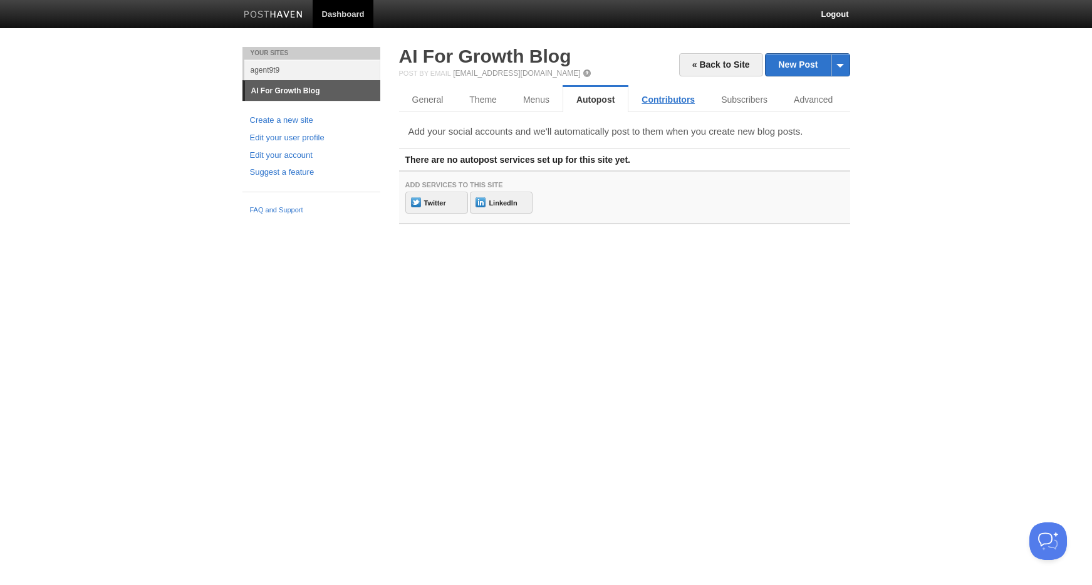
click at [663, 101] on link "Contributors" at bounding box center [668, 99] width 80 height 25
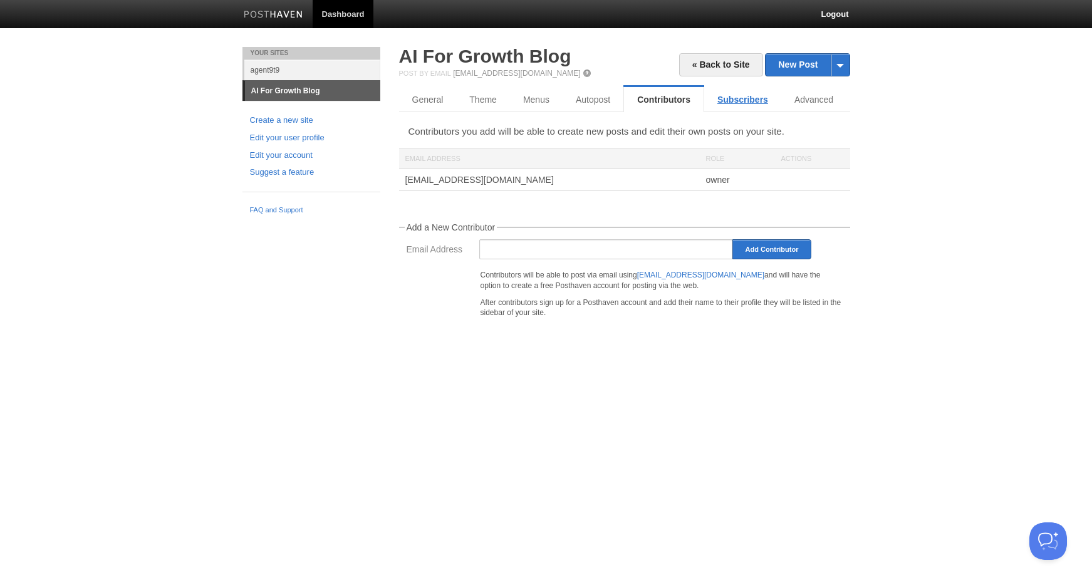
click at [723, 101] on link "Subscribers" at bounding box center [742, 99] width 77 height 25
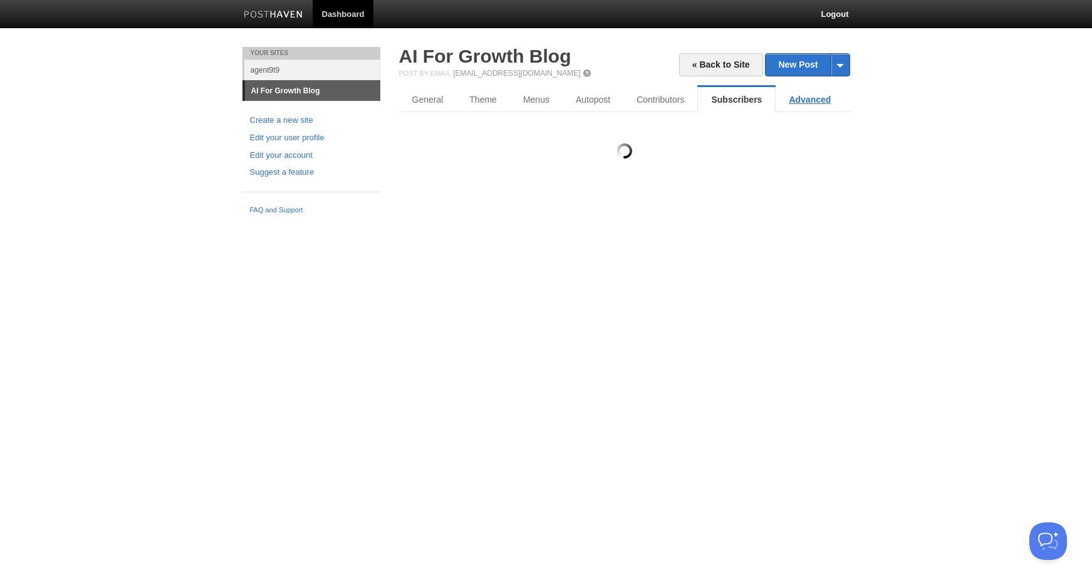
click at [803, 104] on link "Advanced" at bounding box center [810, 99] width 68 height 25
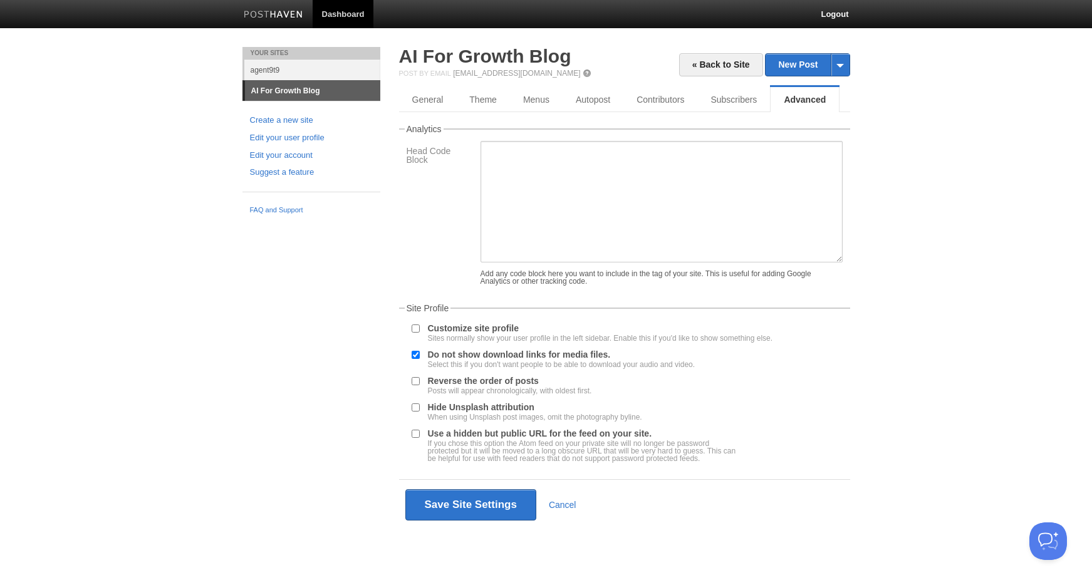
click at [415, 328] on input "Customize site profile Sites normally show your user profile in the left sideba…" at bounding box center [416, 329] width 8 height 8
checkbox input "true"
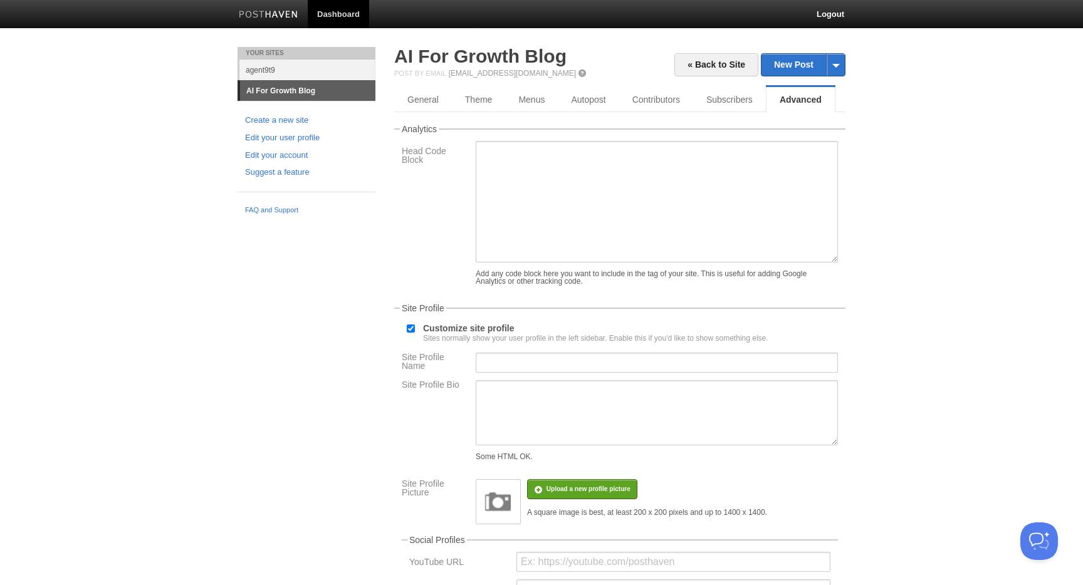
scroll to position [137, 0]
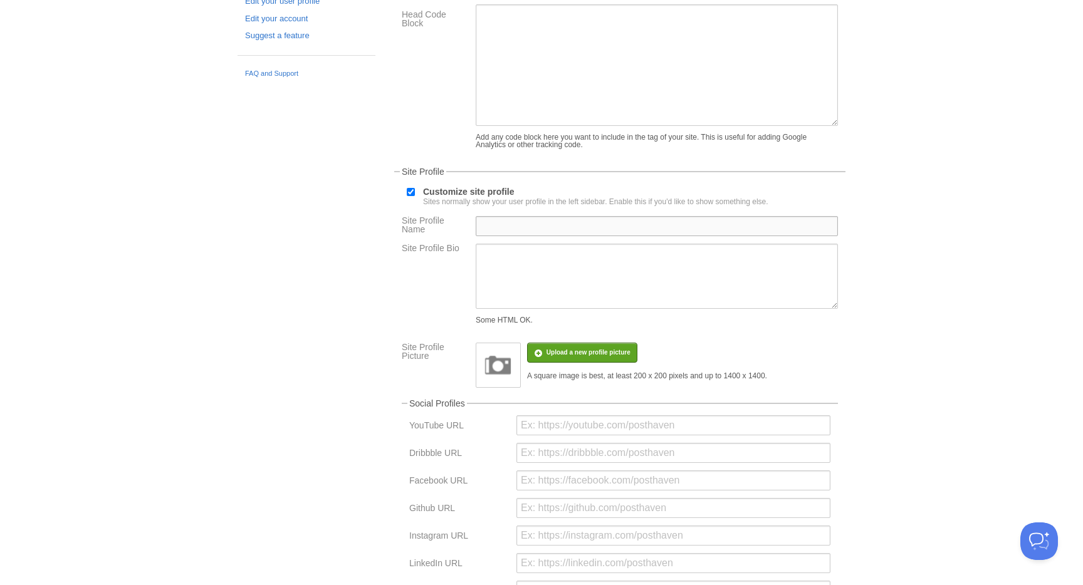
click at [535, 231] on input "Site Profile Name" at bounding box center [656, 226] width 362 height 20
type input "AI For Growth Blog"
click at [524, 272] on textarea "Site Profile Bio" at bounding box center [656, 276] width 362 height 65
type textarea "L"
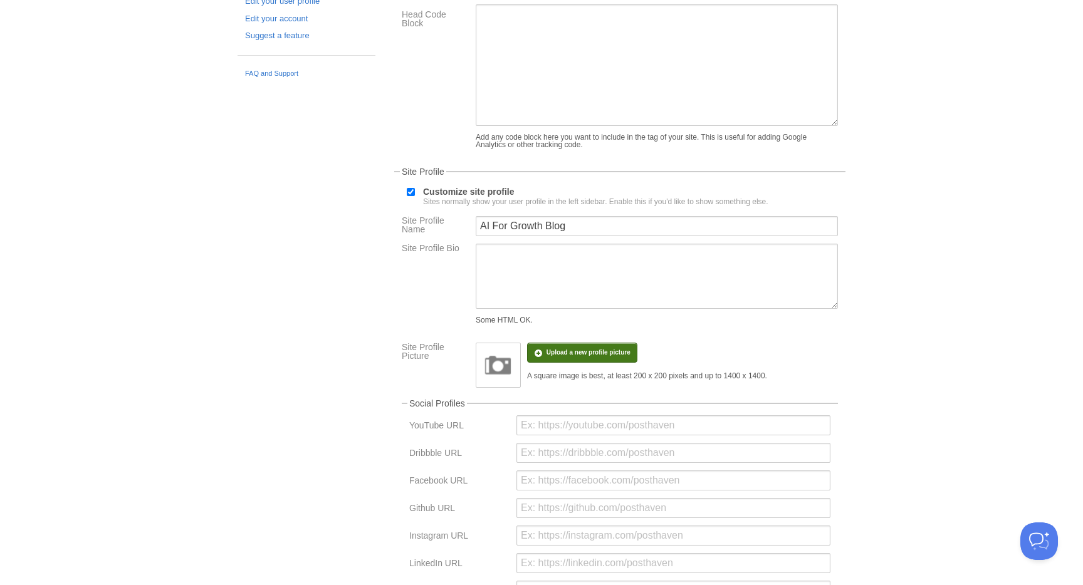
click at [579, 360] on input "file" at bounding box center [211, 360] width 948 height 64
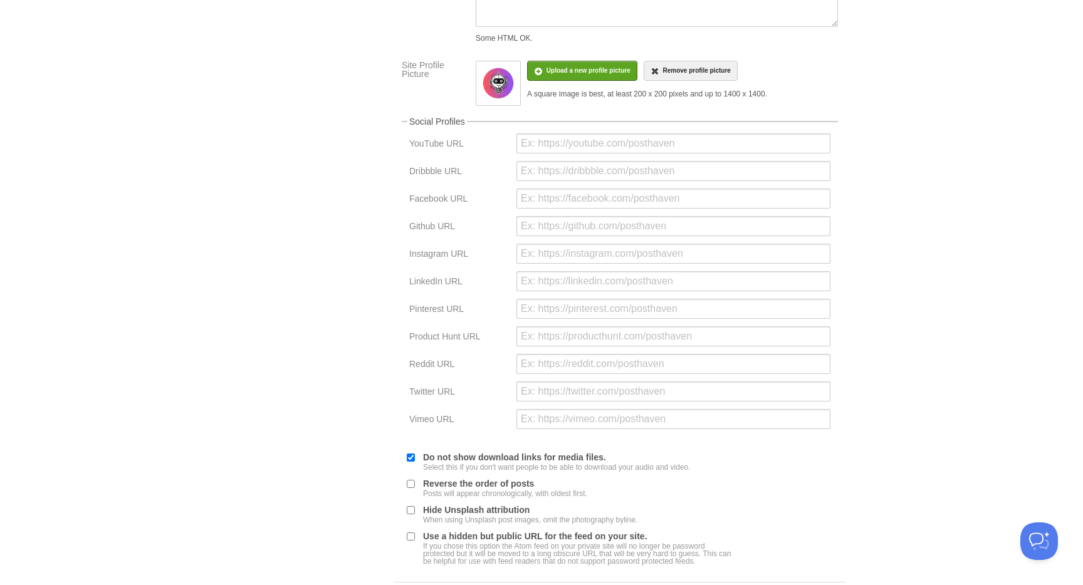
scroll to position [503, 0]
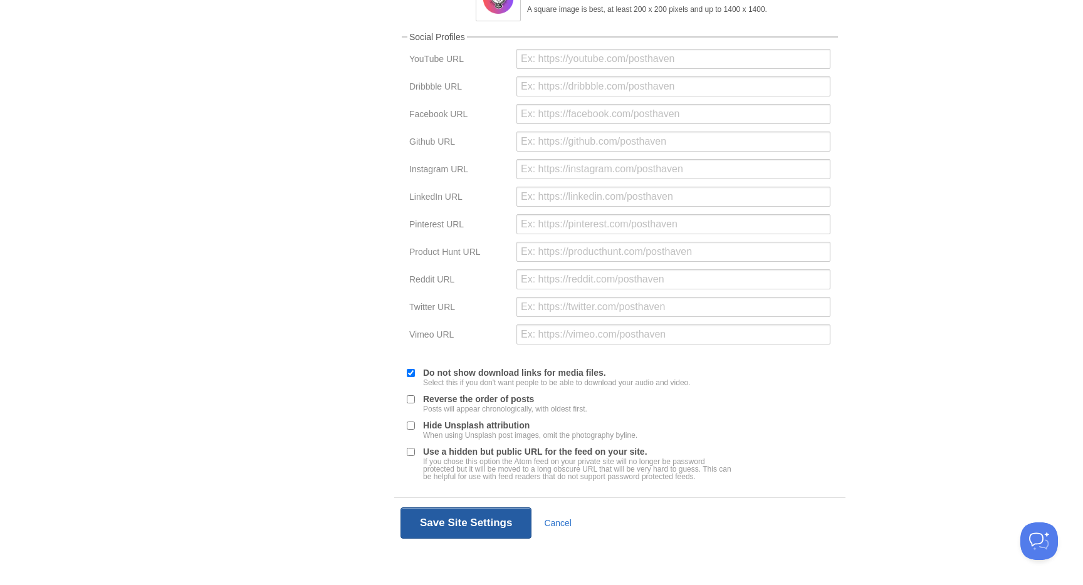
click at [465, 524] on button "Save Site Settings" at bounding box center [465, 522] width 131 height 31
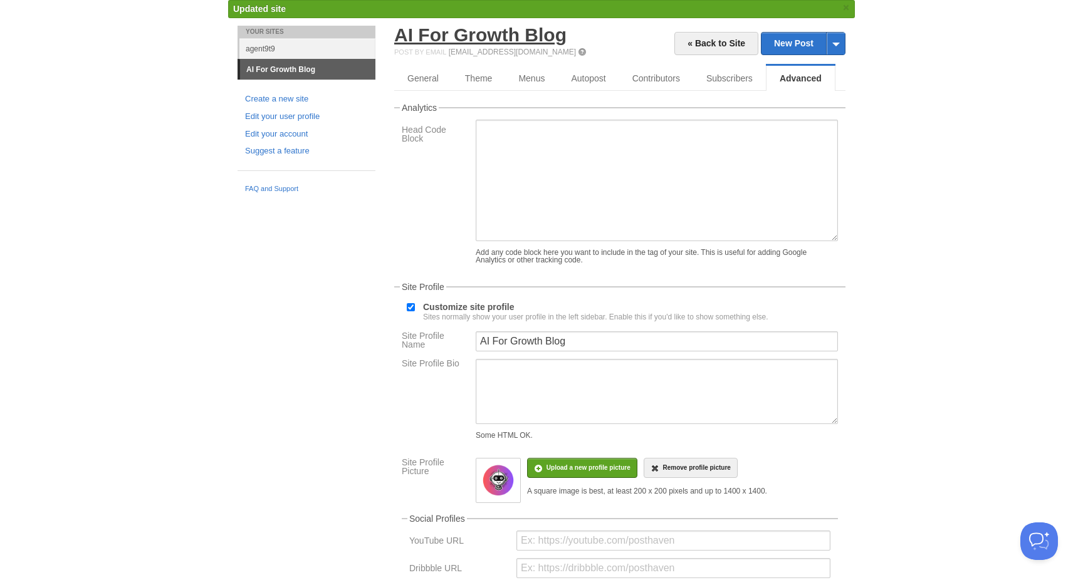
click at [485, 43] on link "AI For Growth Blog" at bounding box center [480, 34] width 172 height 21
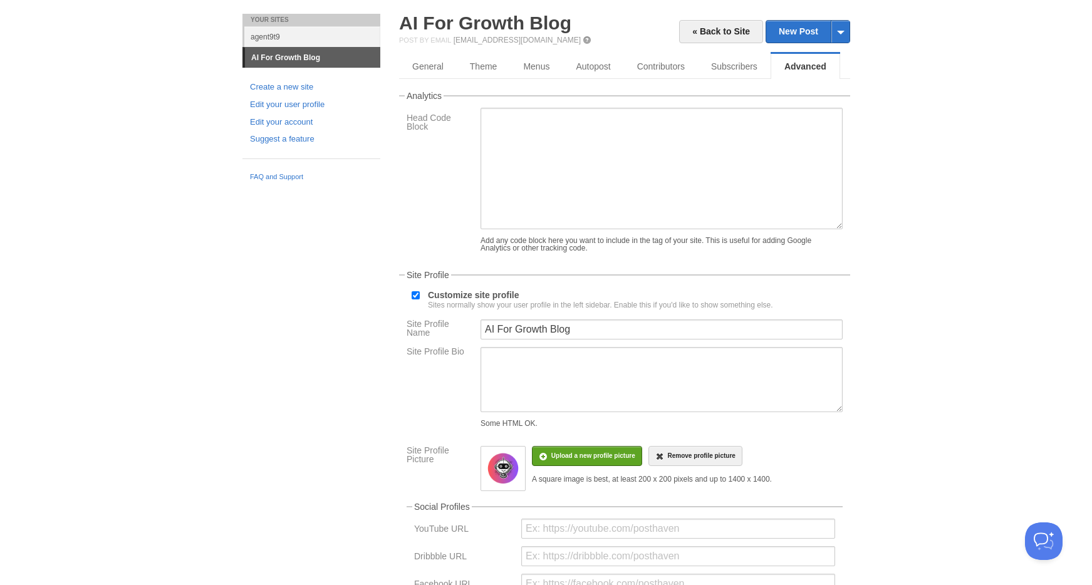
scroll to position [0, 0]
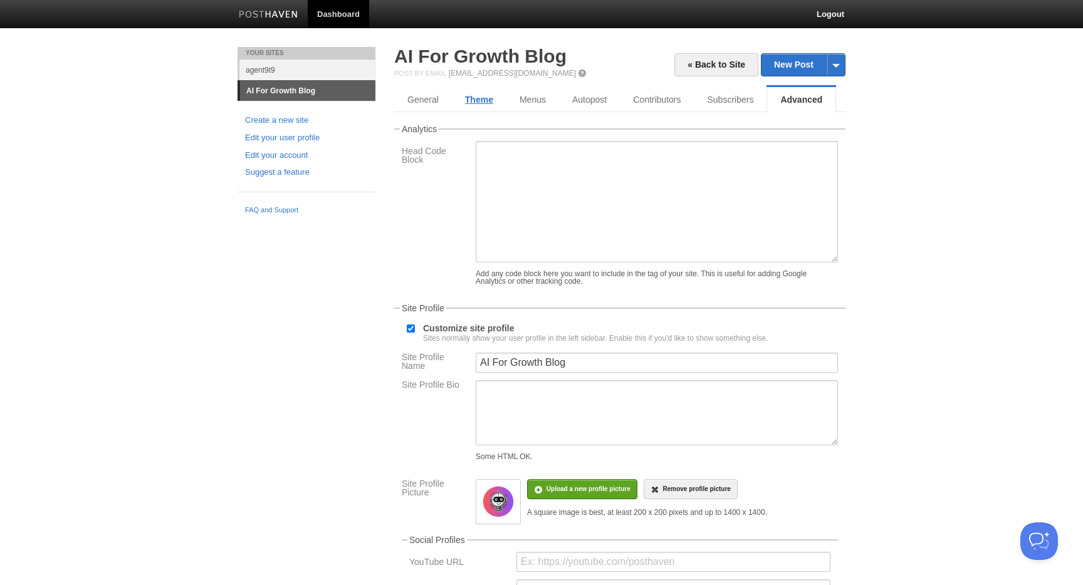
click at [477, 90] on link "Theme" at bounding box center [479, 99] width 55 height 25
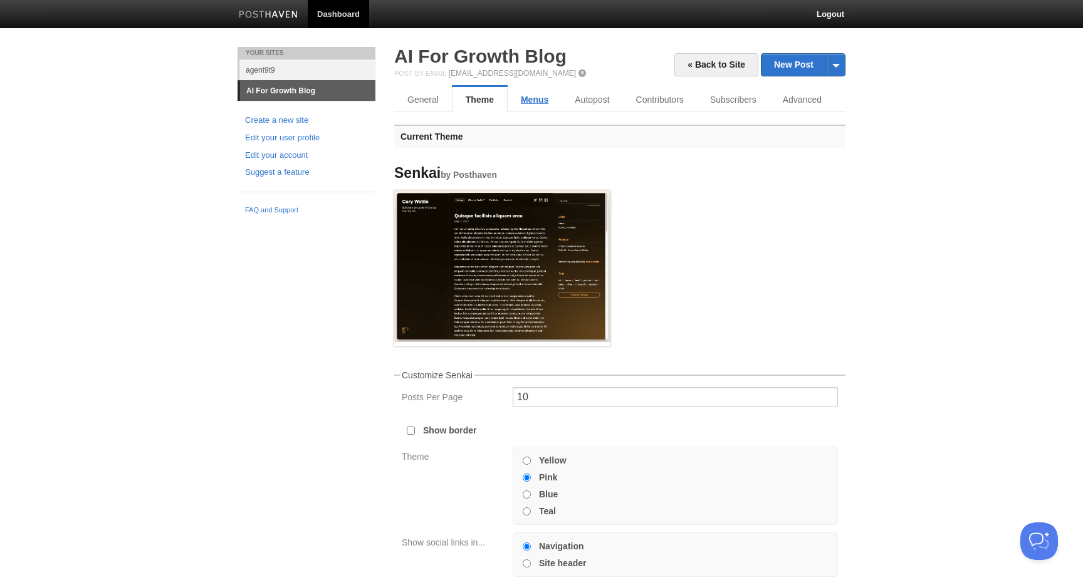
click at [553, 100] on link "Menus" at bounding box center [534, 99] width 54 height 25
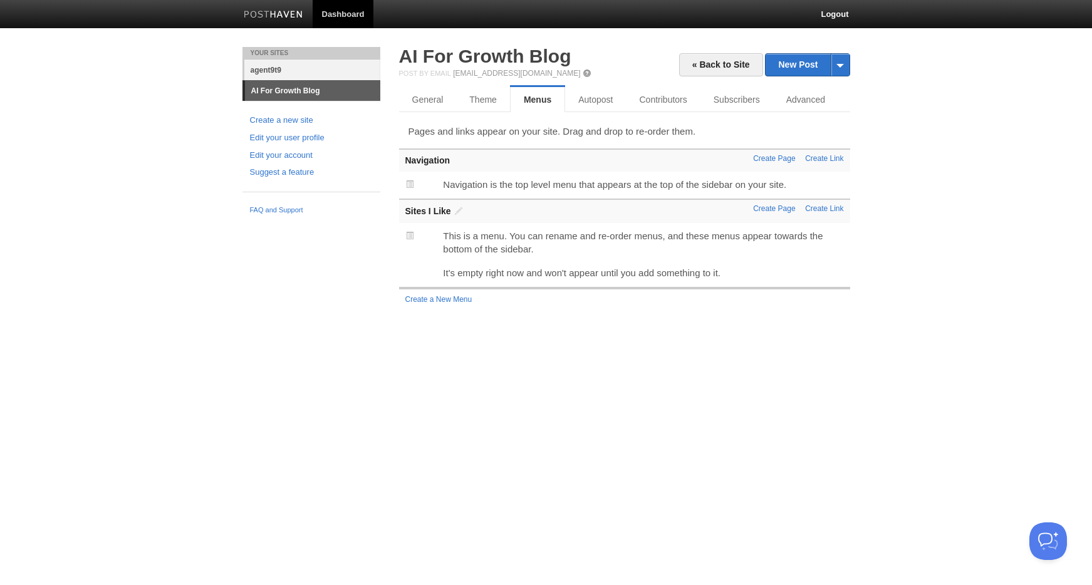
click at [269, 70] on link "agent9t9" at bounding box center [312, 70] width 136 height 21
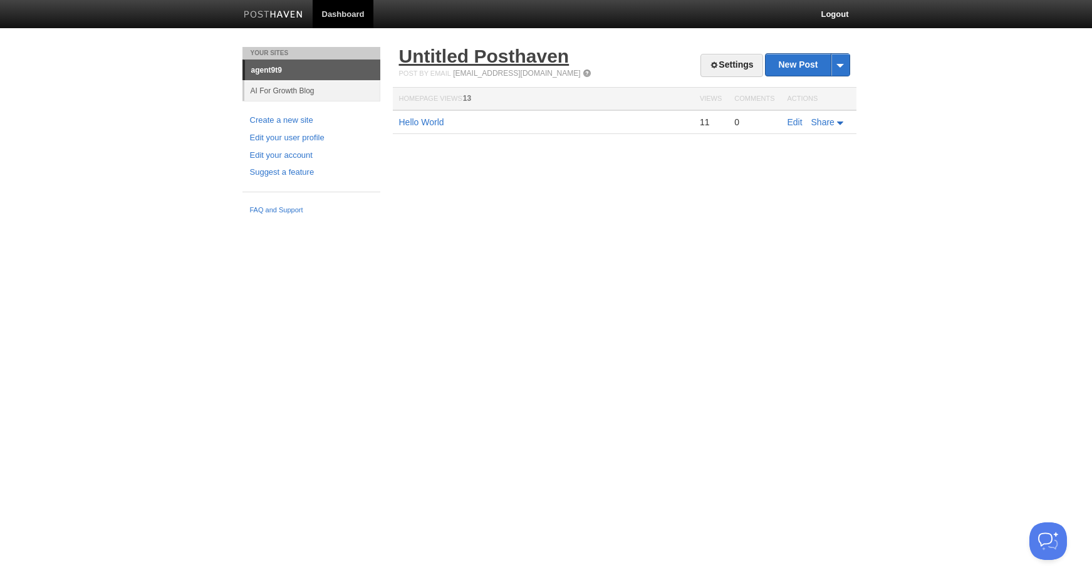
click at [464, 60] on link "Untitled Posthaven" at bounding box center [484, 56] width 170 height 21
click at [277, 14] on img at bounding box center [274, 15] width 60 height 9
click at [283, 94] on link "AI For Growth Blog" at bounding box center [312, 90] width 136 height 21
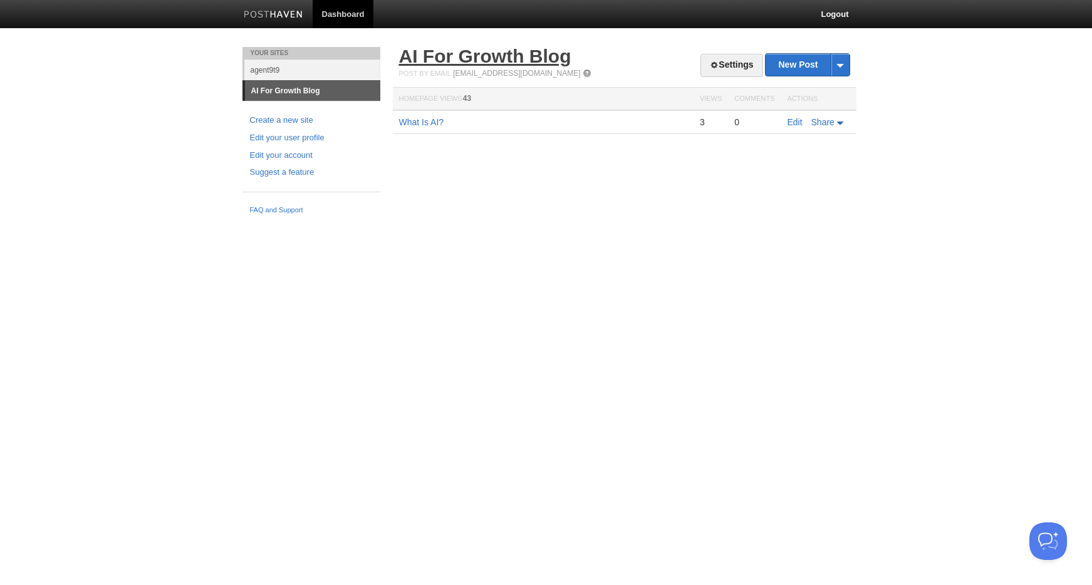
click at [503, 59] on link "AI For Growth Blog" at bounding box center [485, 56] width 172 height 21
click at [719, 64] on link "Settings" at bounding box center [731, 65] width 62 height 23
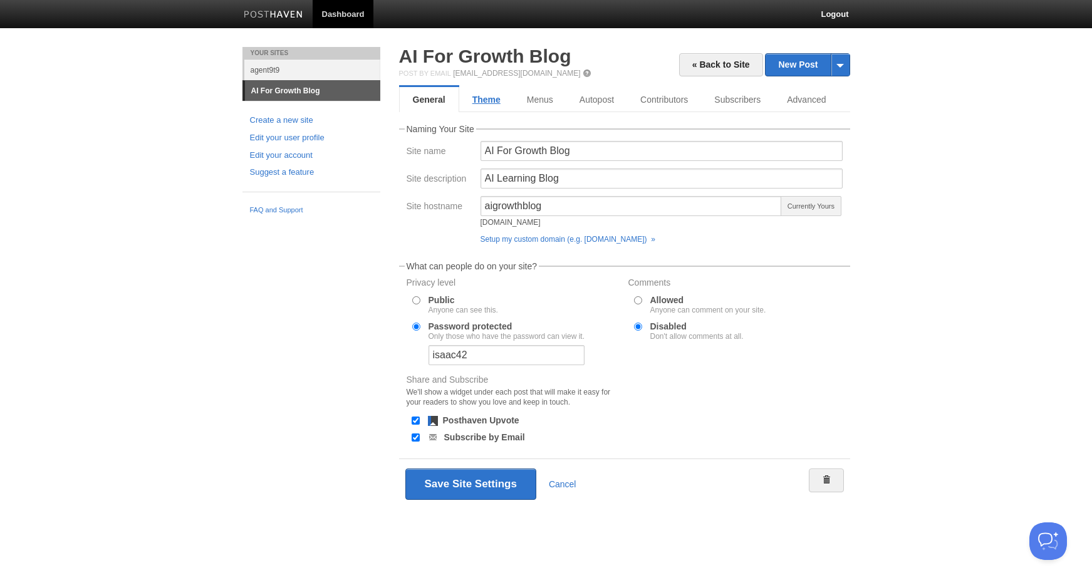
click at [502, 104] on link "Theme" at bounding box center [486, 99] width 55 height 25
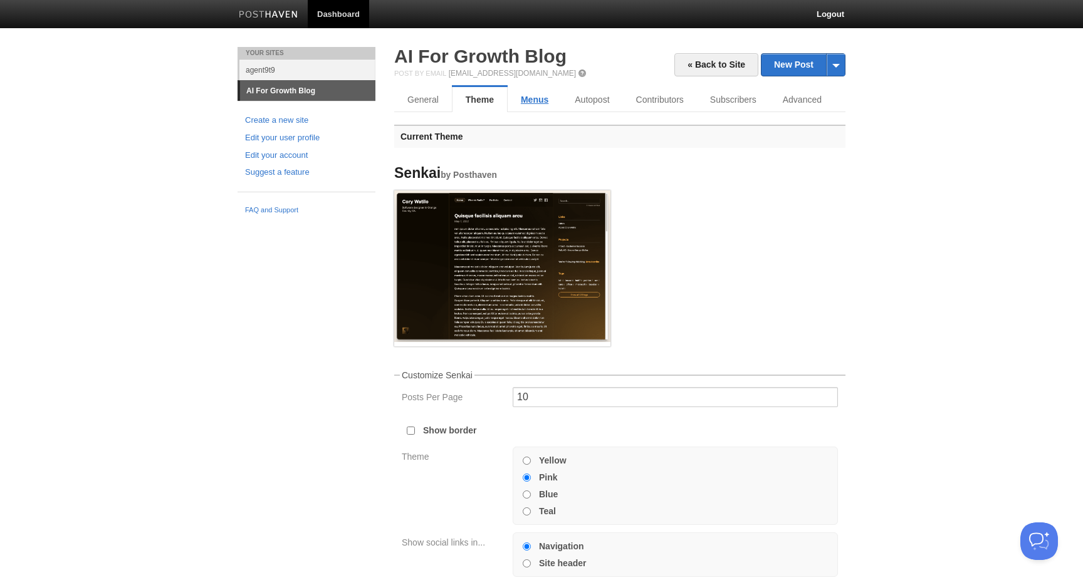
click at [538, 101] on link "Menus" at bounding box center [534, 99] width 54 height 25
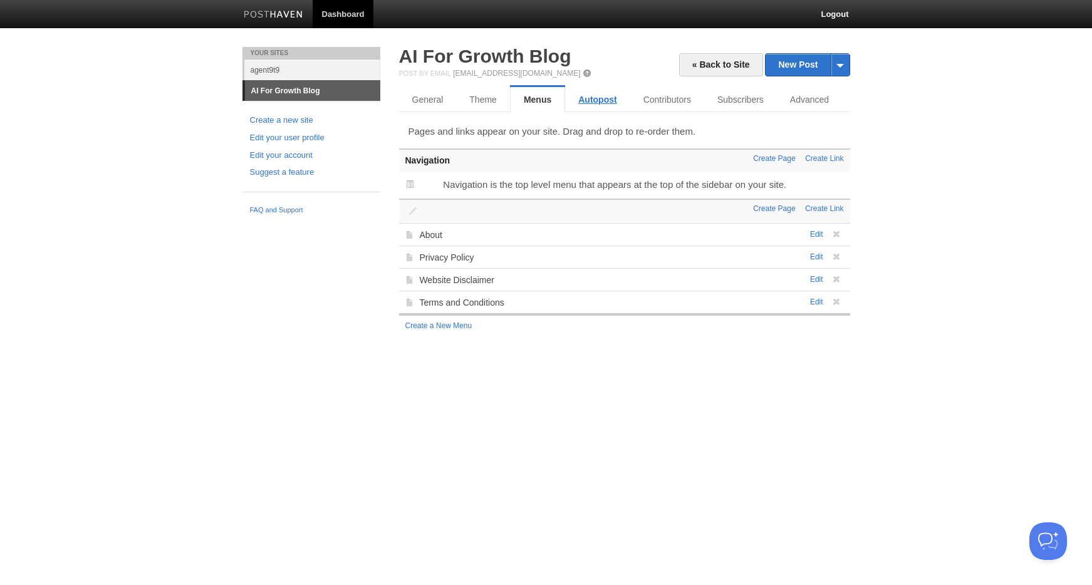
click at [603, 98] on link "Autopost" at bounding box center [597, 99] width 65 height 25
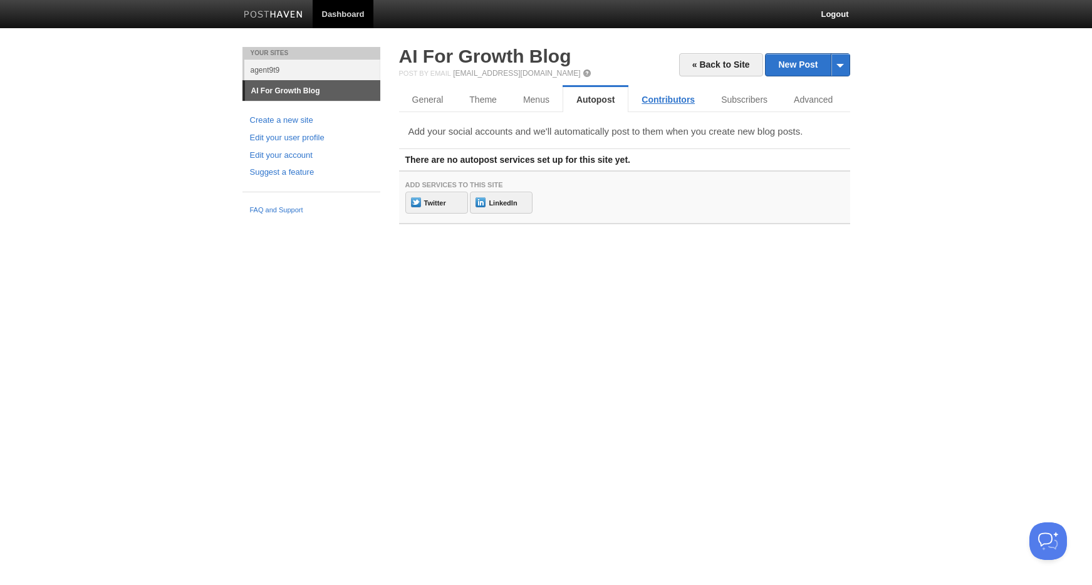
click at [661, 100] on link "Contributors" at bounding box center [668, 99] width 80 height 25
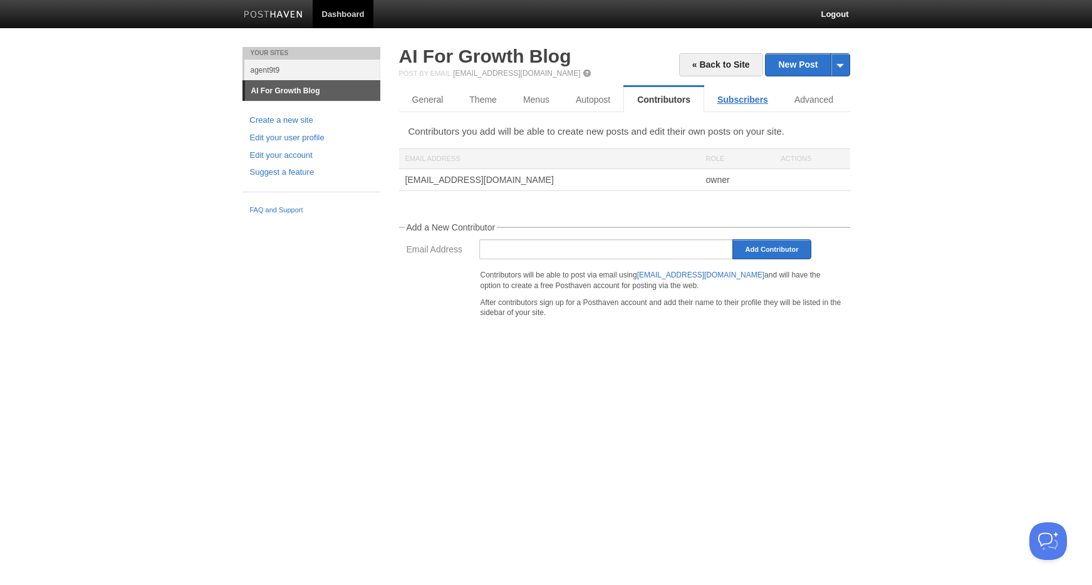
click at [737, 102] on link "Subscribers" at bounding box center [742, 99] width 77 height 25
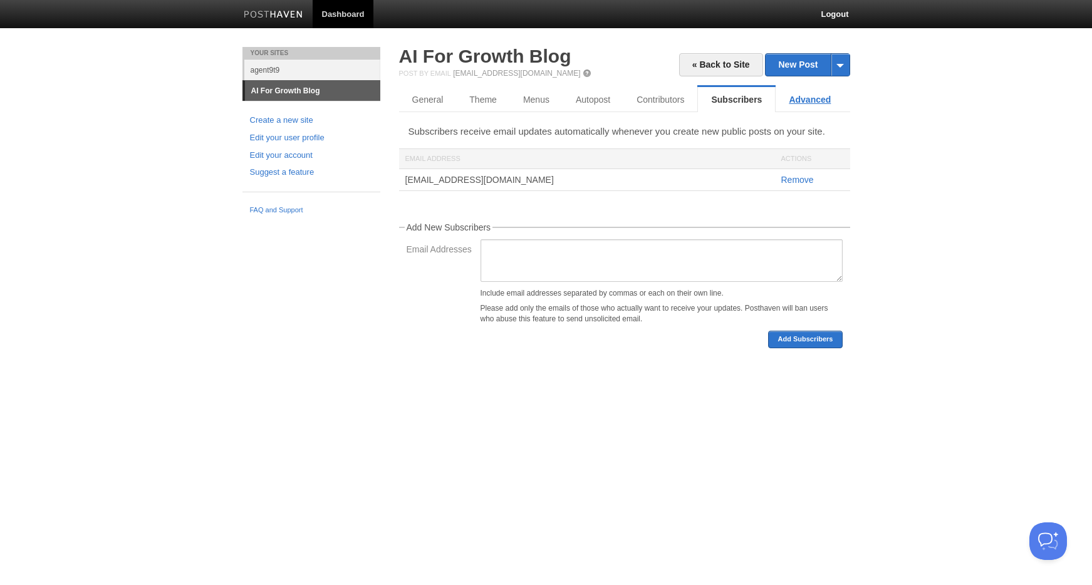
click at [809, 103] on link "Advanced" at bounding box center [810, 99] width 68 height 25
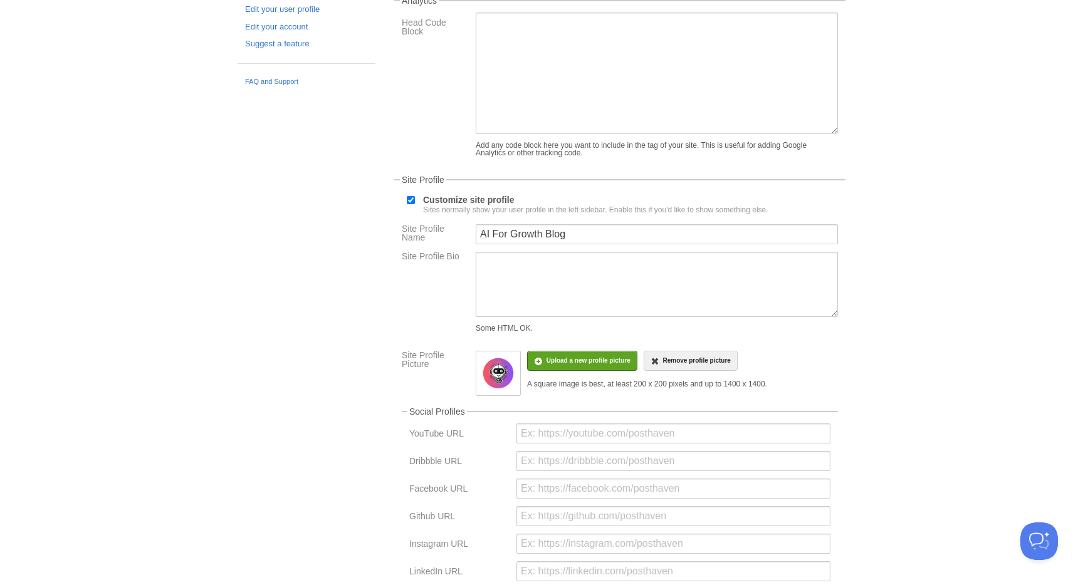
scroll to position [257, 0]
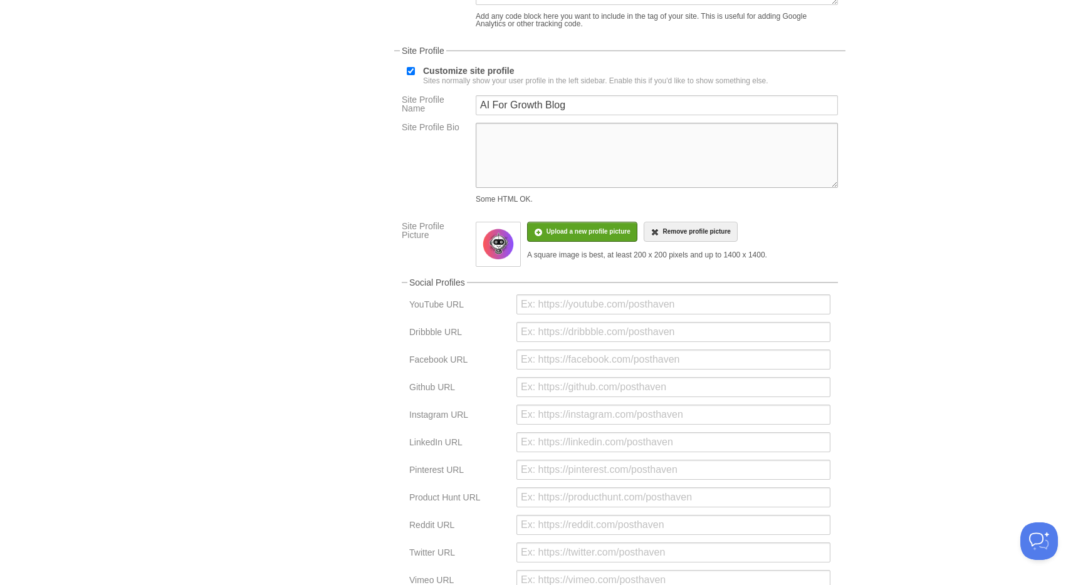
click at [516, 151] on textarea "Site Profile Bio" at bounding box center [656, 155] width 362 height 65
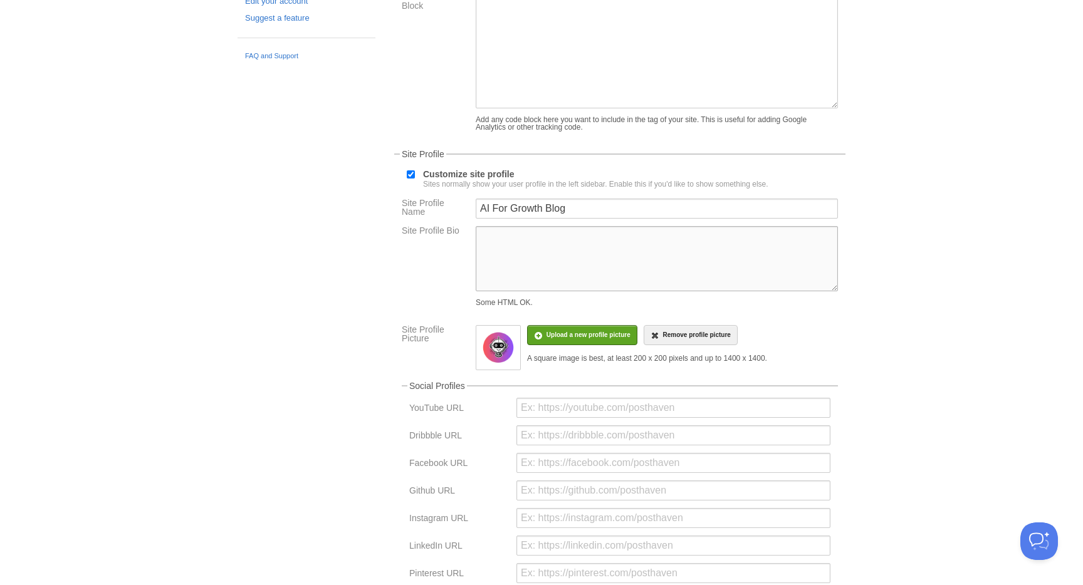
scroll to position [65, 0]
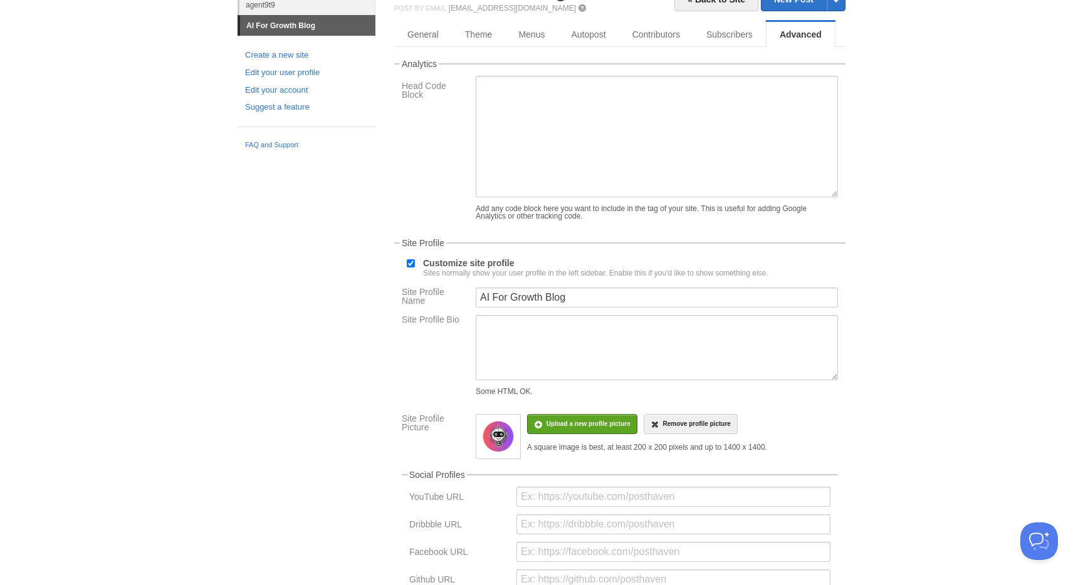
click at [492, 438] on img at bounding box center [498, 437] width 38 height 38
click at [496, 437] on img at bounding box center [498, 437] width 38 height 38
click at [261, 149] on link "FAQ and Support" at bounding box center [306, 145] width 123 height 11
click at [249, 301] on div "Your Sites agent9t9 AI For Growth Blog Create a new site Edit your user profile…" at bounding box center [541, 502] width 626 height 1041
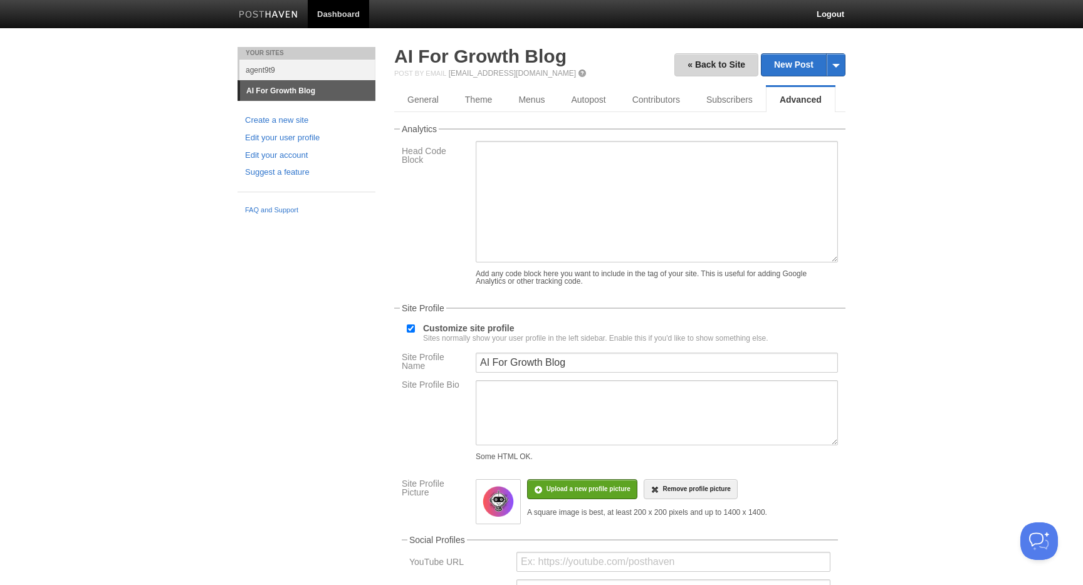
click at [719, 67] on link "« Back to Site" at bounding box center [716, 64] width 84 height 23
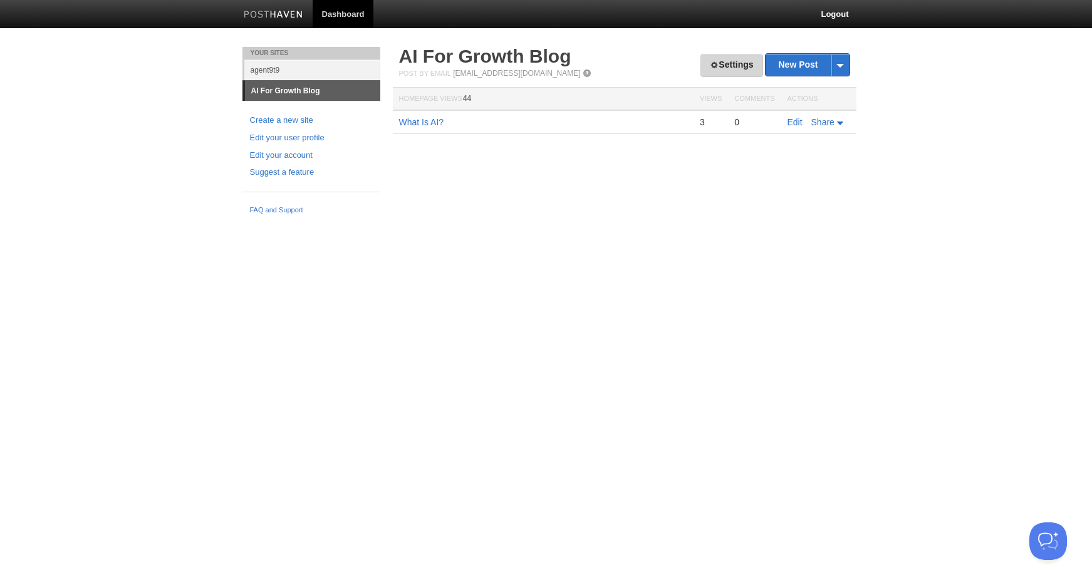
click at [719, 67] on link "Settings" at bounding box center [731, 65] width 62 height 23
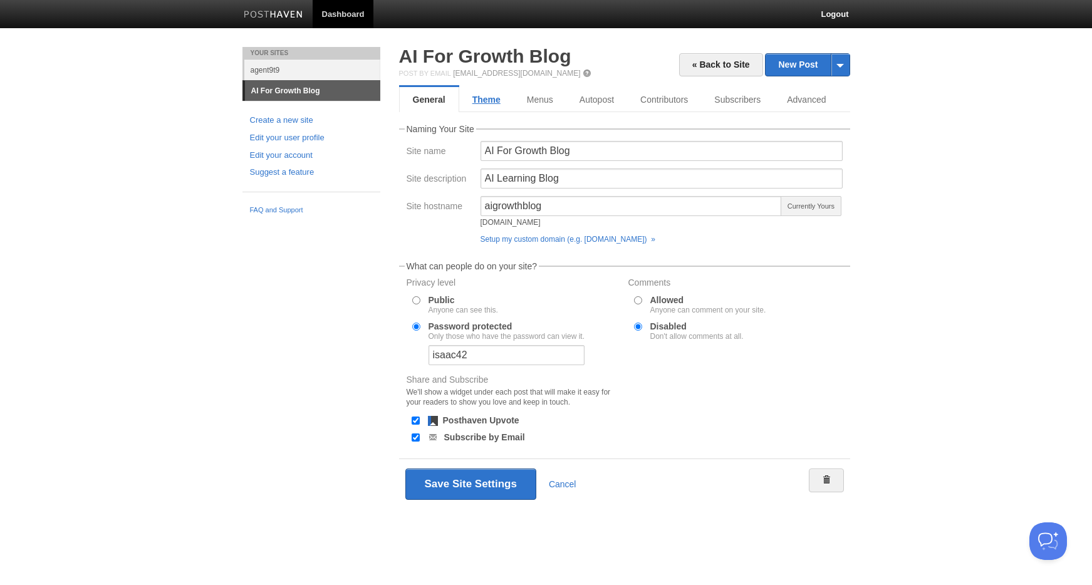
click at [482, 95] on link "Theme" at bounding box center [486, 99] width 55 height 25
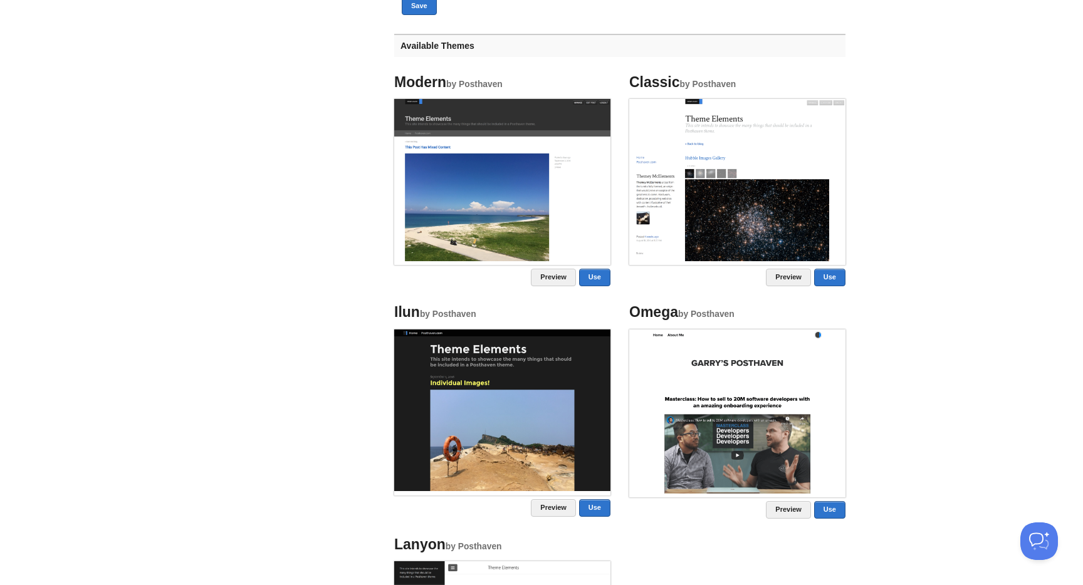
scroll to position [791, 0]
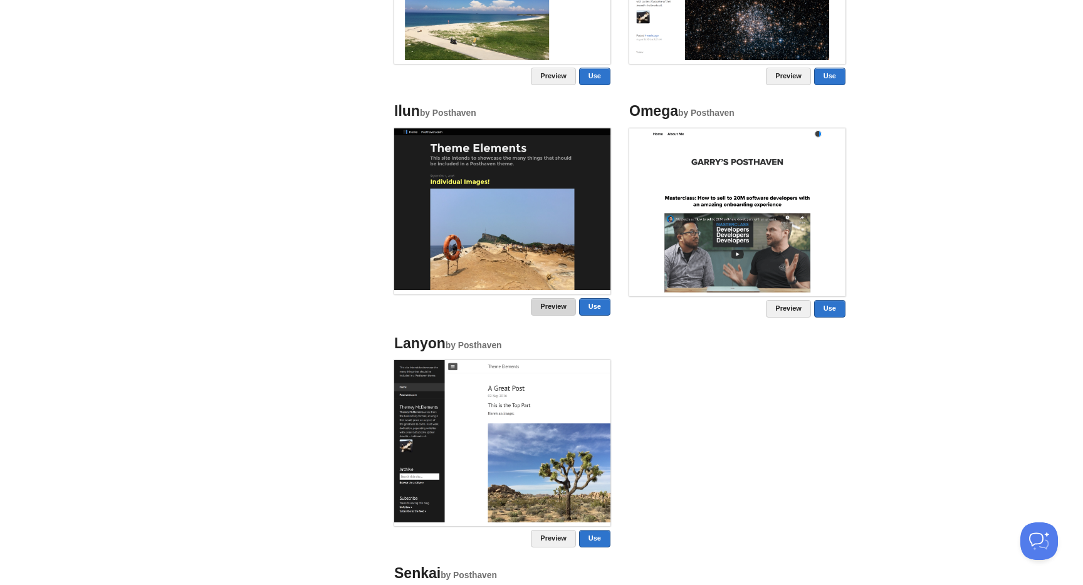
click at [551, 311] on link "Preview" at bounding box center [553, 307] width 45 height 18
click at [693, 383] on ul "Modern by Posthaven Preview Use Classic by Posthaven Preview Use Ilun by Postha…" at bounding box center [620, 321] width 470 height 913
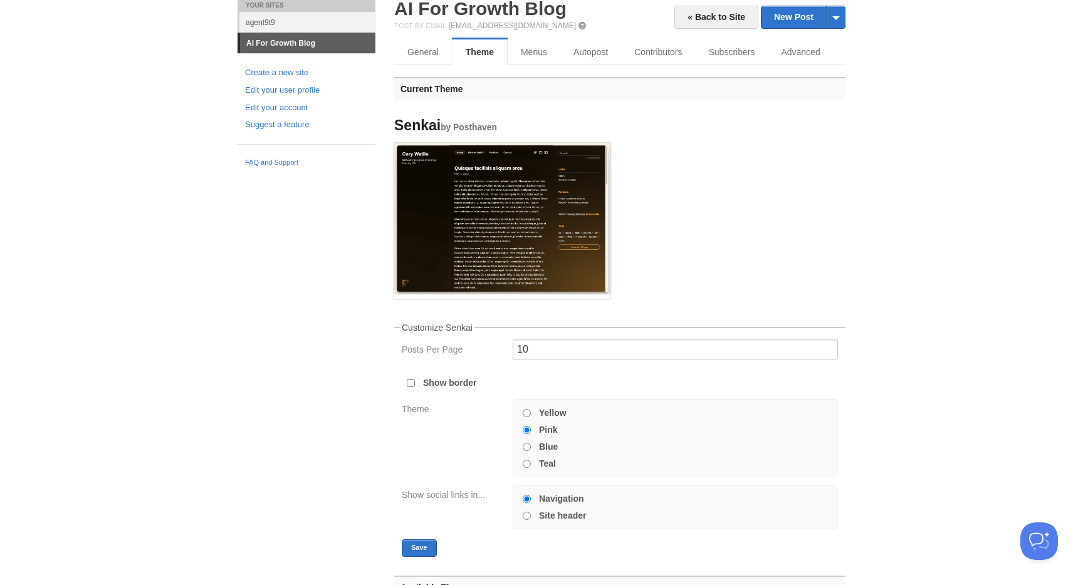
scroll to position [31, 0]
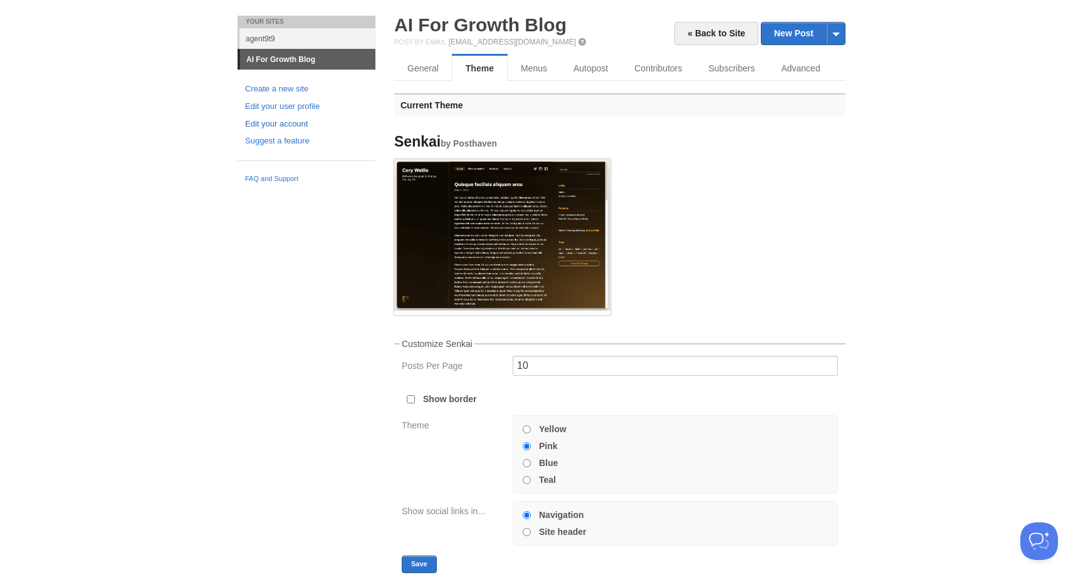
click at [278, 122] on link "Edit your account" at bounding box center [306, 124] width 123 height 13
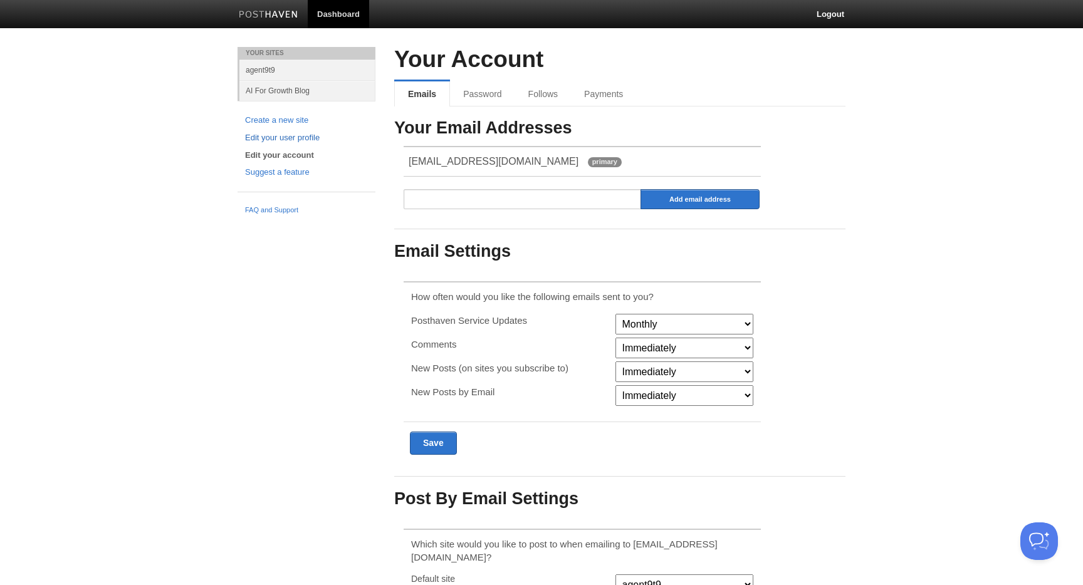
click at [283, 135] on link "Edit your user profile" at bounding box center [306, 138] width 123 height 13
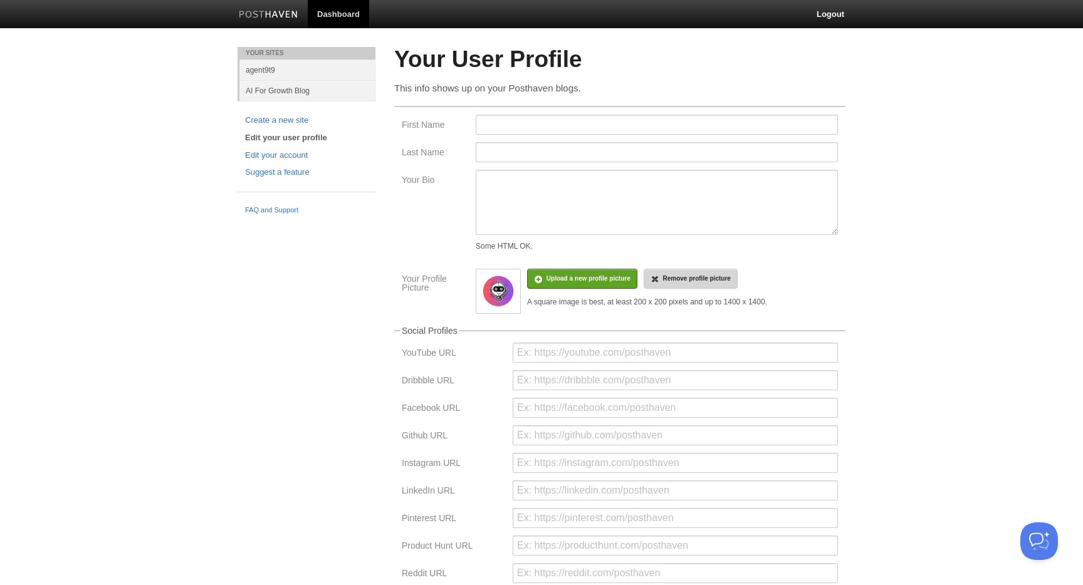
click at [687, 281] on span "Remove profile picture" at bounding box center [696, 278] width 68 height 7
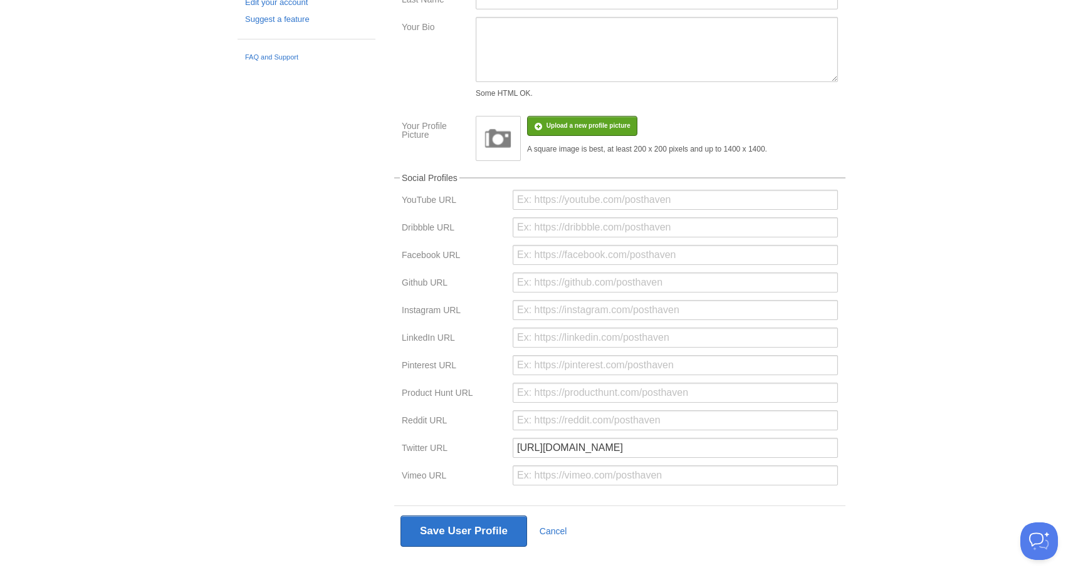
scroll to position [161, 0]
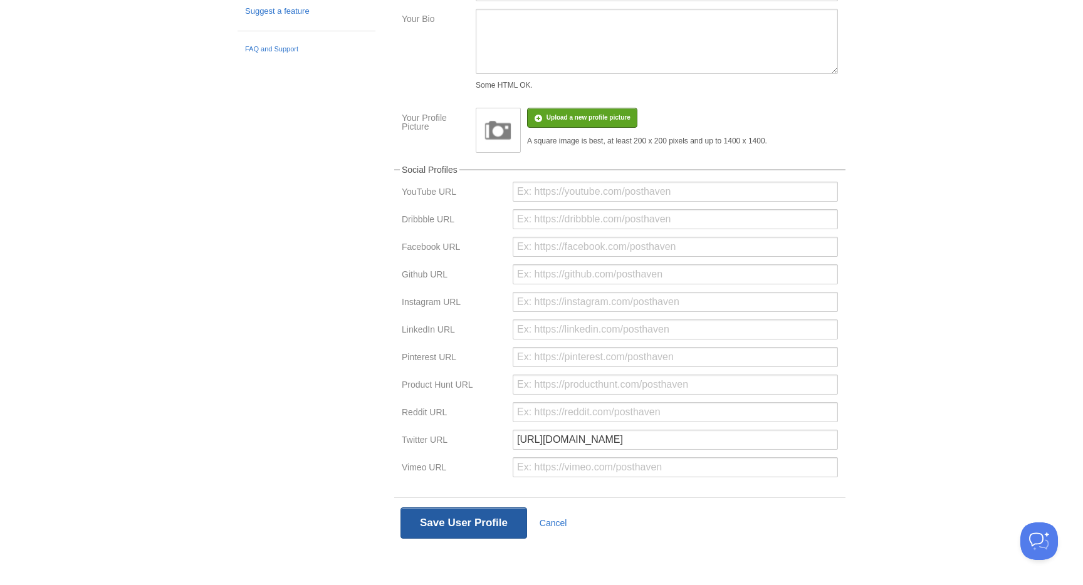
click at [454, 526] on button "Save User Profile" at bounding box center [463, 522] width 127 height 31
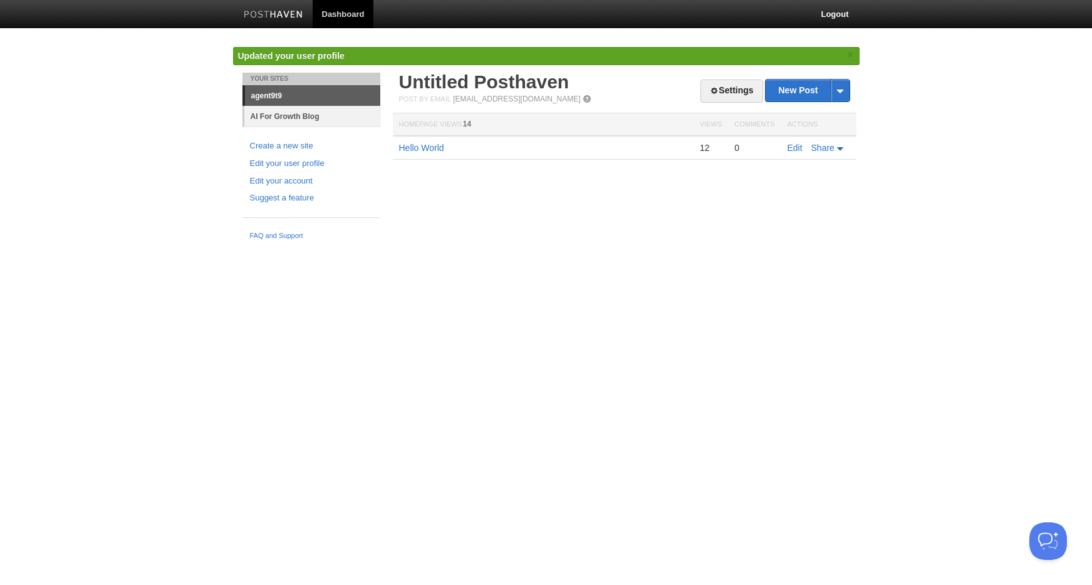
click at [296, 117] on link "AI For Growth Blog" at bounding box center [312, 116] width 136 height 21
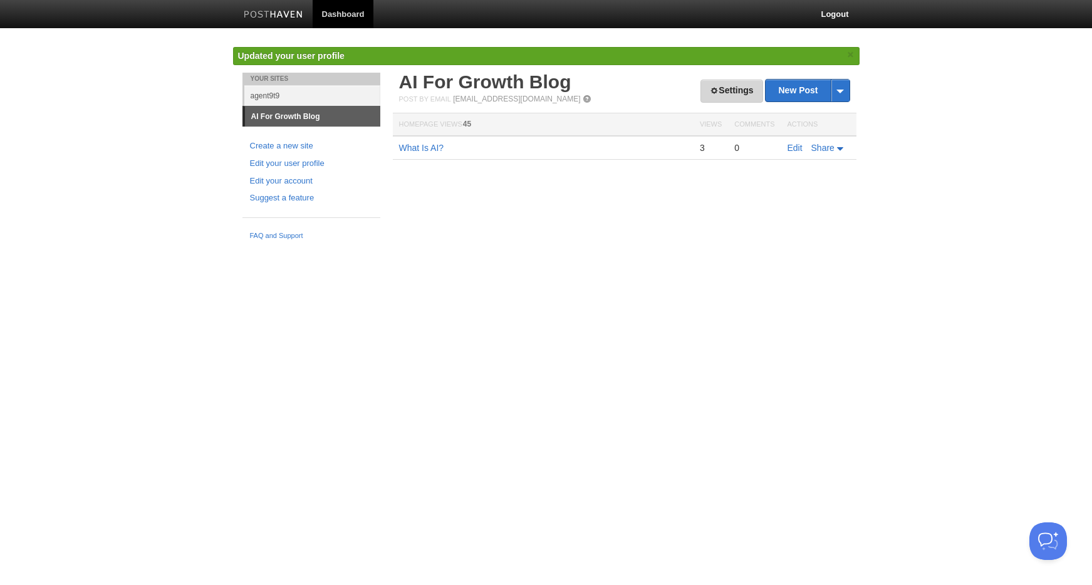
click at [710, 91] on span at bounding box center [714, 90] width 9 height 9
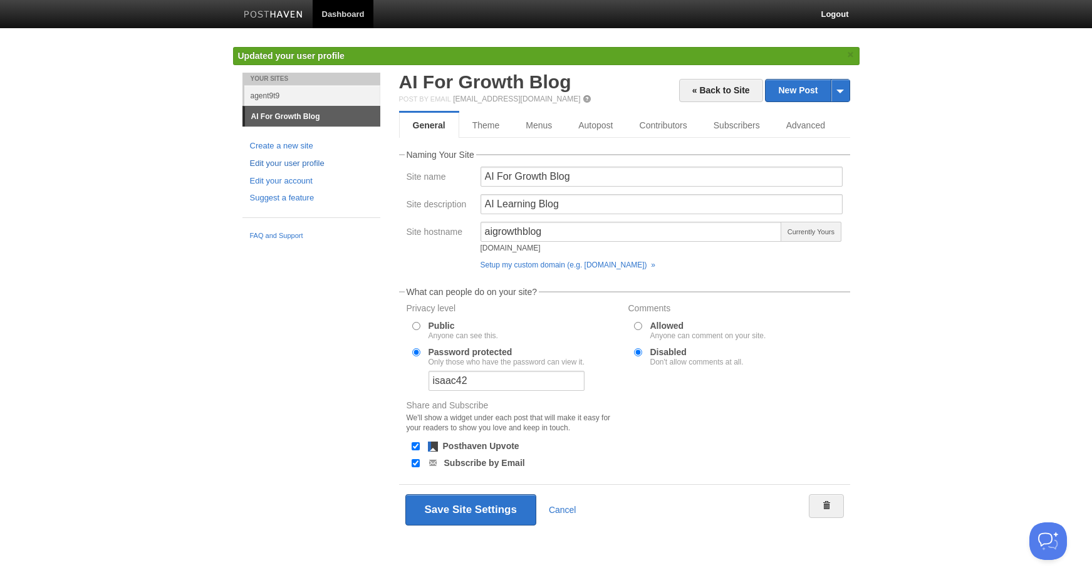
click at [295, 165] on link "Edit your user profile" at bounding box center [311, 163] width 123 height 13
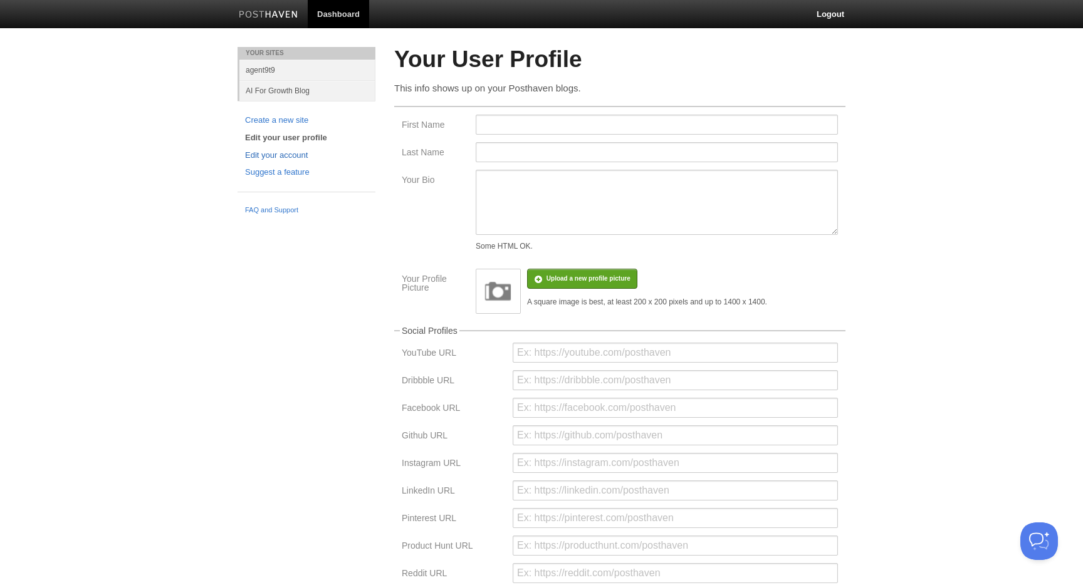
click at [292, 180] on div "Your Sites agent9t9 AI For Growth Blog Create a new site Edit your user profile…" at bounding box center [306, 134] width 157 height 174
click at [283, 93] on link "AI For Growth Blog" at bounding box center [307, 90] width 136 height 21
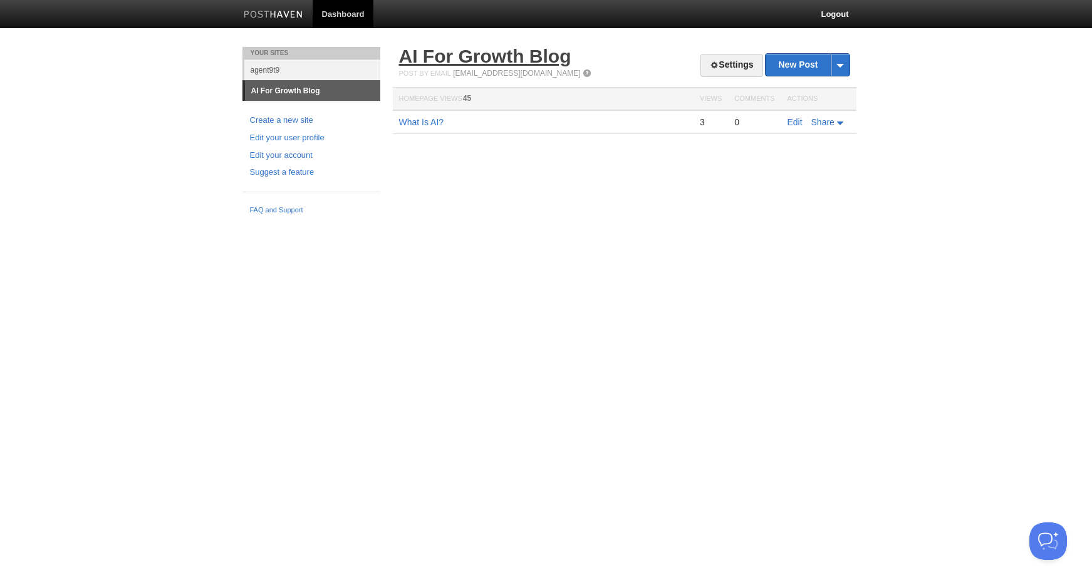
click at [482, 56] on link "AI For Growth Blog" at bounding box center [485, 56] width 172 height 21
click at [299, 136] on link "Edit your user profile" at bounding box center [311, 138] width 123 height 13
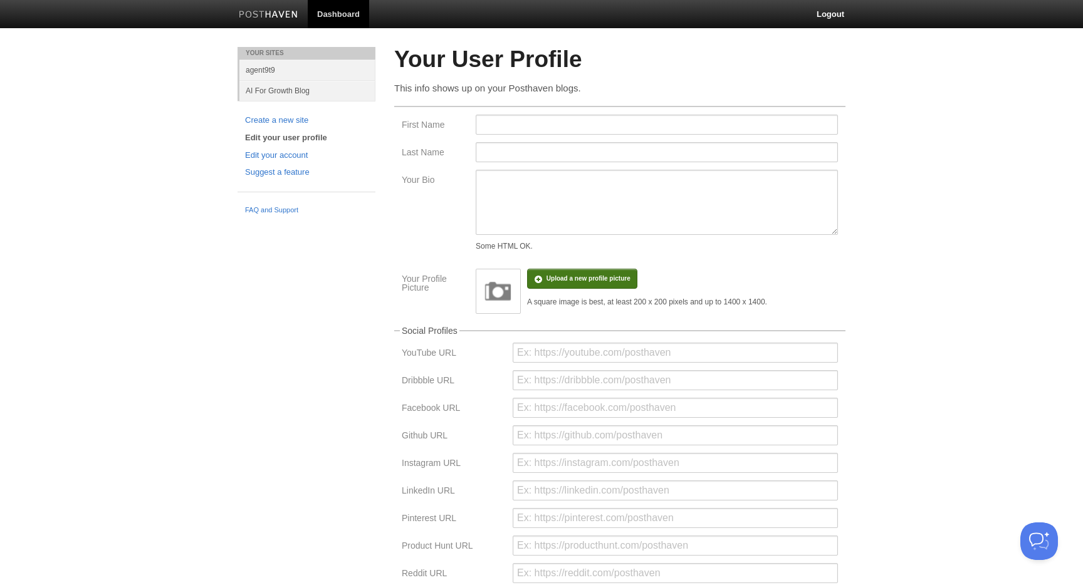
click at [559, 278] on input "file" at bounding box center [211, 285] width 948 height 64
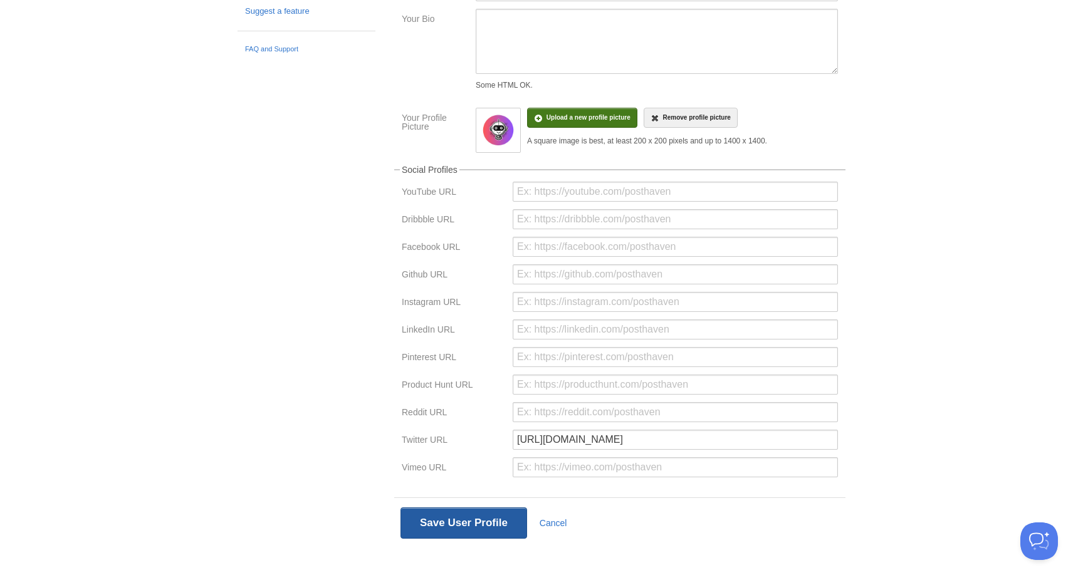
click at [472, 522] on button "Save User Profile" at bounding box center [463, 522] width 127 height 31
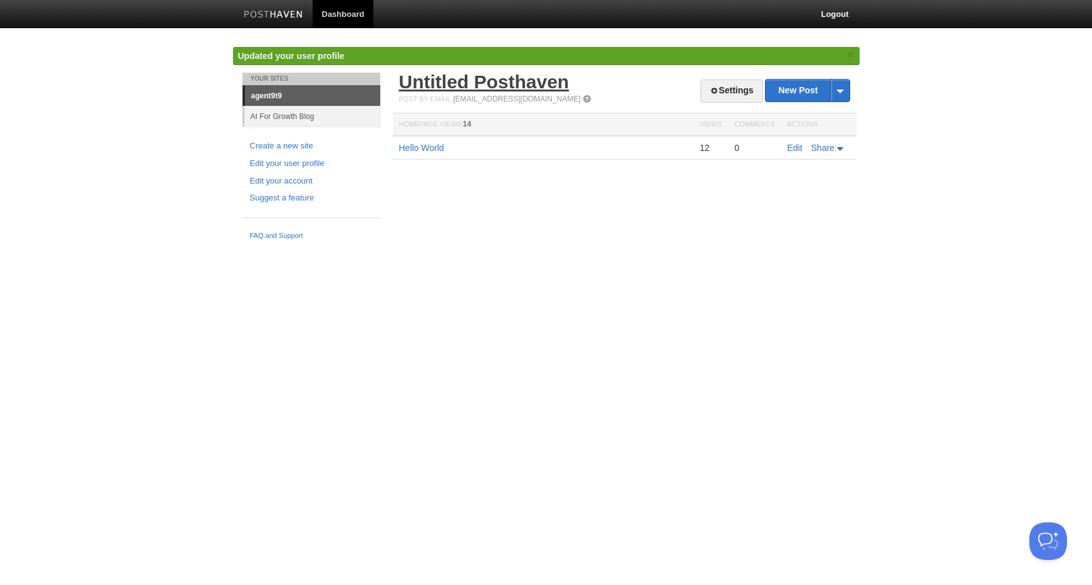
click at [449, 85] on link "Untitled Posthaven" at bounding box center [484, 81] width 170 height 21
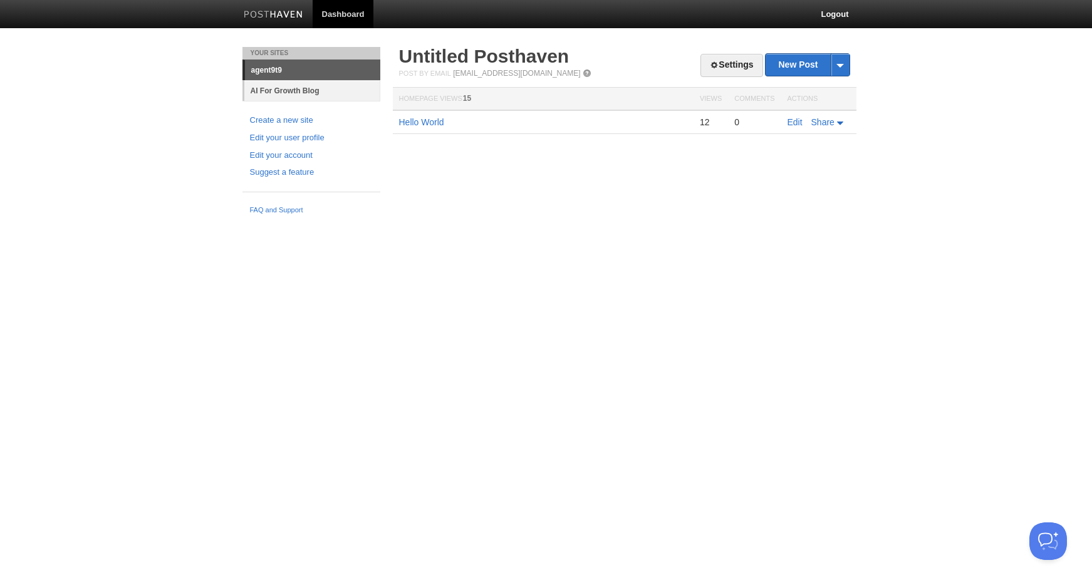
click at [301, 92] on link "AI For Growth Blog" at bounding box center [312, 90] width 136 height 21
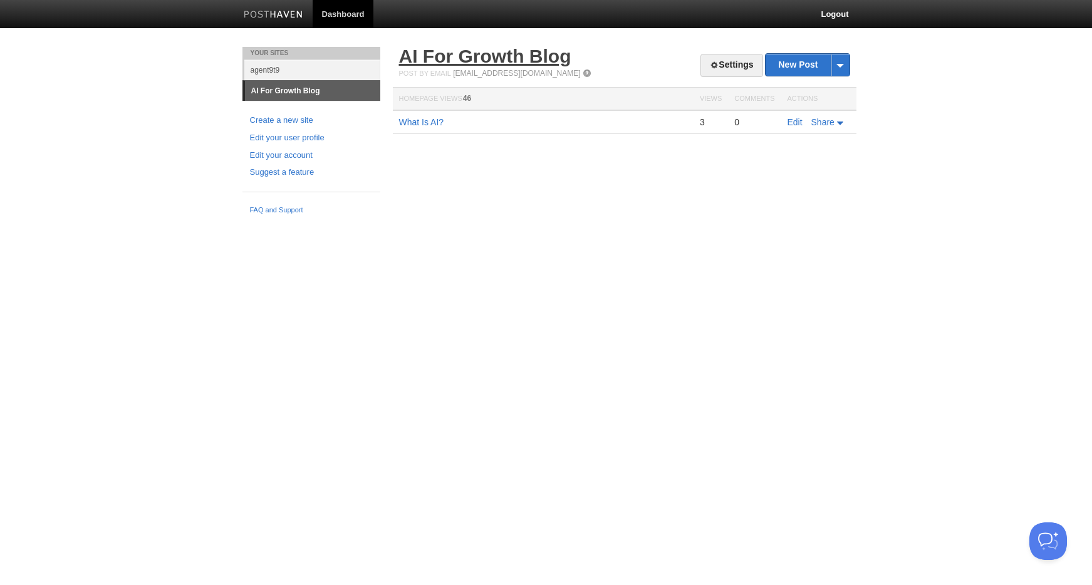
click at [504, 54] on link "AI For Growth Blog" at bounding box center [485, 56] width 172 height 21
click at [267, 70] on link "agent9t9" at bounding box center [312, 70] width 136 height 21
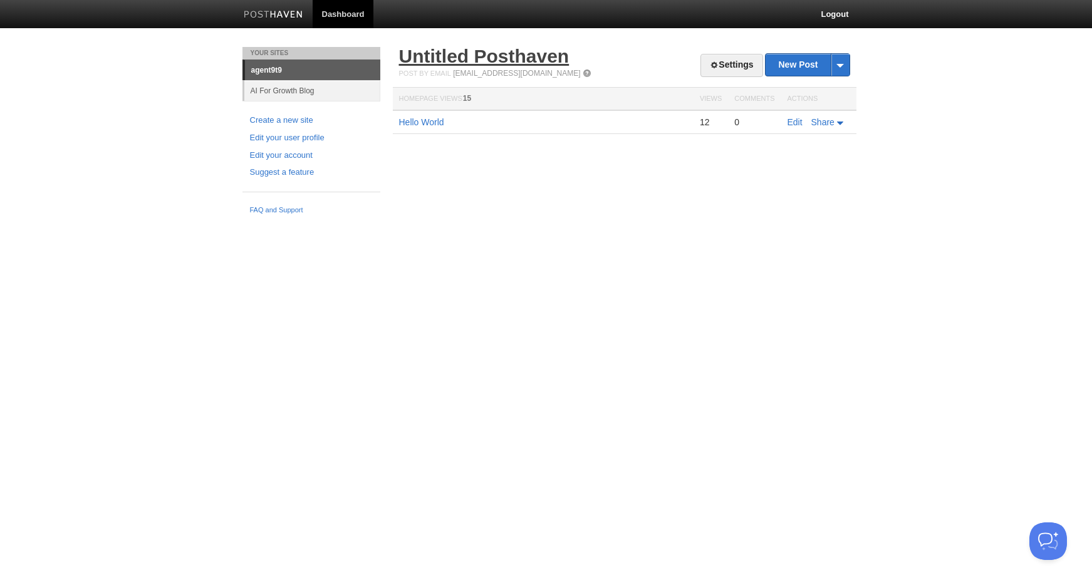
click at [463, 50] on link "Untitled Posthaven" at bounding box center [484, 56] width 170 height 21
click at [278, 90] on link "AI For Growth Blog" at bounding box center [312, 90] width 136 height 21
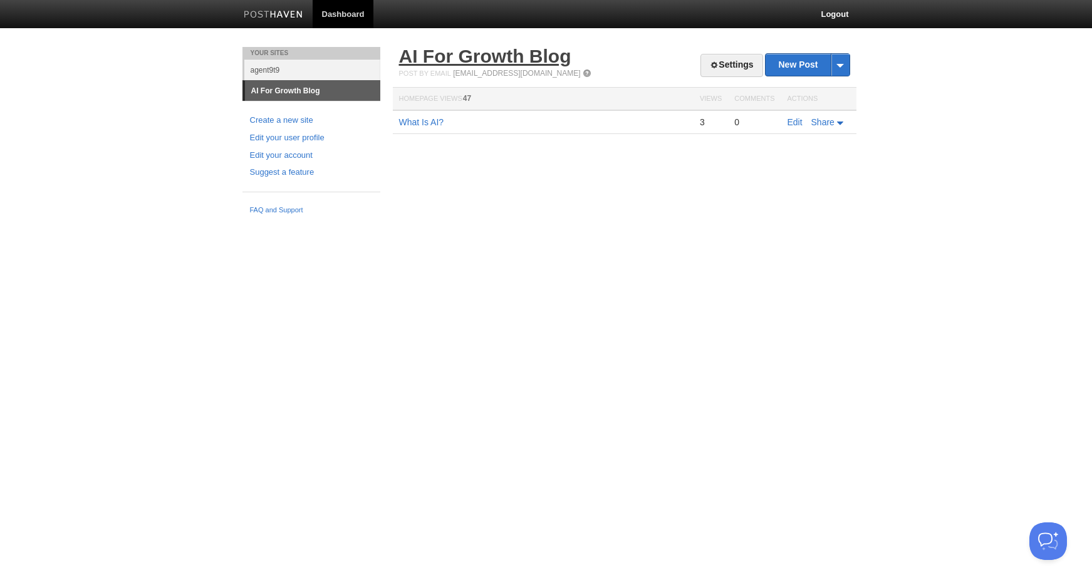
click at [480, 66] on link "AI For Growth Blog" at bounding box center [485, 56] width 172 height 21
click at [705, 69] on link "Settings" at bounding box center [731, 65] width 62 height 23
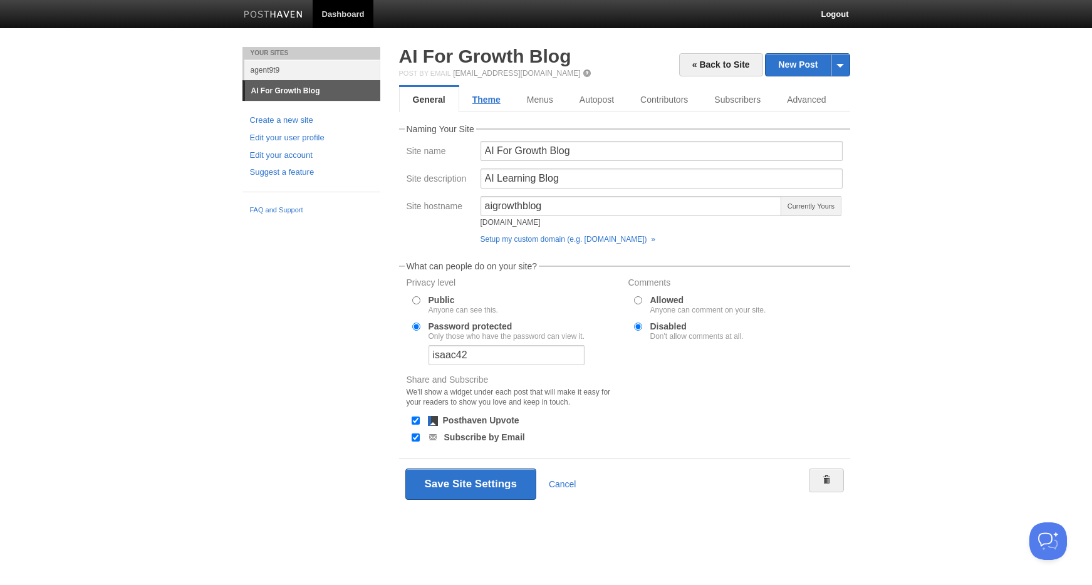
click at [472, 101] on link "Theme" at bounding box center [486, 99] width 55 height 25
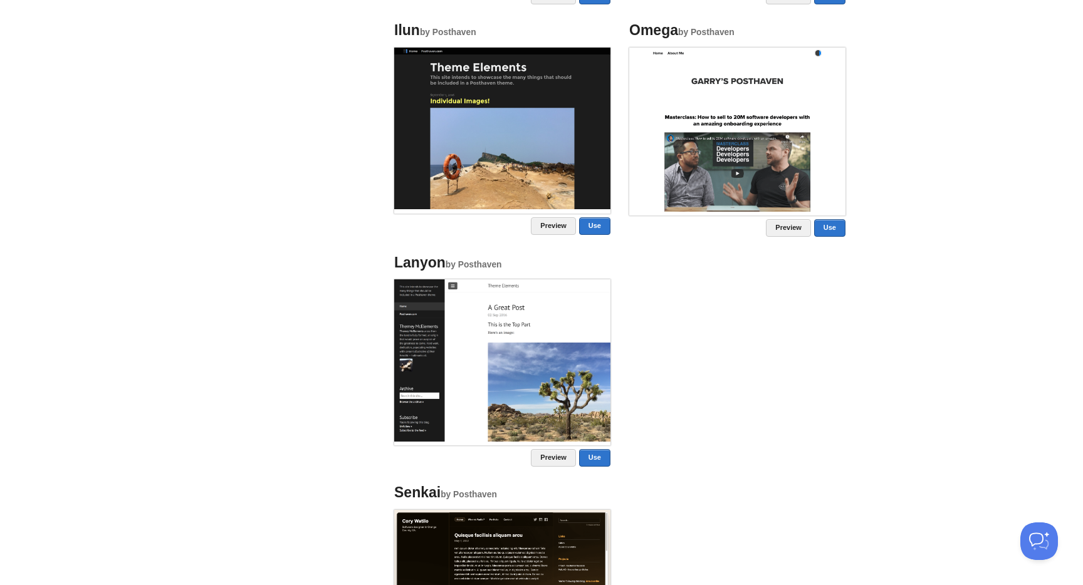
scroll to position [1006, 0]
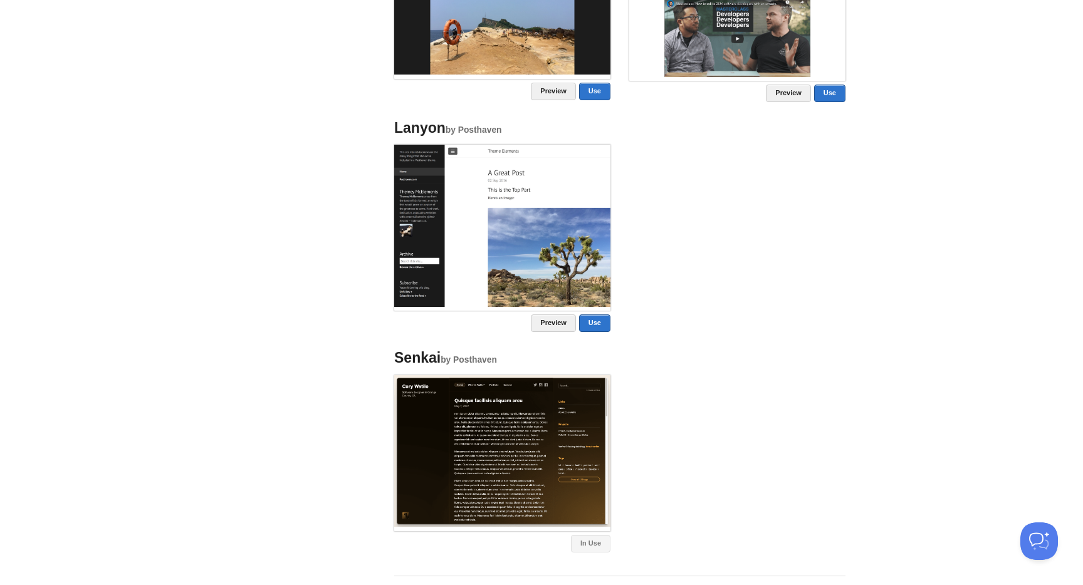
click at [480, 226] on img at bounding box center [502, 226] width 216 height 162
click at [535, 247] on img at bounding box center [502, 226] width 216 height 162
click at [595, 323] on link "Use" at bounding box center [594, 323] width 31 height 18
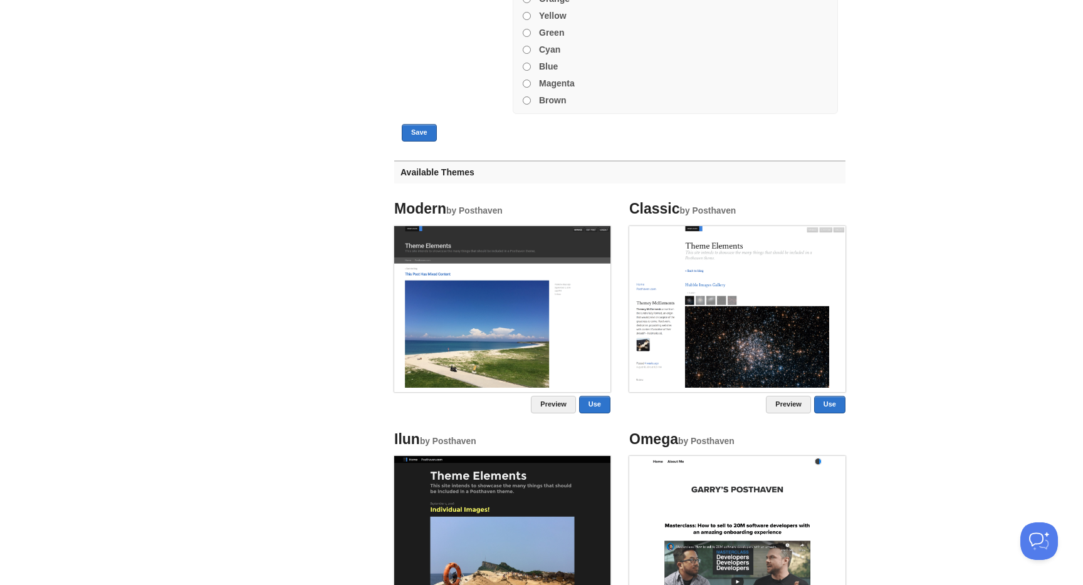
scroll to position [125, 0]
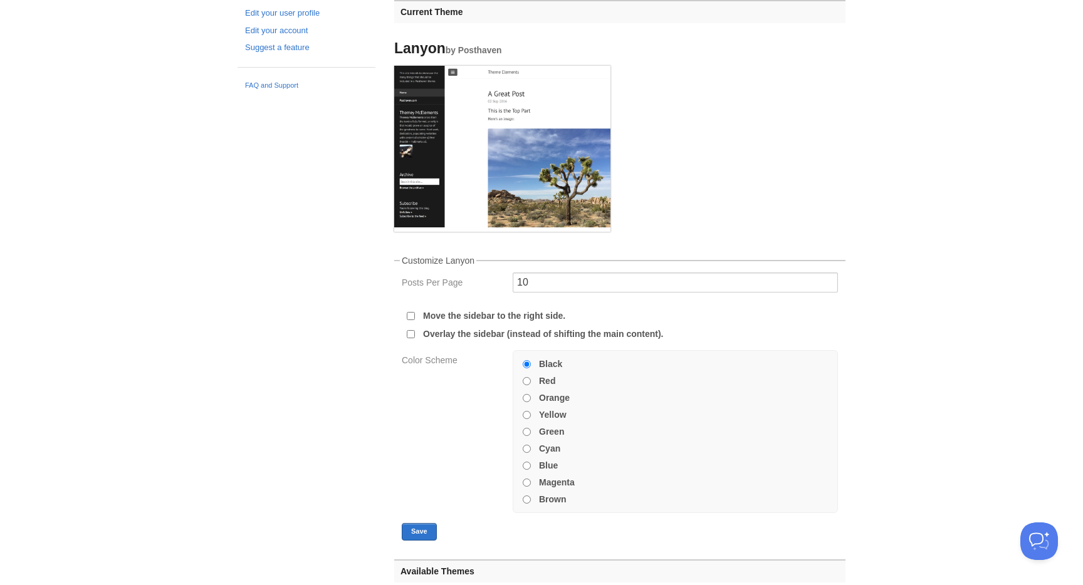
click at [556, 479] on label "Magenta" at bounding box center [557, 482] width 36 height 9
click at [531, 479] on input "Magenta" at bounding box center [526, 483] width 8 height 8
radio input "true"
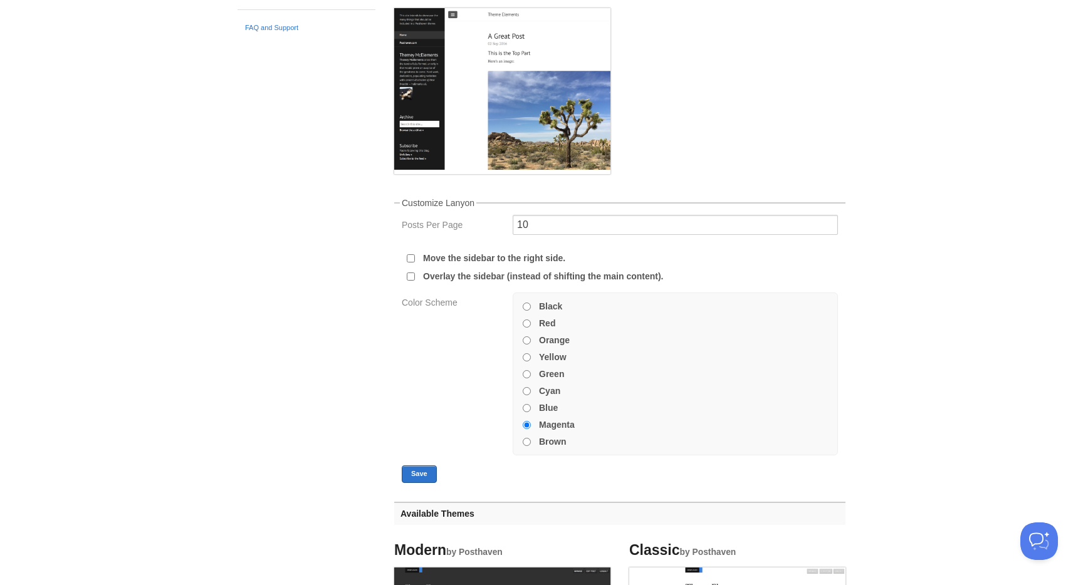
scroll to position [338, 0]
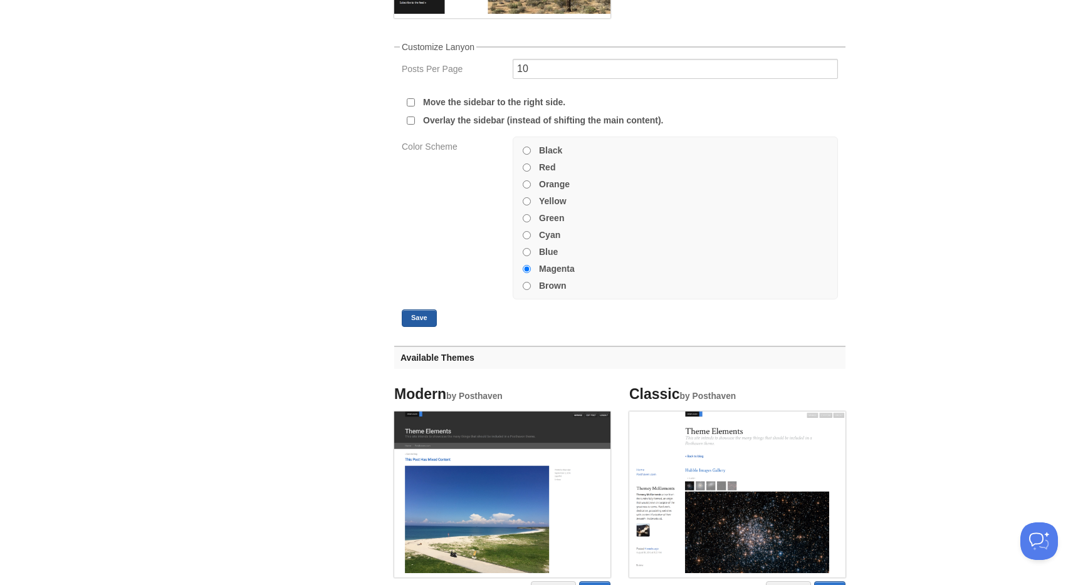
click at [430, 315] on button "Save" at bounding box center [419, 318] width 35 height 18
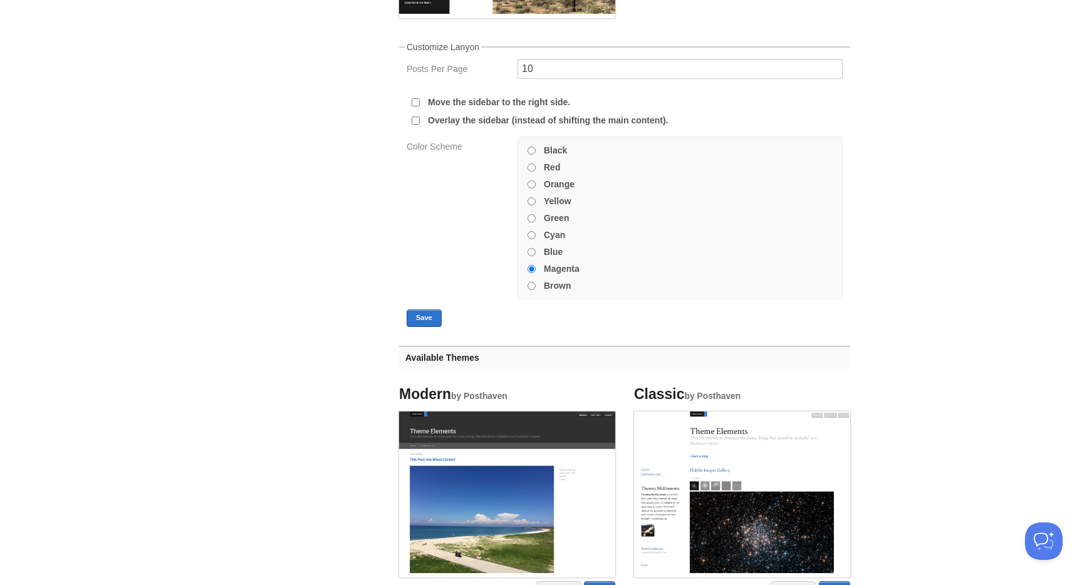
scroll to position [0, 0]
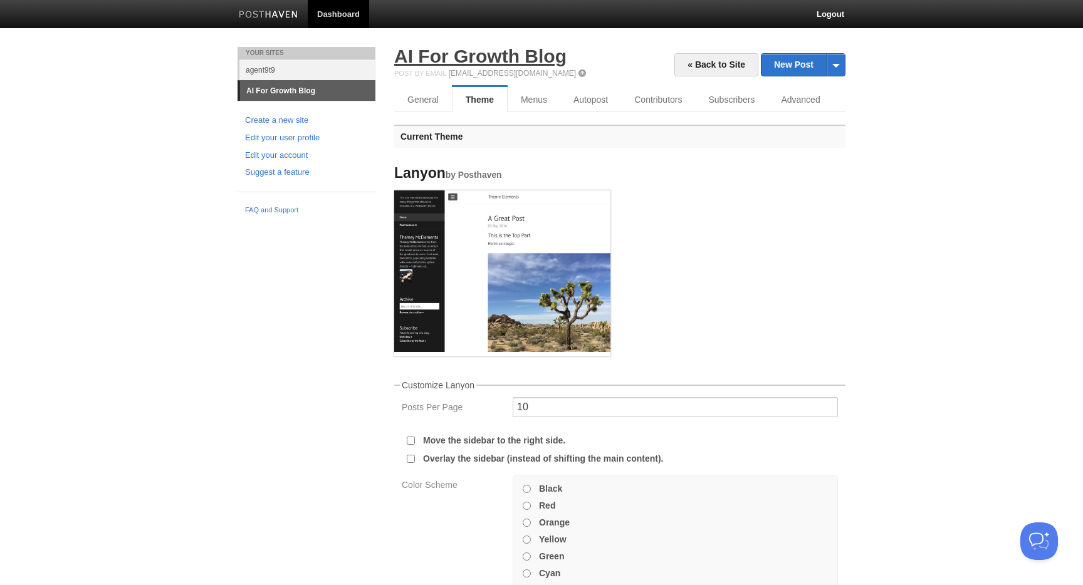
click at [467, 53] on link "AI For Growth Blog" at bounding box center [480, 56] width 172 height 21
click at [422, 98] on link "General" at bounding box center [423, 99] width 59 height 25
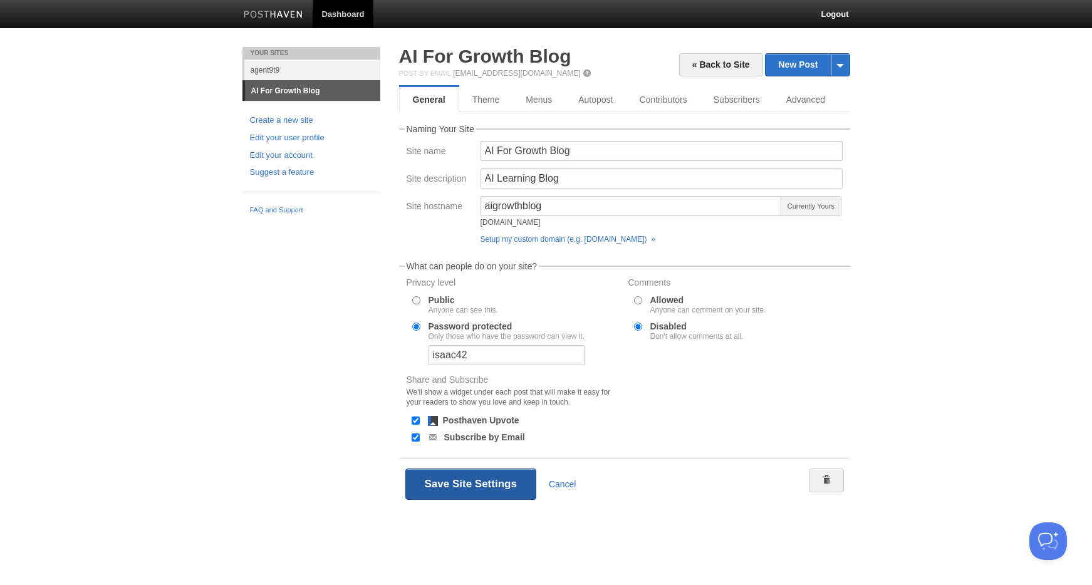
click at [452, 489] on button "Save Site Settings" at bounding box center [470, 484] width 131 height 31
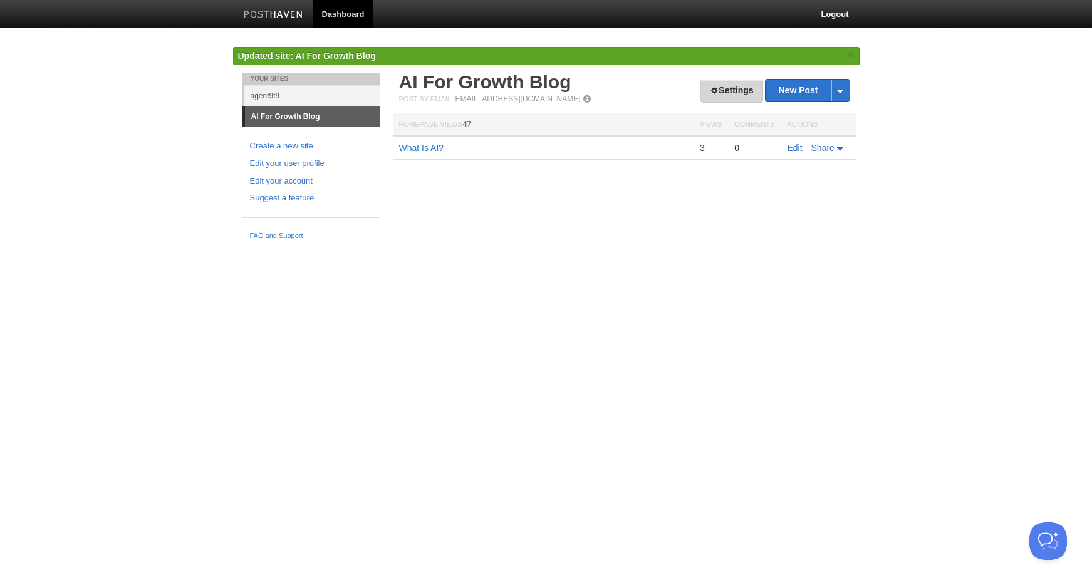
click at [711, 88] on span at bounding box center [714, 90] width 9 height 9
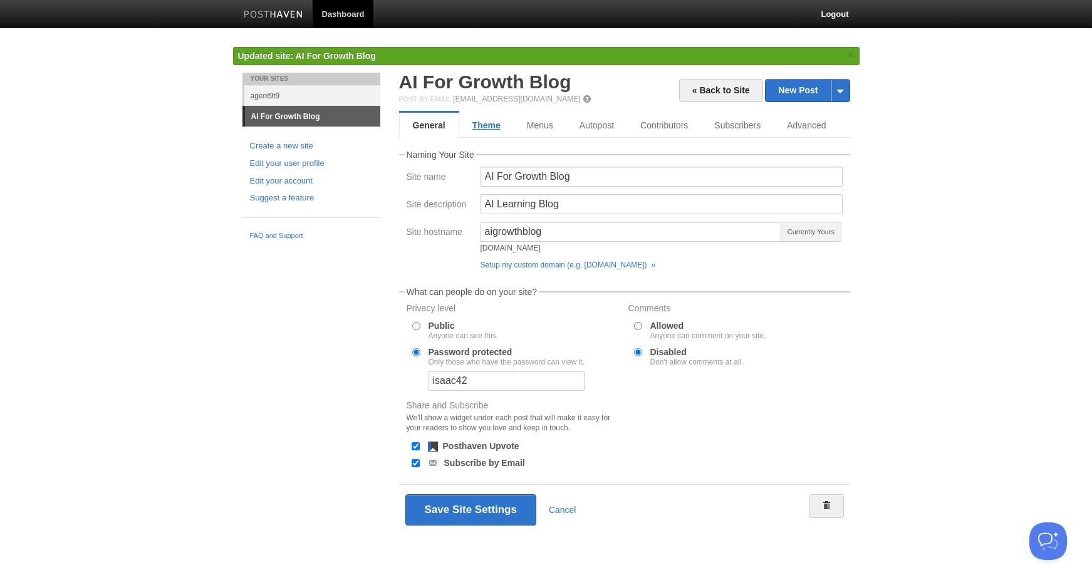
click at [479, 124] on link "Theme" at bounding box center [486, 125] width 55 height 25
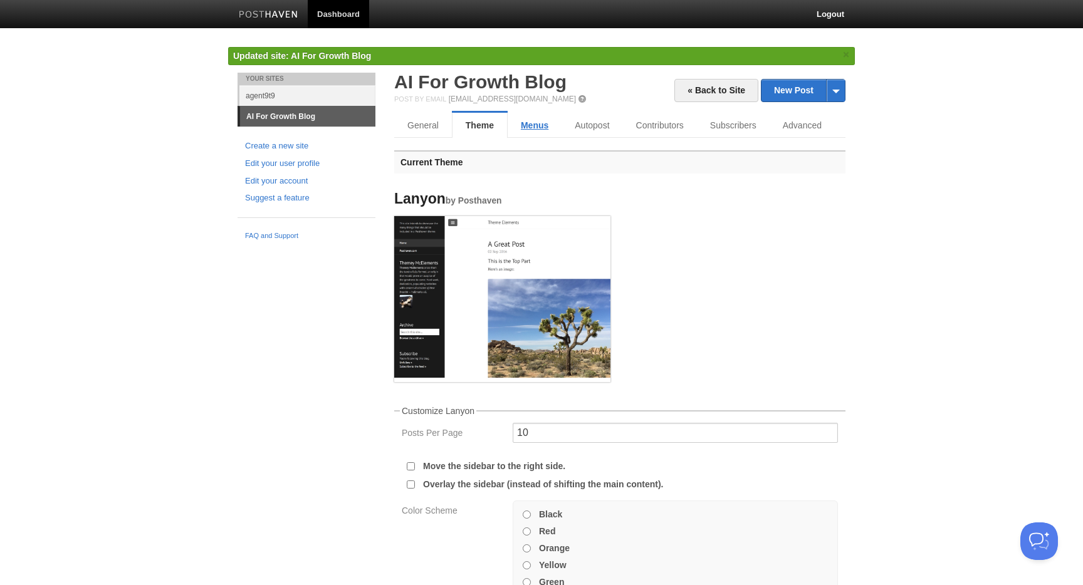
click at [534, 125] on link "Menus" at bounding box center [534, 125] width 54 height 25
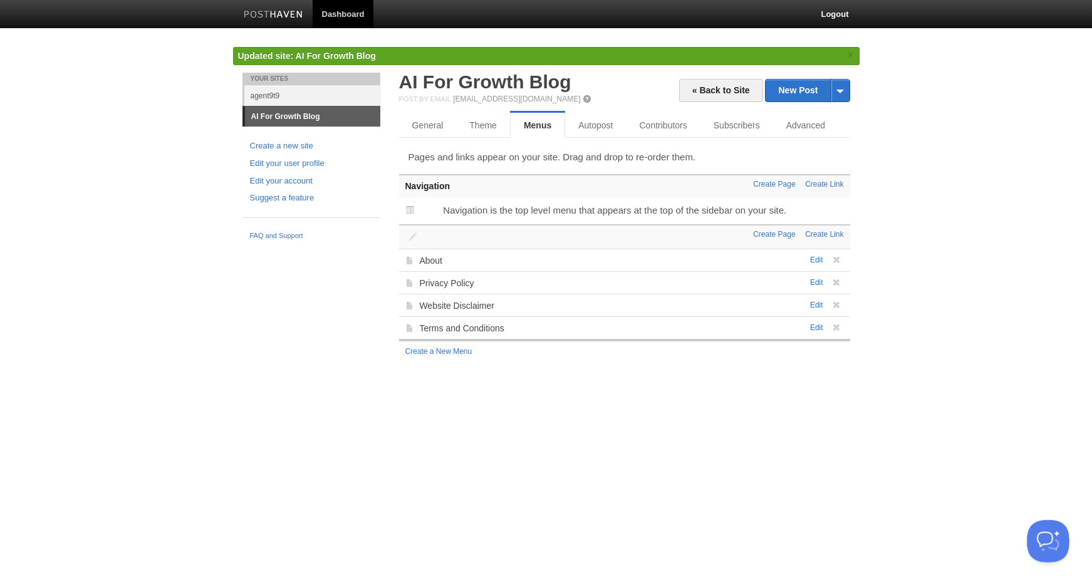
click at [1046, 536] on button "Open Beacon popover" at bounding box center [1046, 539] width 38 height 38
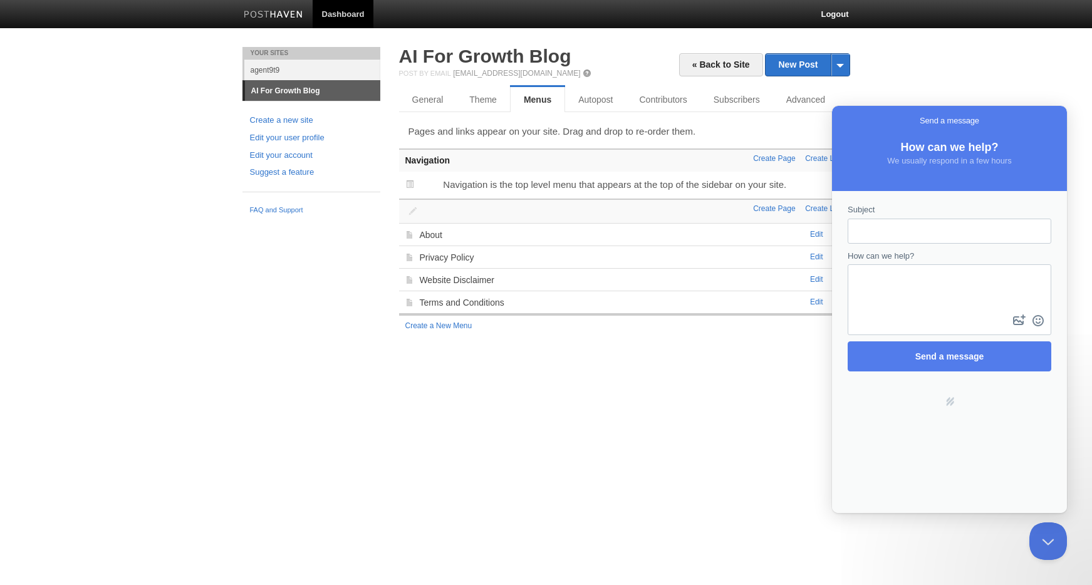
click at [889, 223] on input "Subject" at bounding box center [950, 231] width 184 height 23
type input "Broken profile picture"
click at [886, 268] on textarea "How can we help?" at bounding box center [949, 289] width 201 height 46
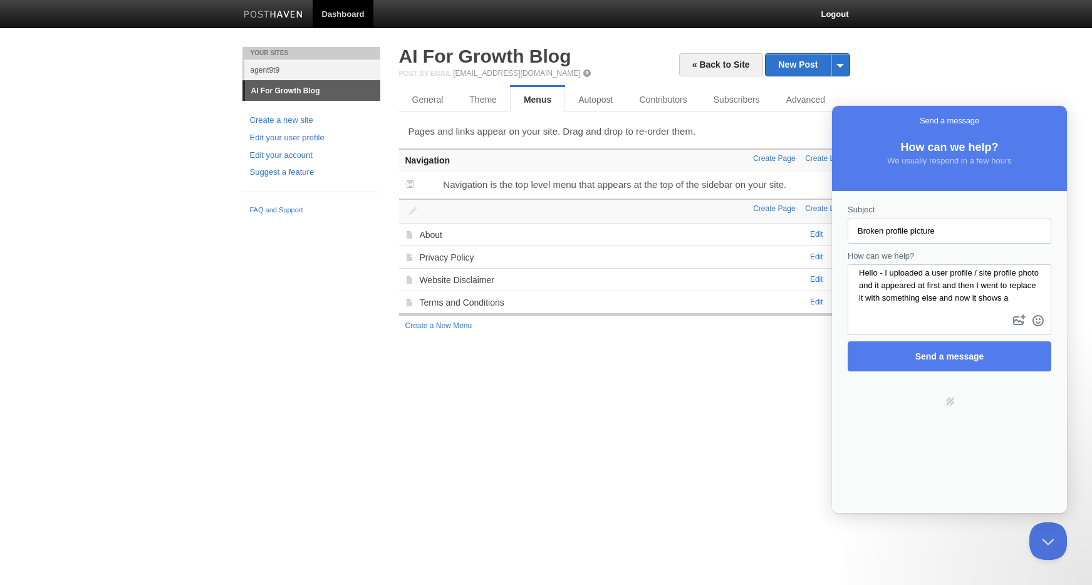
scroll to position [9, 0]
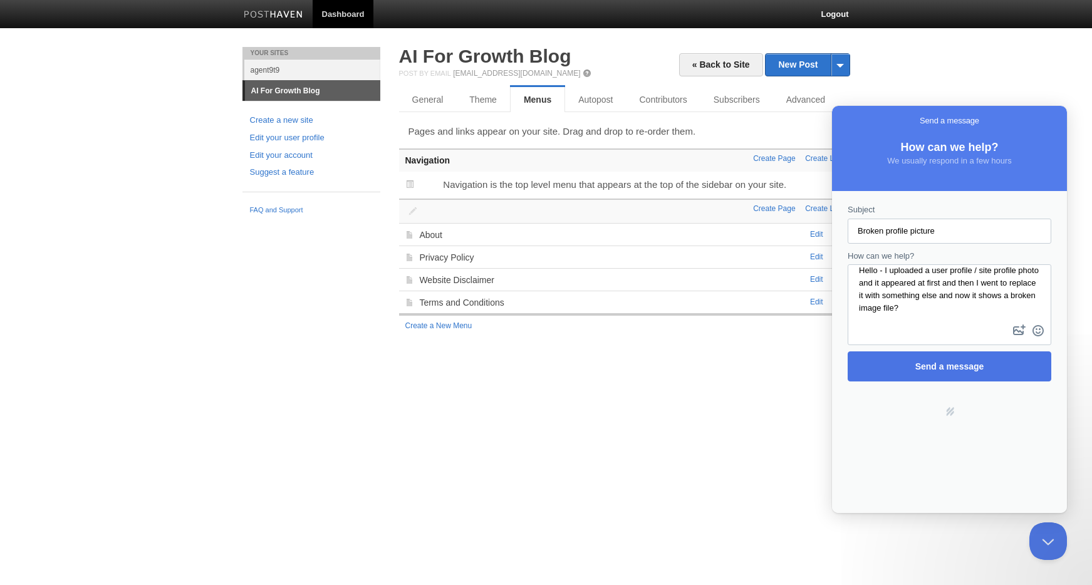
type textarea "Hello - I uploaded a user profile / site profile photo and it appeared at first…"
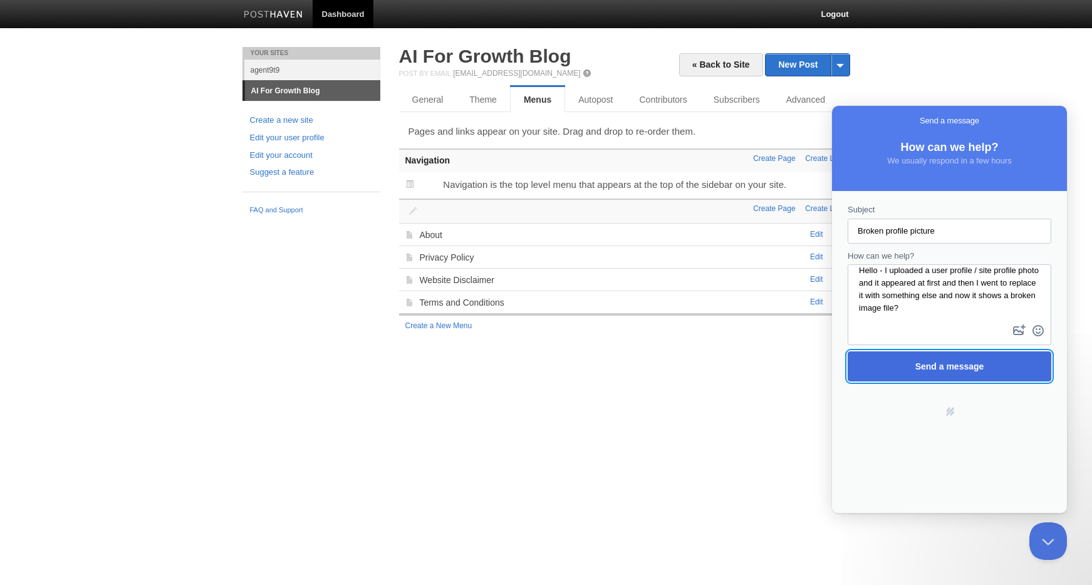
click at [966, 363] on span "Send a message" at bounding box center [949, 366] width 69 height 10
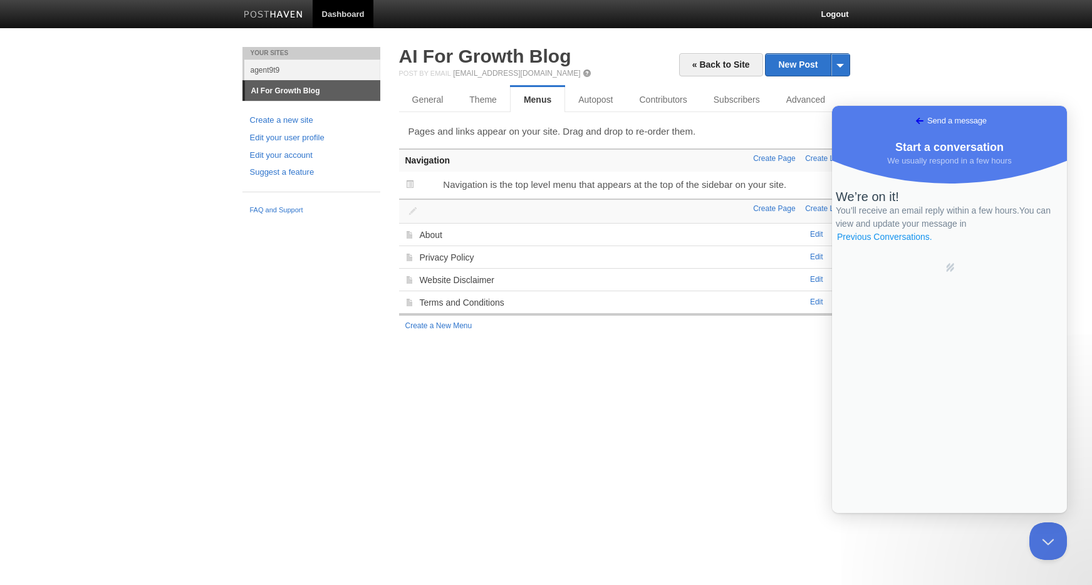
click at [933, 244] on link "Previous Conversations ." at bounding box center [885, 237] width 98 height 13
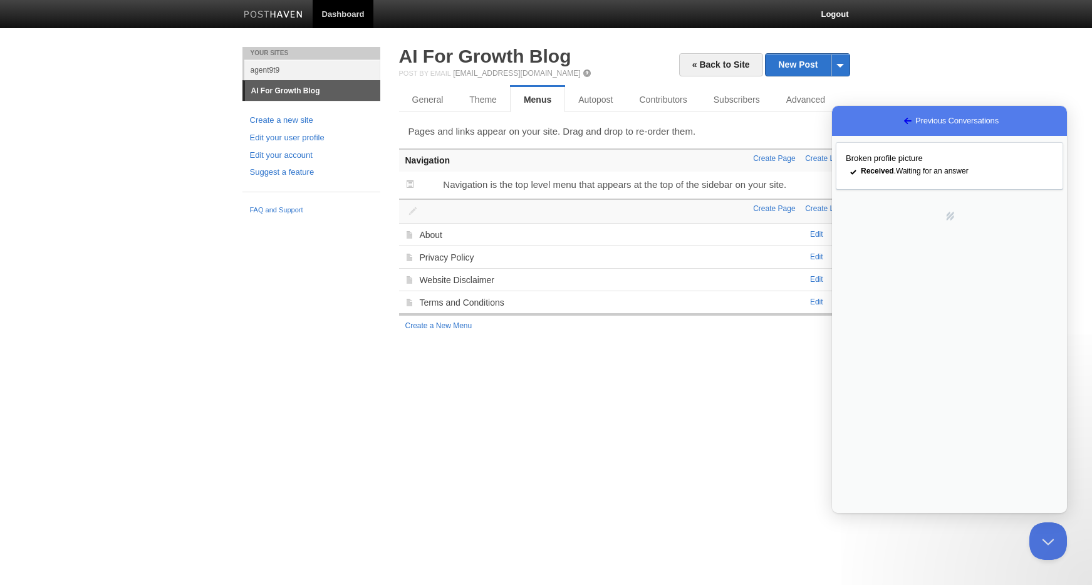
click at [288, 91] on link "AI For Growth Blog" at bounding box center [312, 91] width 135 height 20
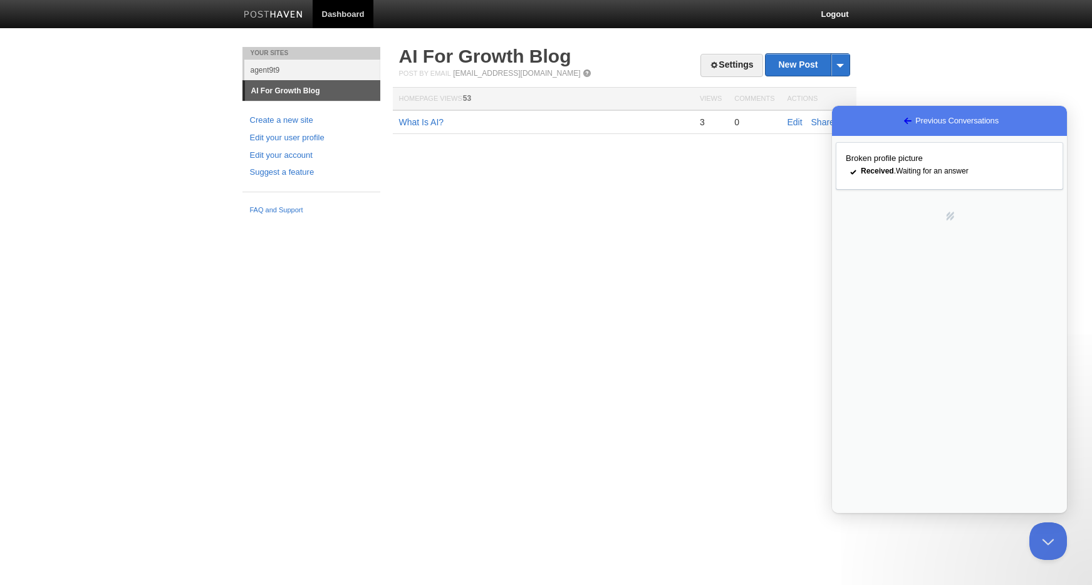
click at [297, 86] on link "AI For Growth Blog" at bounding box center [312, 91] width 135 height 20
click at [444, 57] on link "AI For Growth Blog" at bounding box center [485, 56] width 172 height 21
click at [269, 72] on link "agent9t9" at bounding box center [312, 70] width 136 height 21
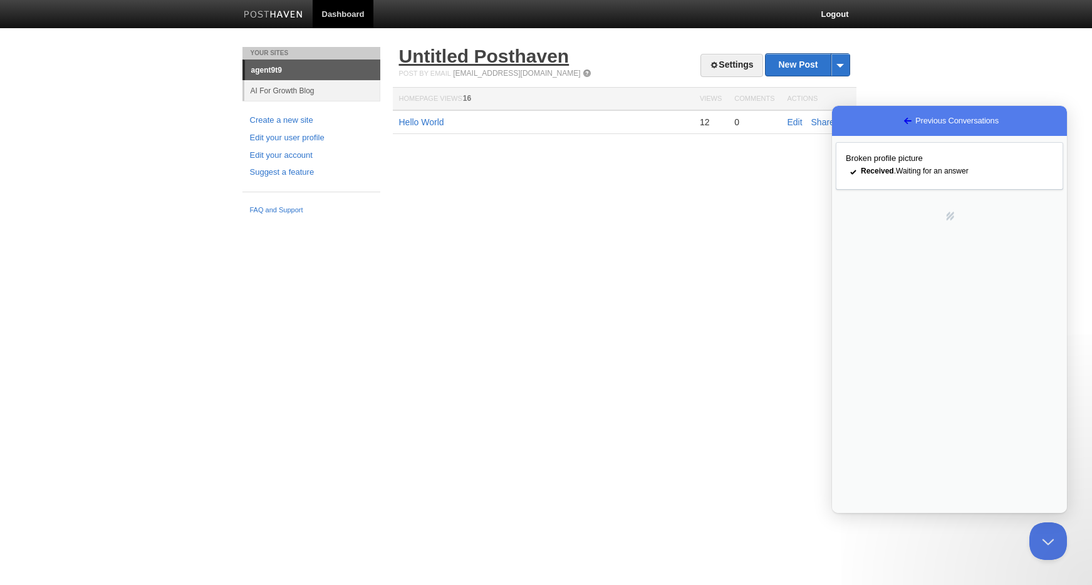
click at [430, 58] on link "Untitled Posthaven" at bounding box center [484, 56] width 170 height 21
click at [301, 94] on link "AI For Growth Blog" at bounding box center [312, 90] width 136 height 21
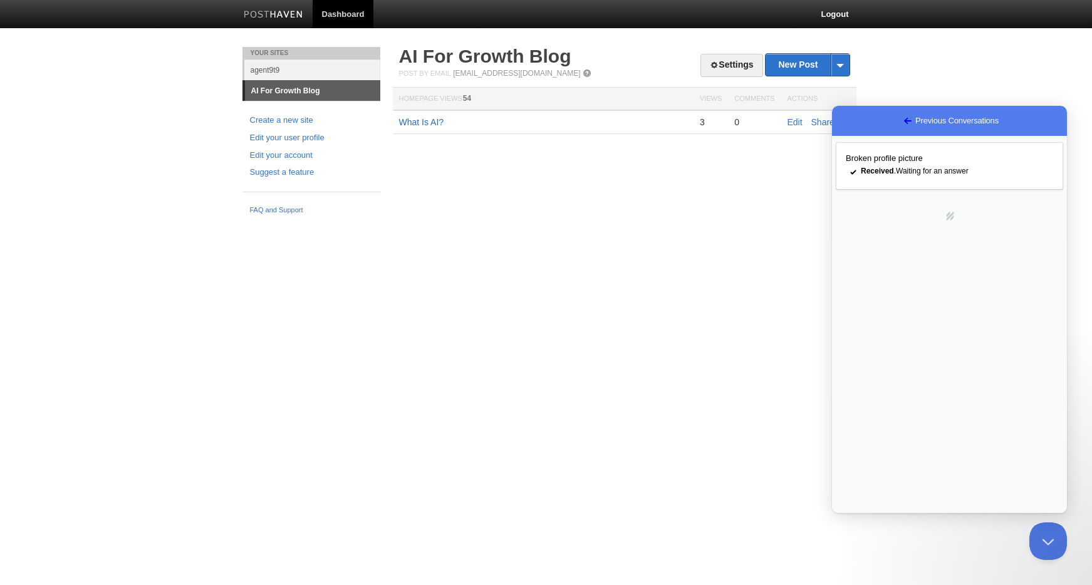
click at [409, 123] on link "What Is AI?" at bounding box center [421, 122] width 45 height 10
click at [294, 11] on img at bounding box center [274, 15] width 60 height 9
